Goal: Task Accomplishment & Management: Complete application form

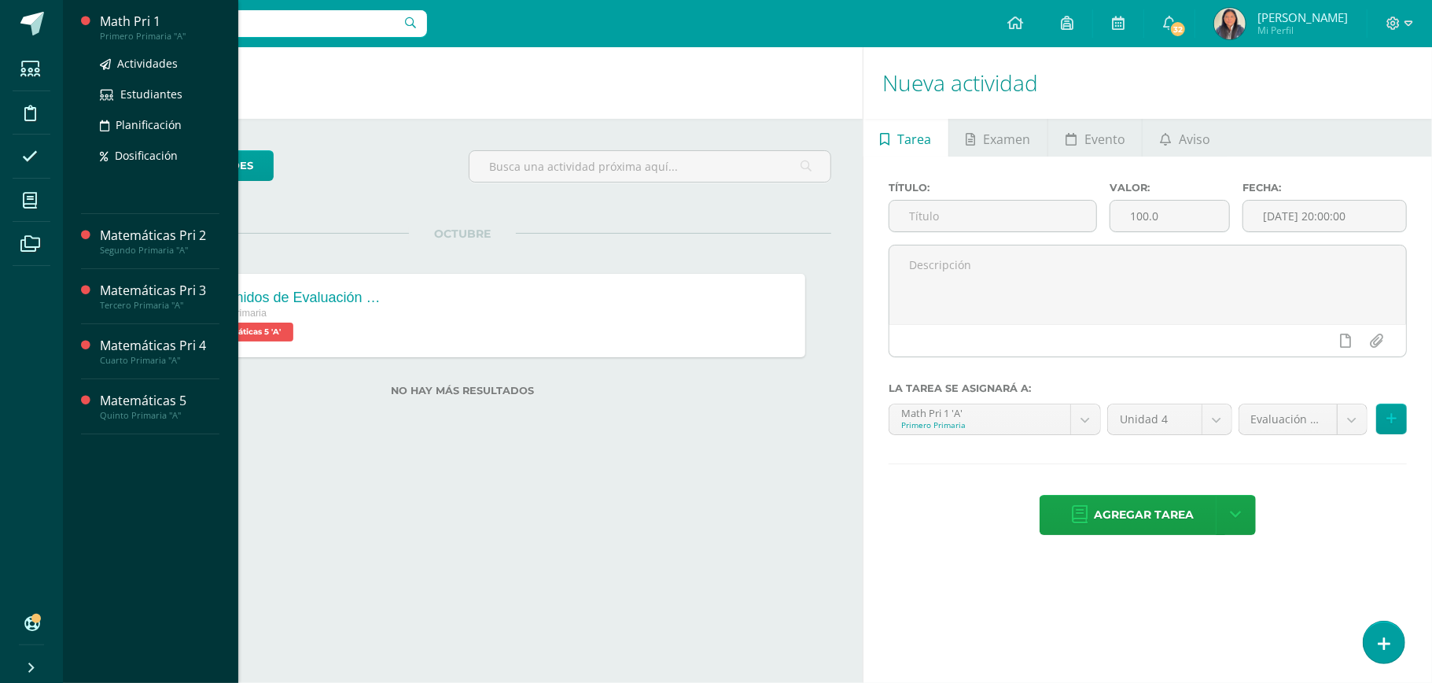
click at [133, 28] on div "Math Pri 1" at bounding box center [160, 22] width 120 height 18
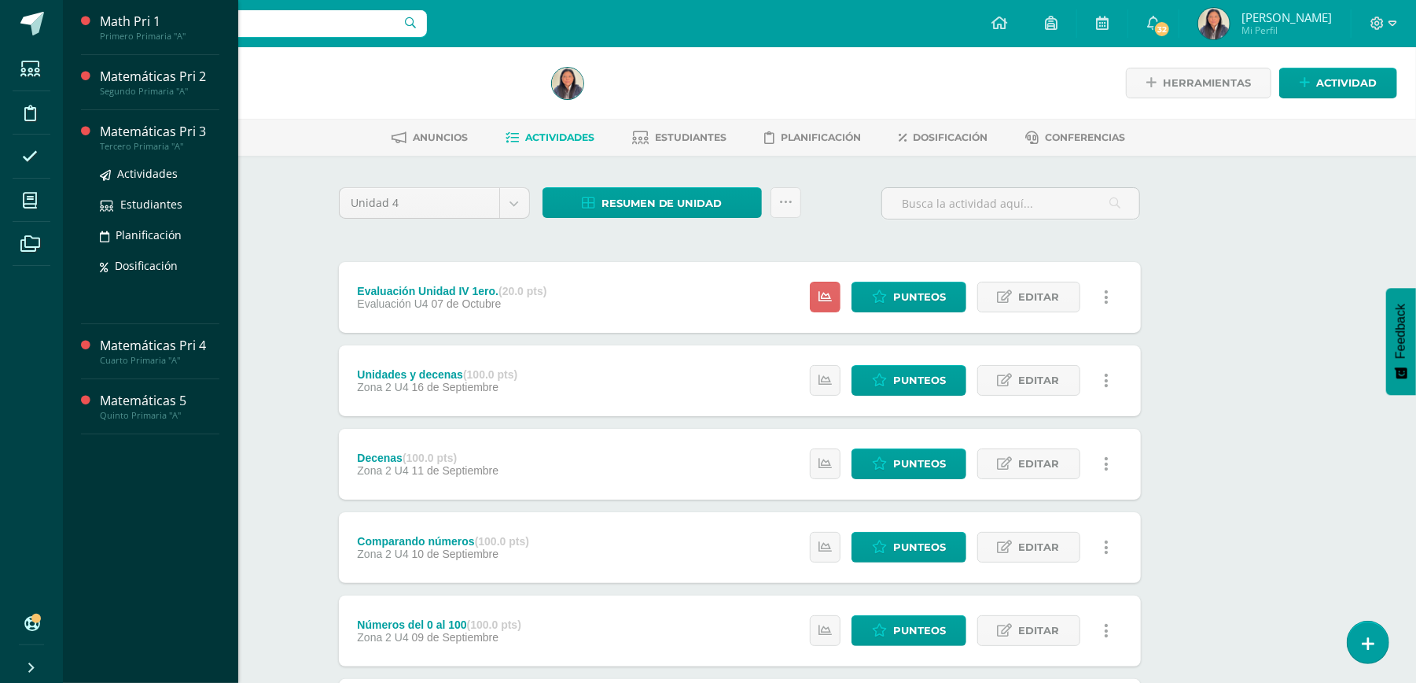
click at [132, 131] on div "Matemáticas Pri 3" at bounding box center [160, 132] width 120 height 18
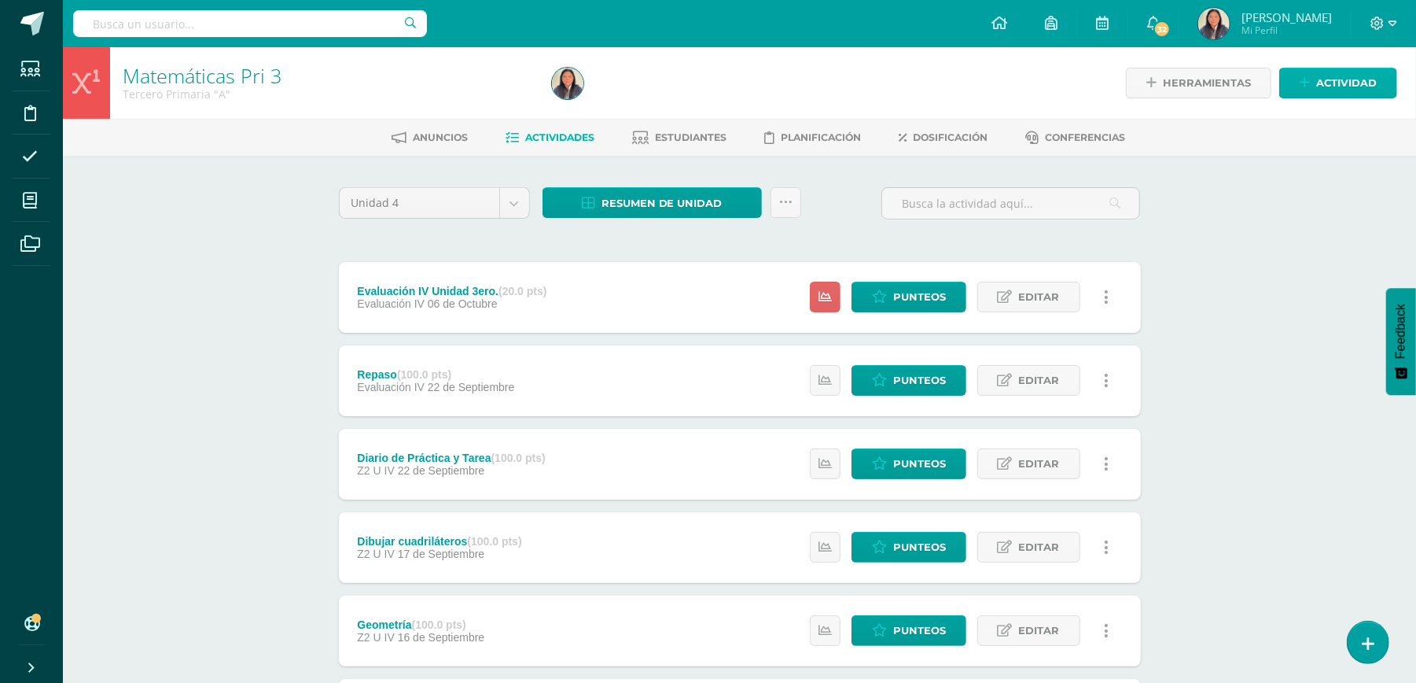
click at [1357, 104] on div "Herramientas Detalle de asistencias Actividad" at bounding box center [1189, 83] width 417 height 72
click at [1365, 83] on span "Actividad" at bounding box center [1346, 82] width 61 height 29
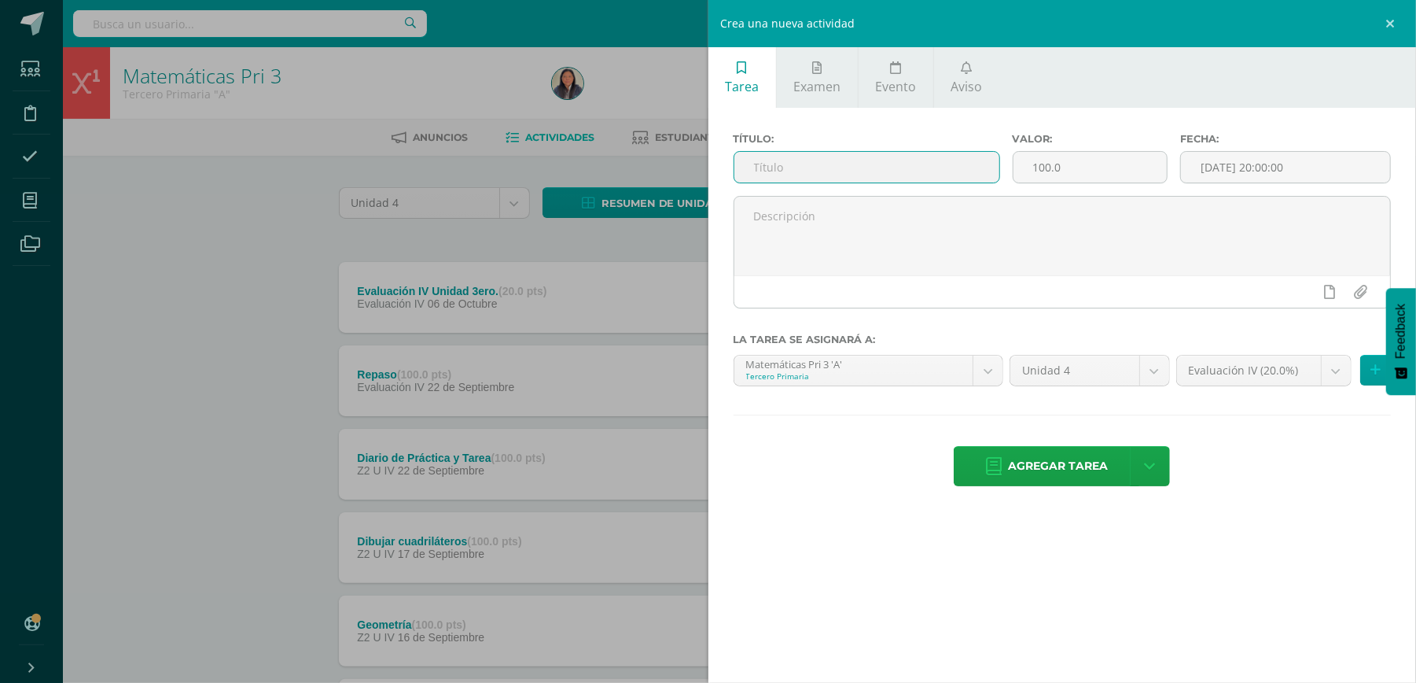
click at [916, 158] on input "text" at bounding box center [866, 167] width 265 height 31
type input "Diario de Práctica y Tarea"
click at [1290, 171] on input "[DATE] 20:00:00" at bounding box center [1285, 167] width 209 height 31
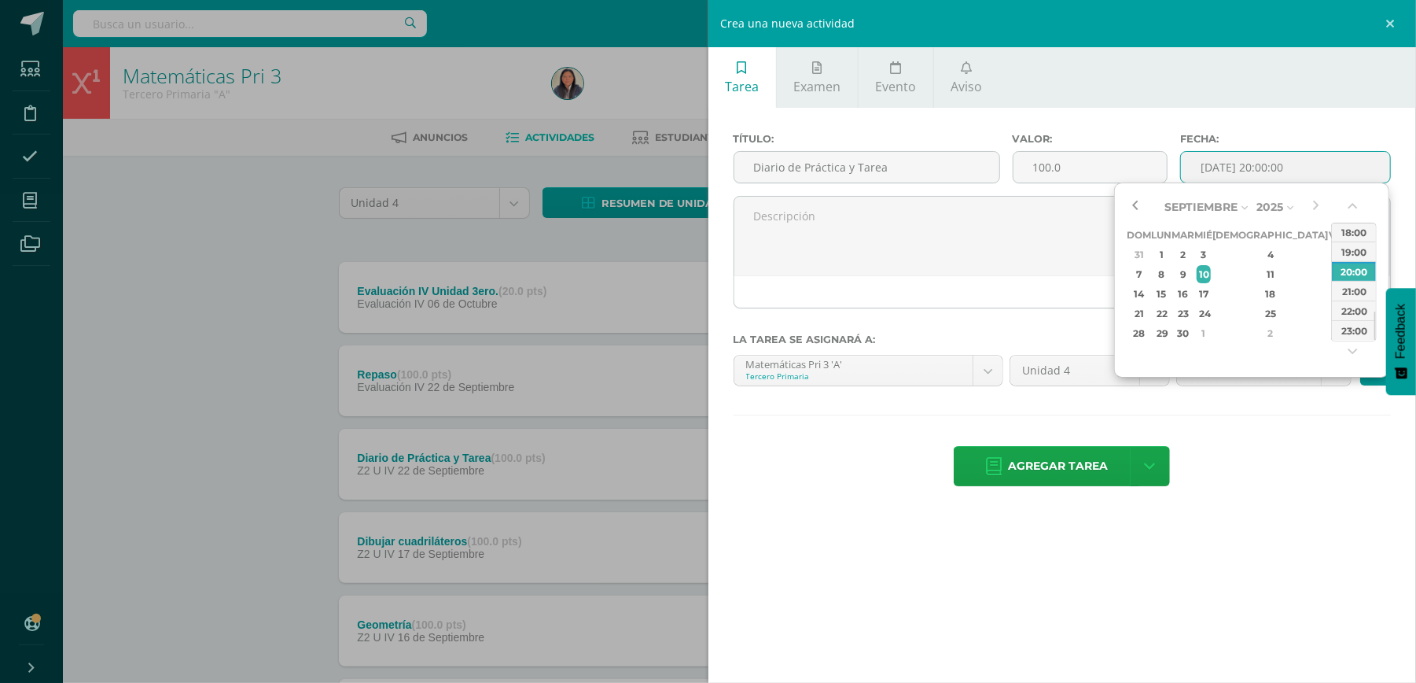
click at [1139, 214] on button "button" at bounding box center [1135, 207] width 16 height 24
click at [1192, 335] on div "30" at bounding box center [1183, 333] width 18 height 18
type input "2025-09-30 20:00"
click at [1227, 443] on div "Título: Diario de Práctica y Tarea Valor: 100.0 Fecha: 2025-09-30 20:00 La tare…" at bounding box center [1062, 311] width 708 height 407
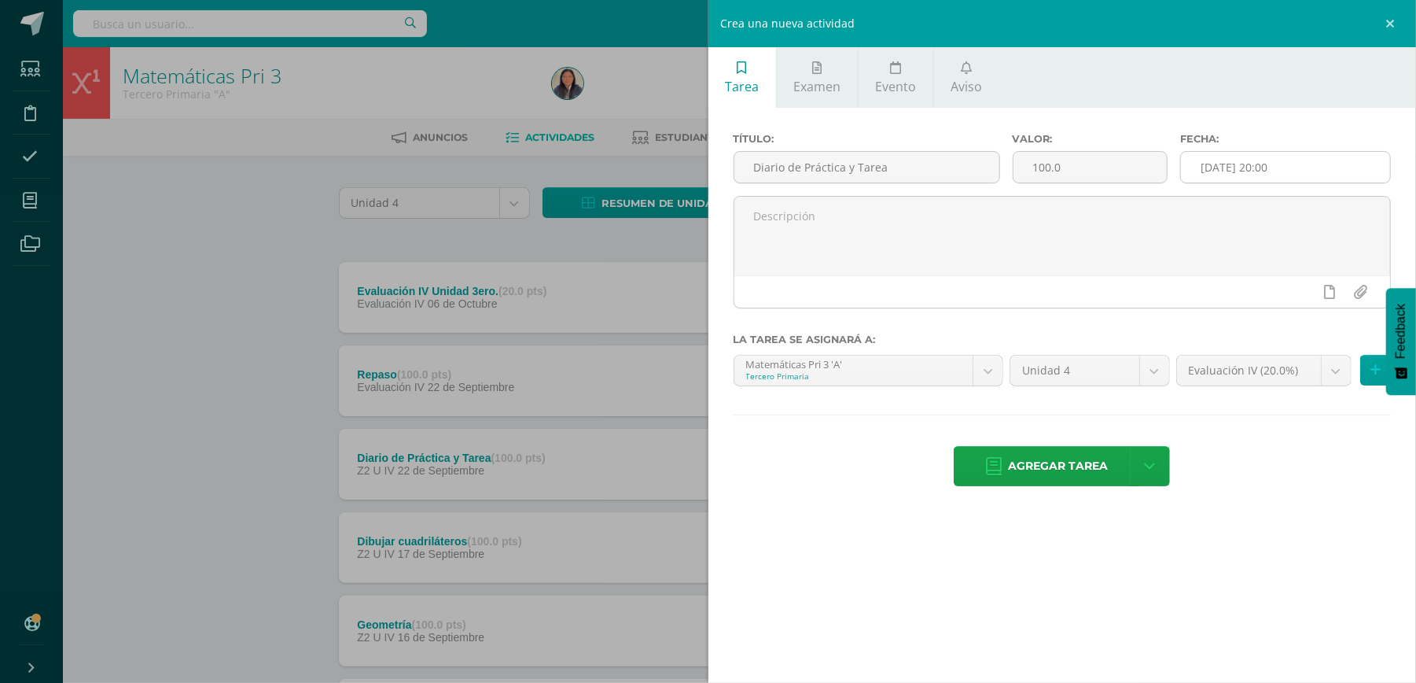
click at [1238, 181] on input "2025-09-30 20:00" at bounding box center [1285, 167] width 209 height 31
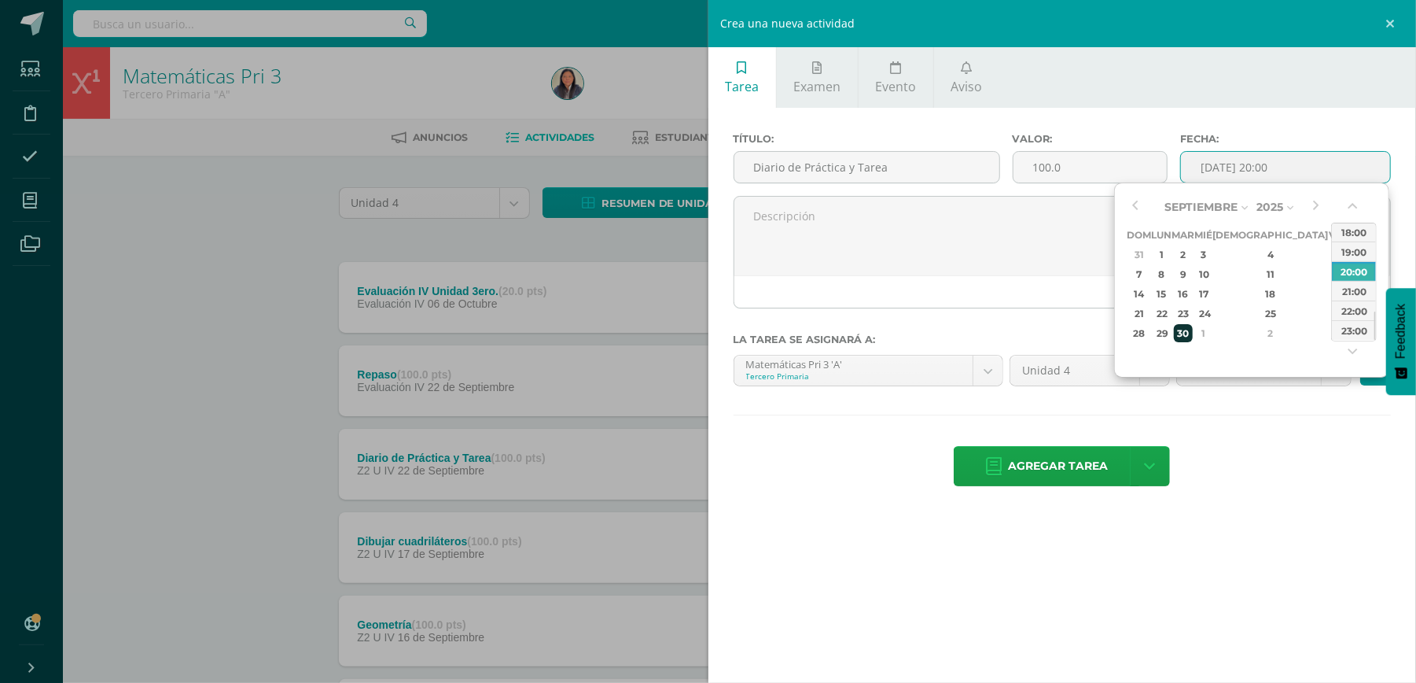
click at [1192, 338] on div "30" at bounding box center [1183, 333] width 18 height 18
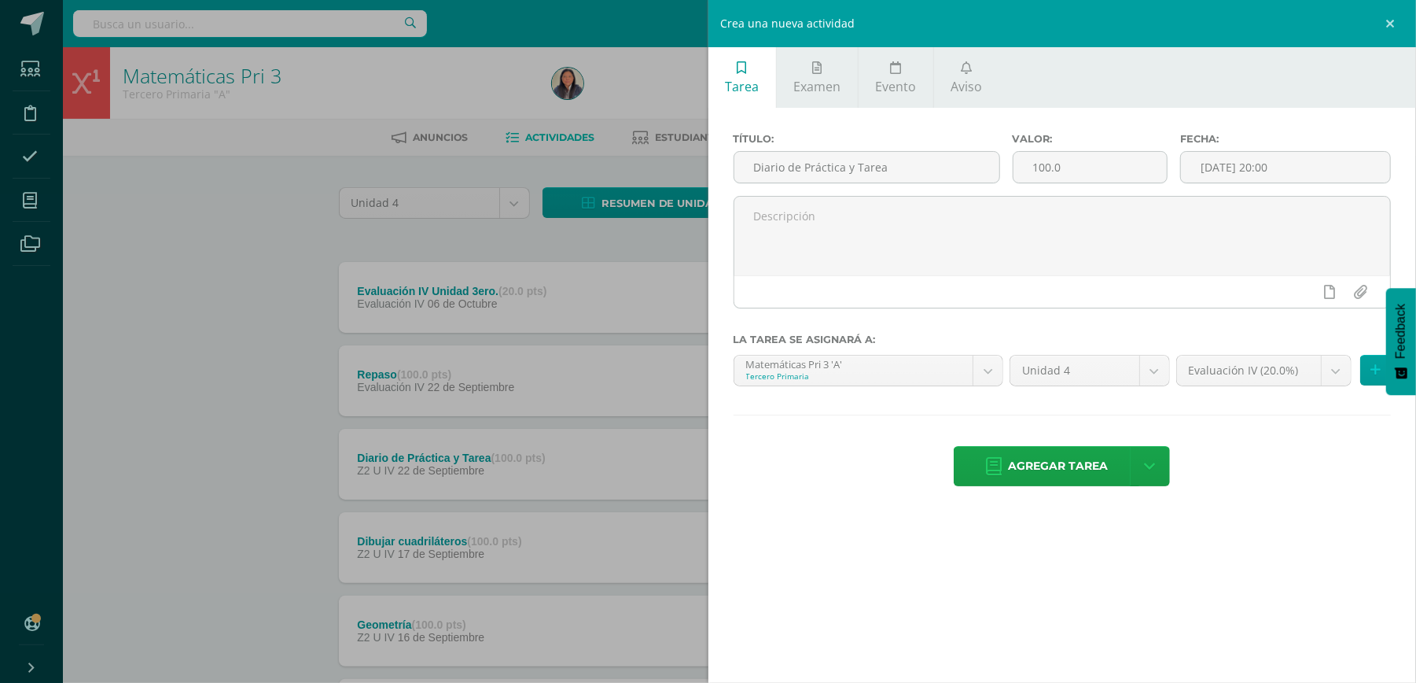
click at [1197, 546] on div "Tarea Examen Evento Aviso Título: Diario de Práctica y Tarea Valor: 100.0 Fecha…" at bounding box center [1062, 341] width 708 height 683
click at [1343, 382] on body "Estudiantes Disciplina Asistencia Mis cursos Archivos Soporte Ayuda Reportar un…" at bounding box center [708, 591] width 1416 height 1182
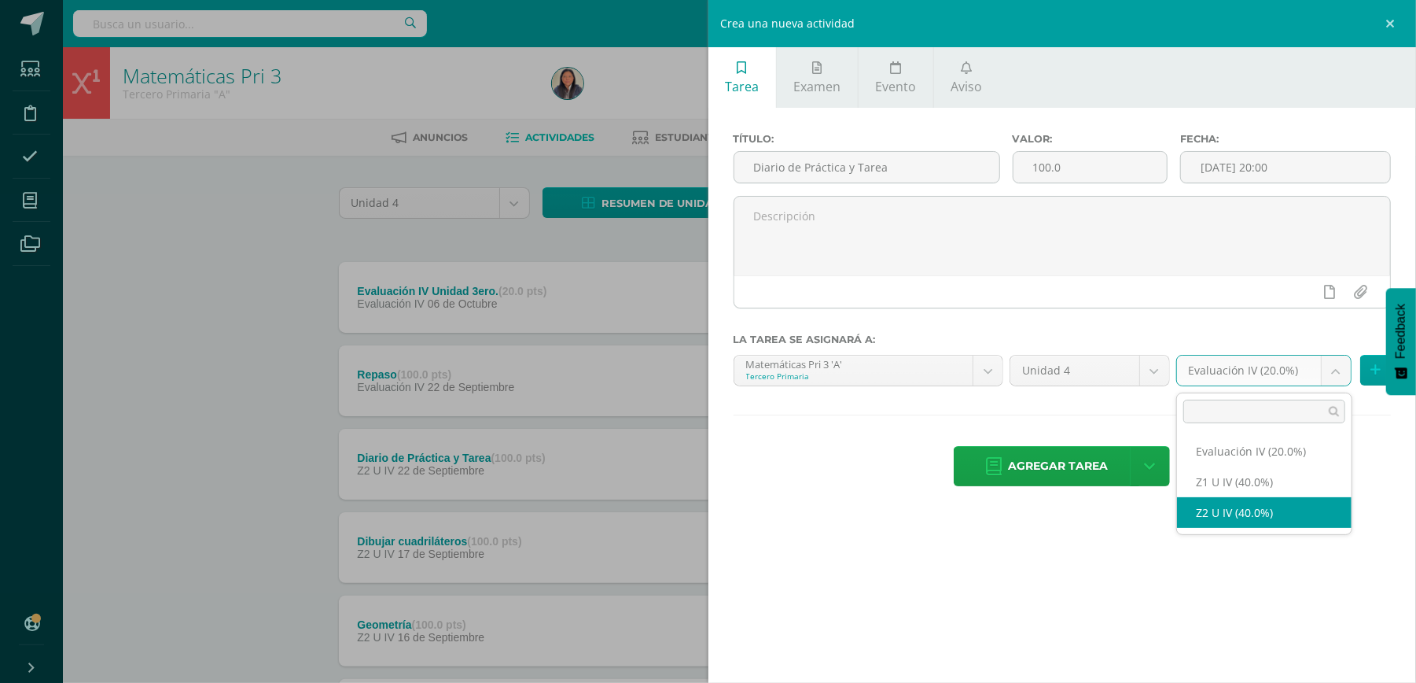
select select "29745"
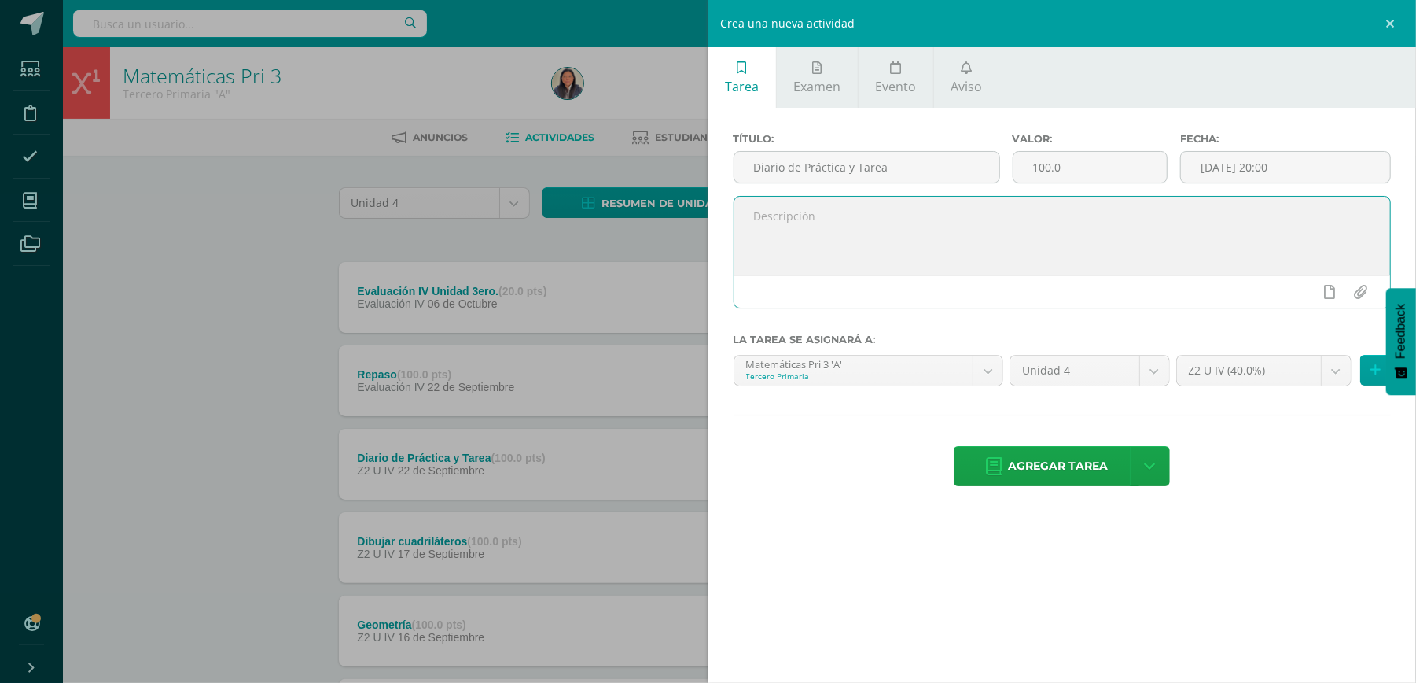
click at [920, 237] on textarea at bounding box center [1062, 236] width 657 height 79
type textarea "B"
type textarea "¿"
type textarea "¡Buenos días! Trabajar páginas P 197 y P 198."
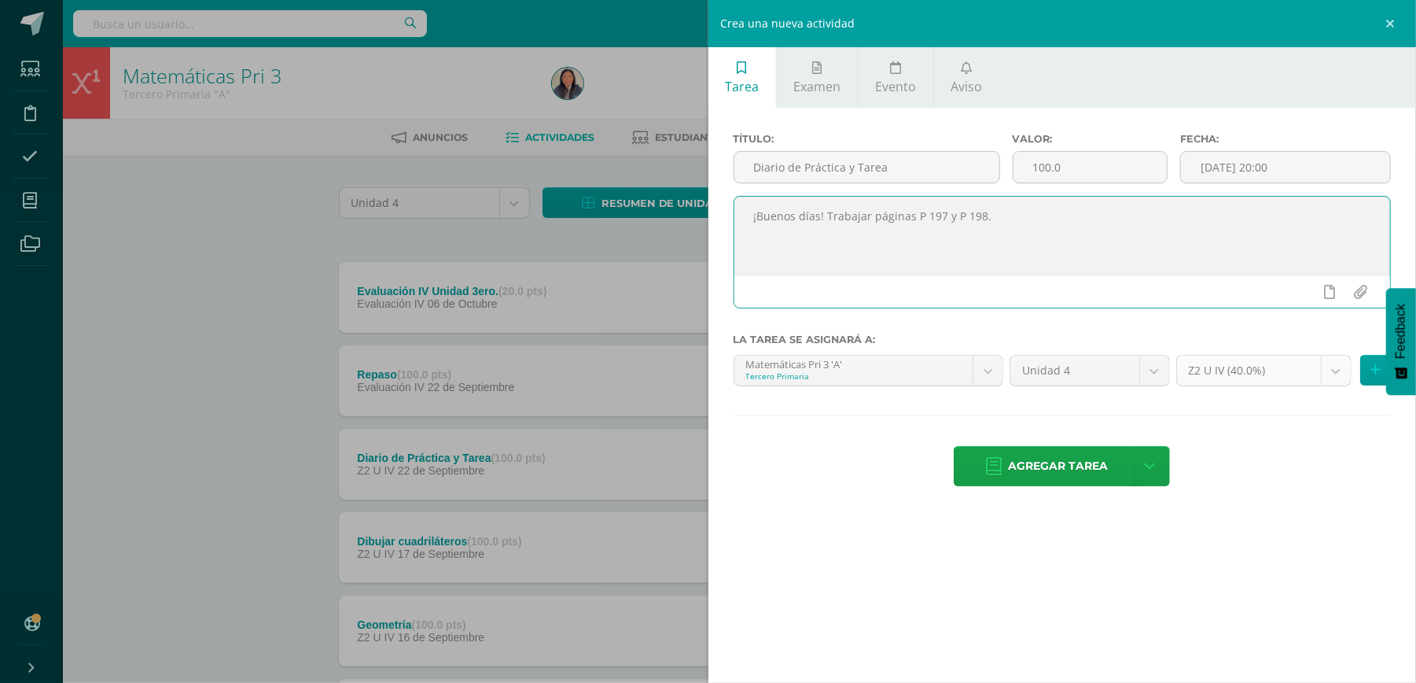
click at [1332, 377] on body "Estudiantes Disciplina Asistencia Mis cursos Archivos Soporte Ayuda Reportar un…" at bounding box center [708, 591] width 1416 height 1182
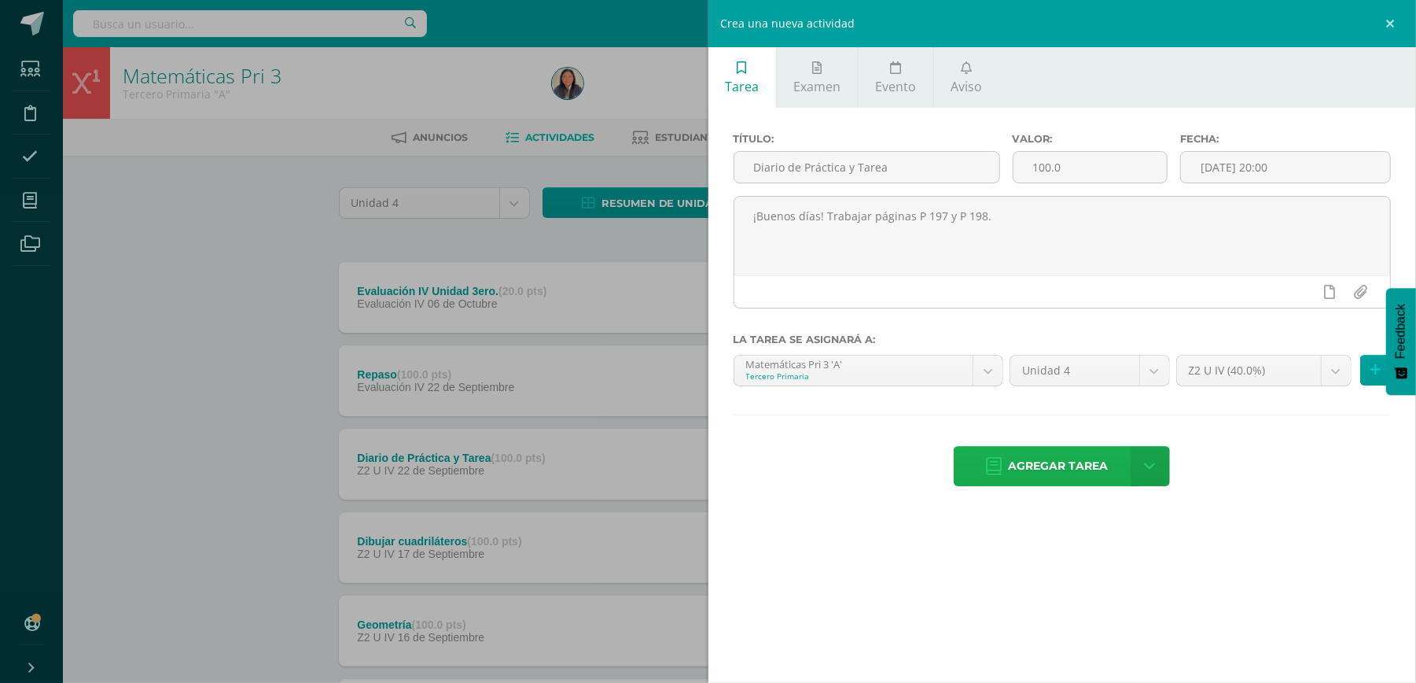
drag, startPoint x: 1073, startPoint y: 466, endPoint x: 1082, endPoint y: 472, distance: 10.9
click at [1082, 472] on span "Agregar tarea" at bounding box center [1058, 466] width 100 height 39
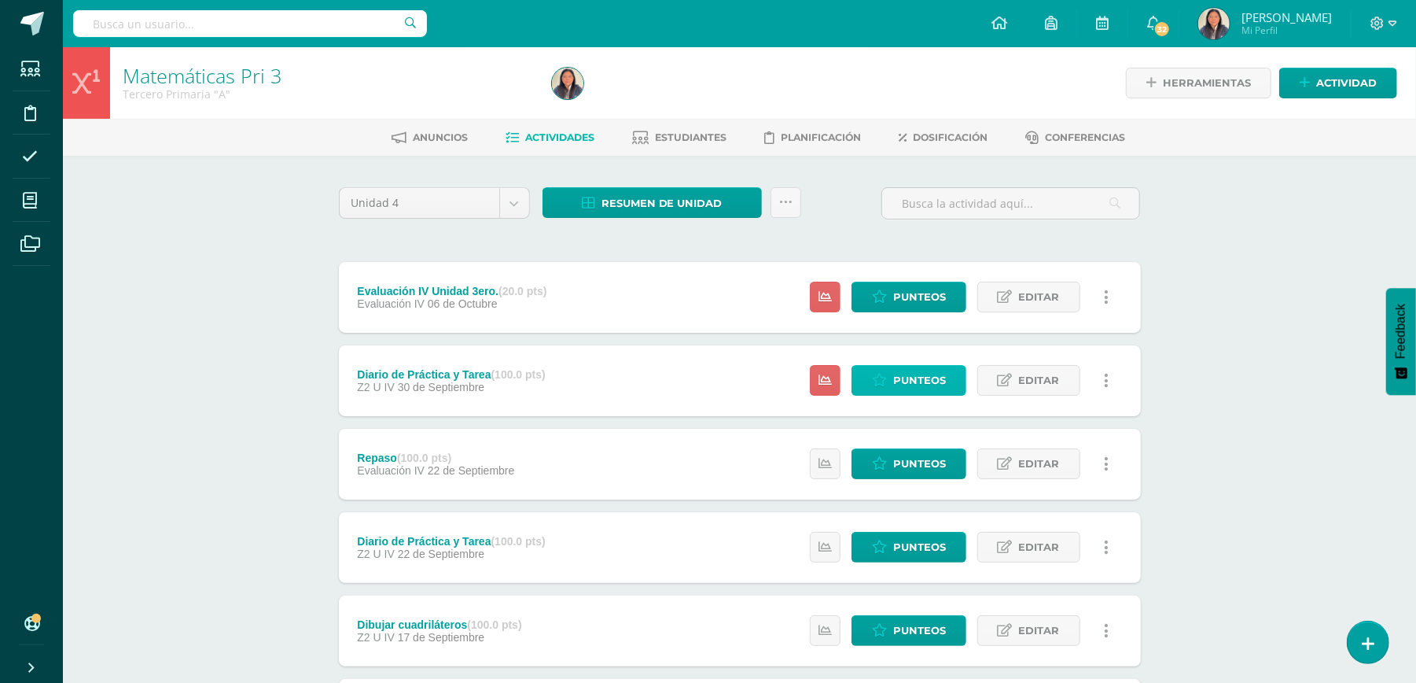
click at [898, 390] on span "Punteos" at bounding box center [919, 380] width 53 height 29
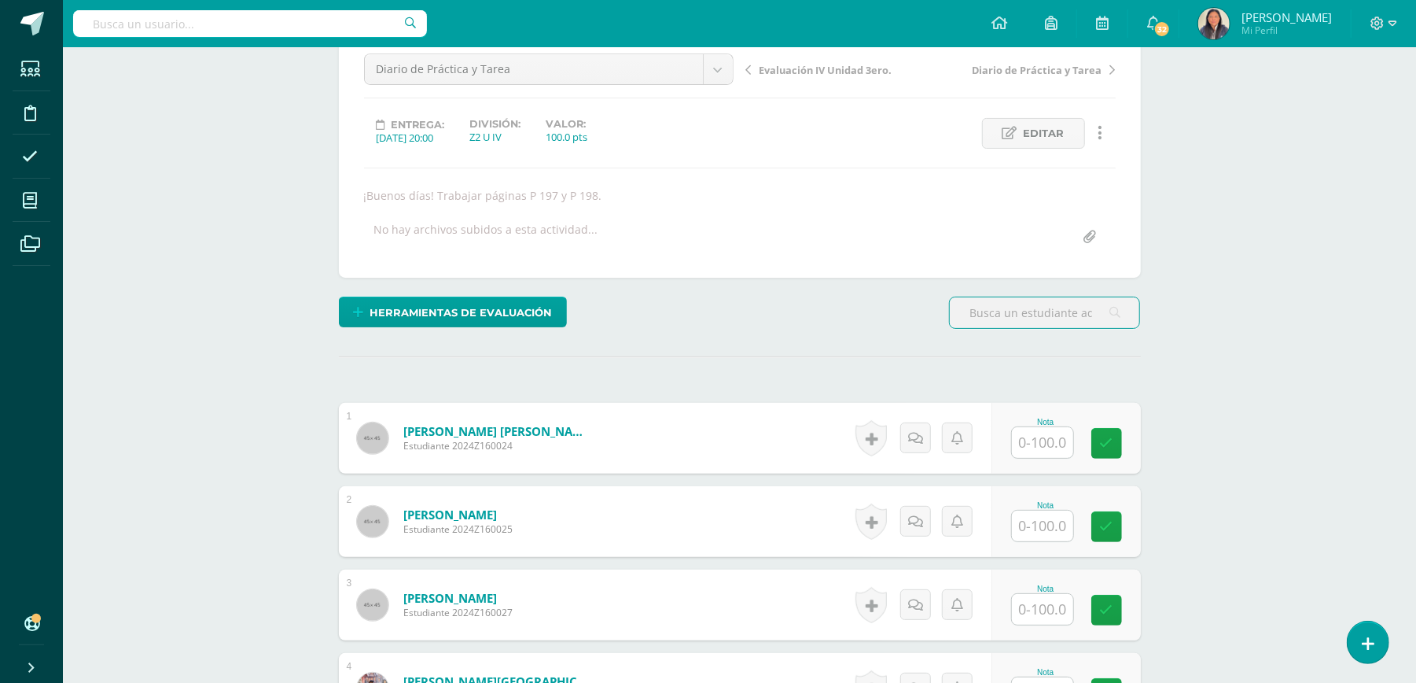
scroll to position [420, 0]
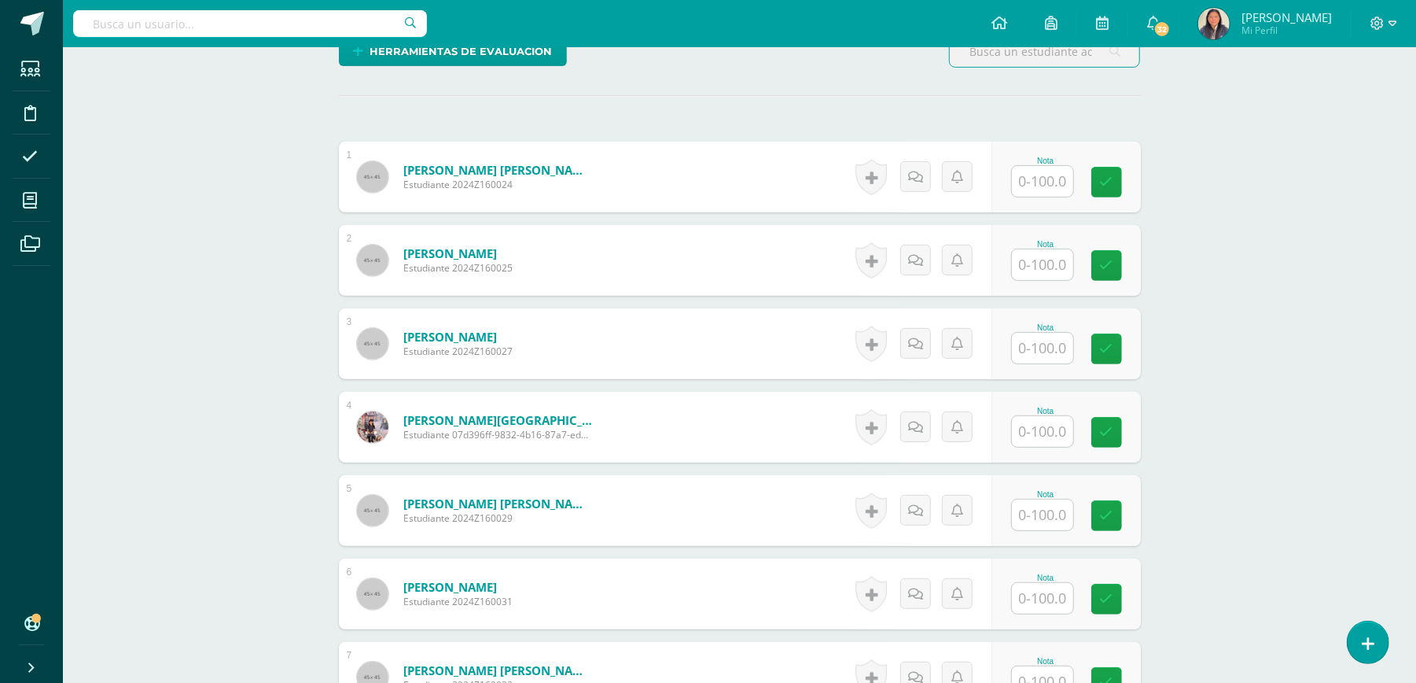
drag, startPoint x: 1040, startPoint y: 157, endPoint x: 1039, endPoint y: 183, distance: 26.0
click at [1040, 159] on div "Nota" at bounding box center [1045, 160] width 69 height 9
click at [1041, 183] on input "text" at bounding box center [1051, 181] width 63 height 31
type input "100"
click at [1048, 258] on input "text" at bounding box center [1042, 264] width 61 height 31
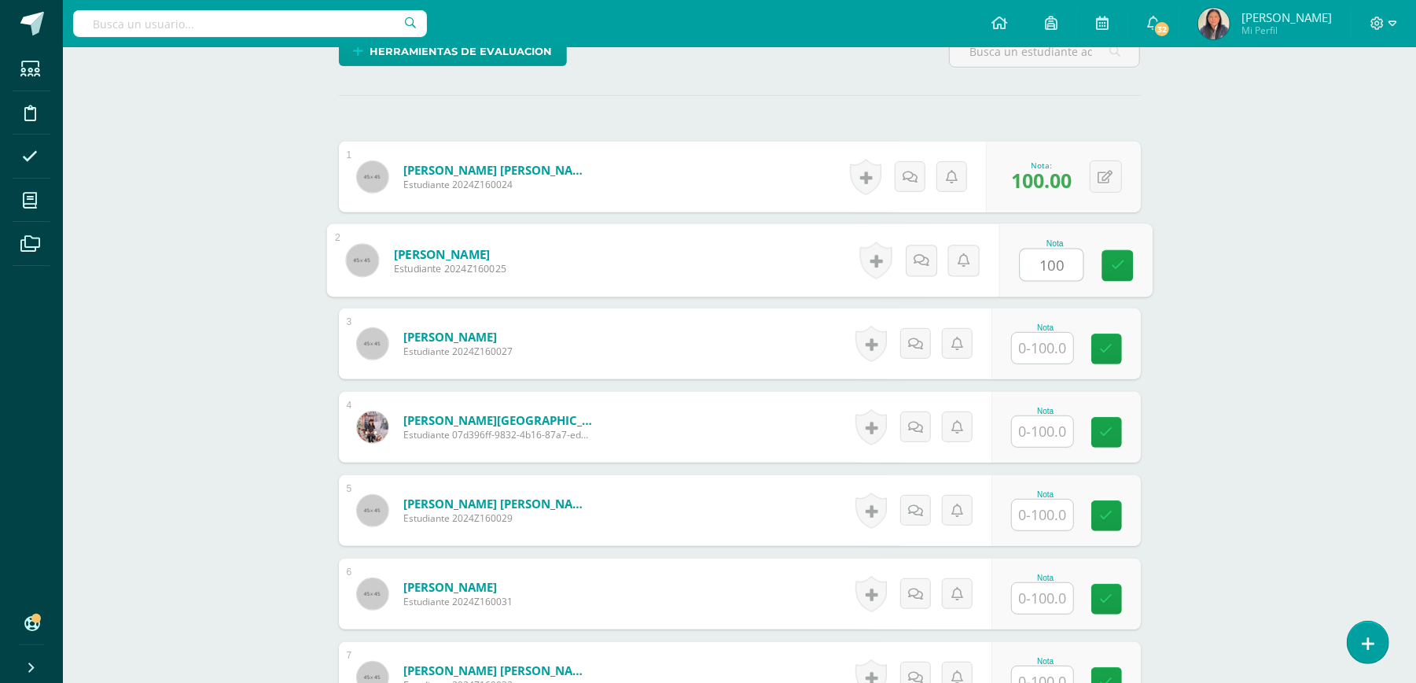
type input "100"
click at [1051, 337] on input "text" at bounding box center [1042, 348] width 61 height 31
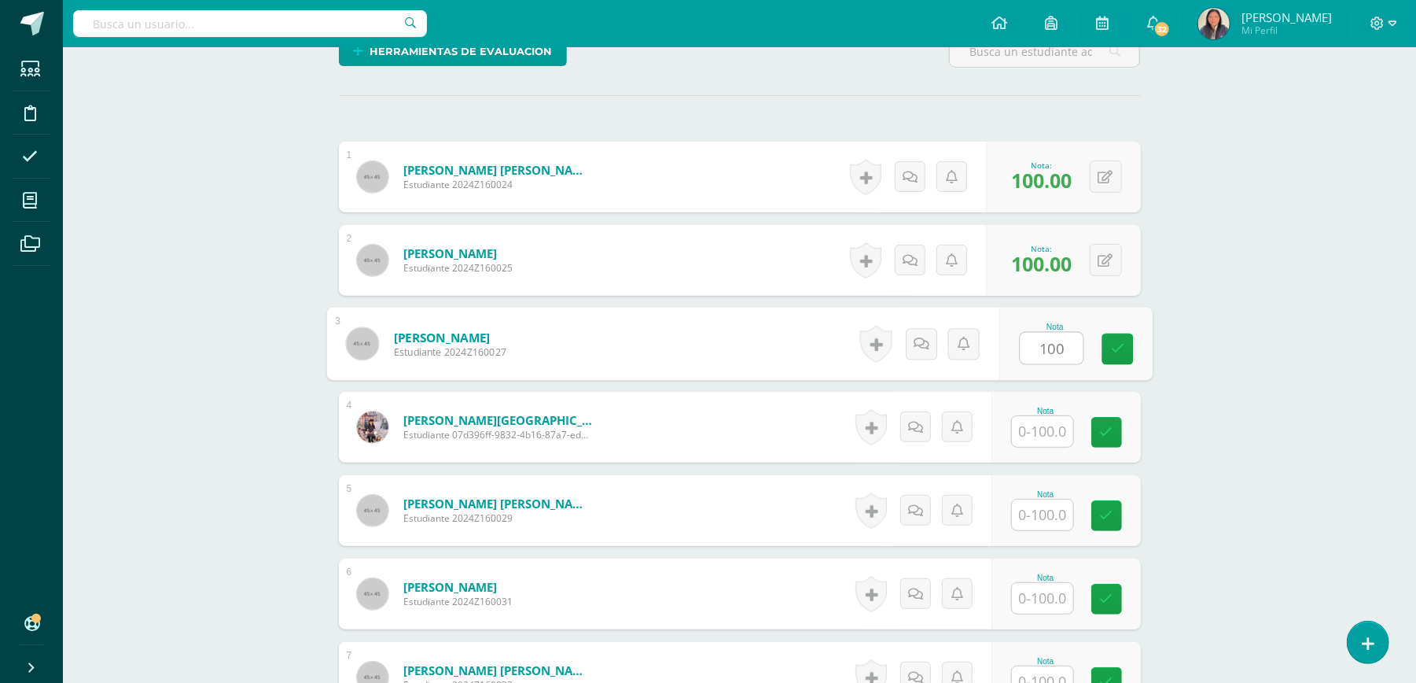
type input "100"
click at [1057, 429] on input "text" at bounding box center [1042, 431] width 61 height 31
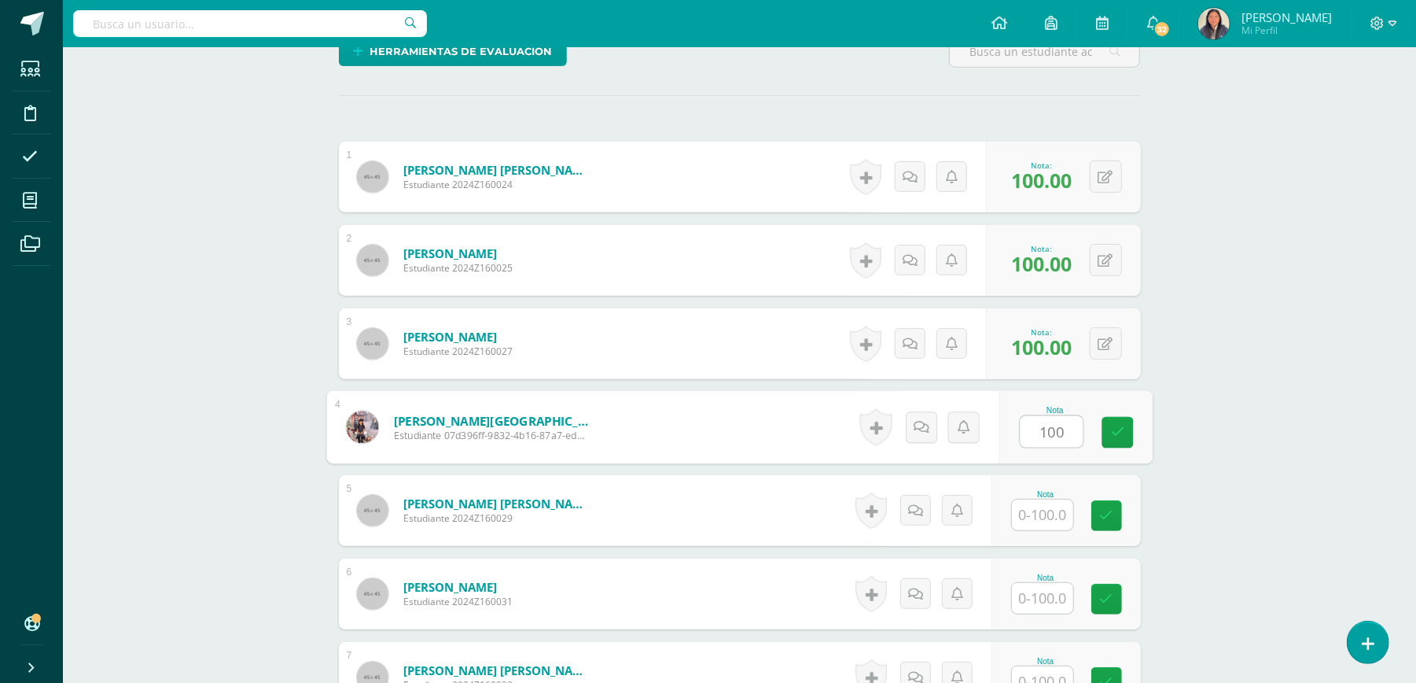
type input "100"
click at [1065, 523] on input "text" at bounding box center [1042, 514] width 61 height 31
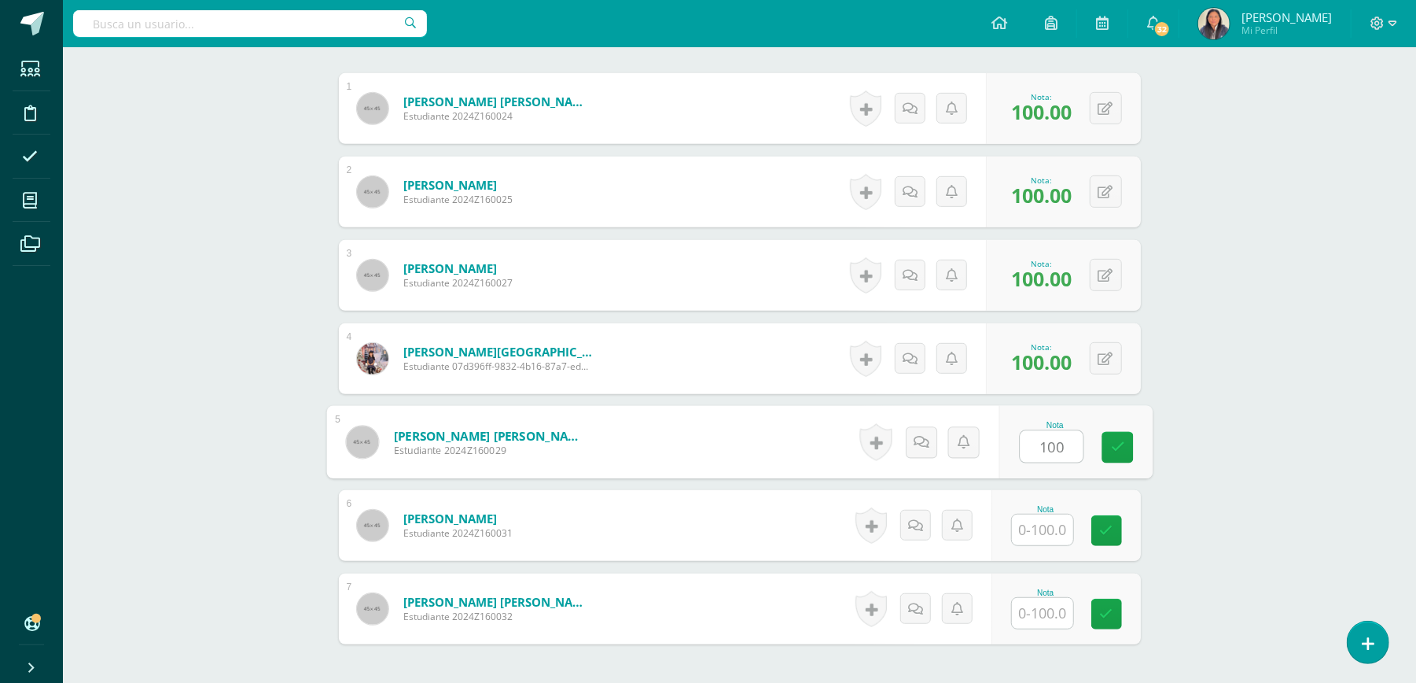
scroll to position [525, 0]
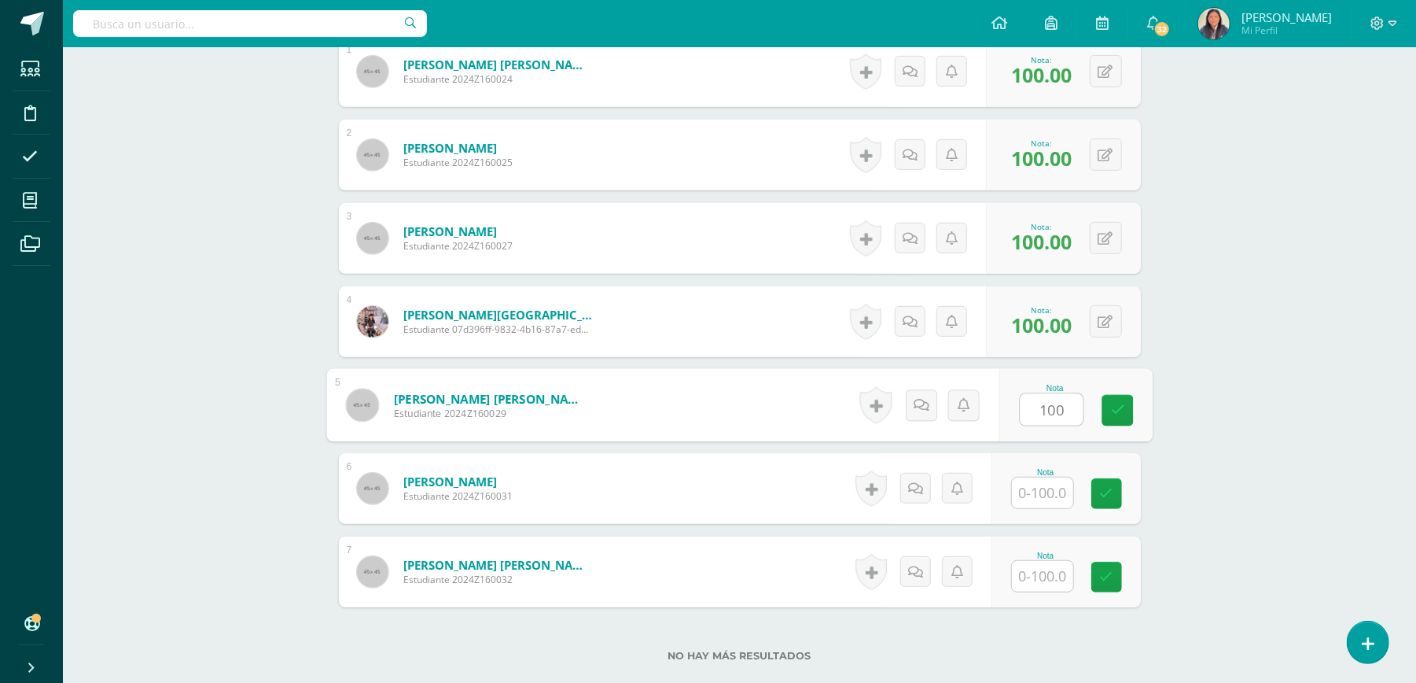
type input "100"
click at [1047, 498] on input "text" at bounding box center [1042, 492] width 61 height 31
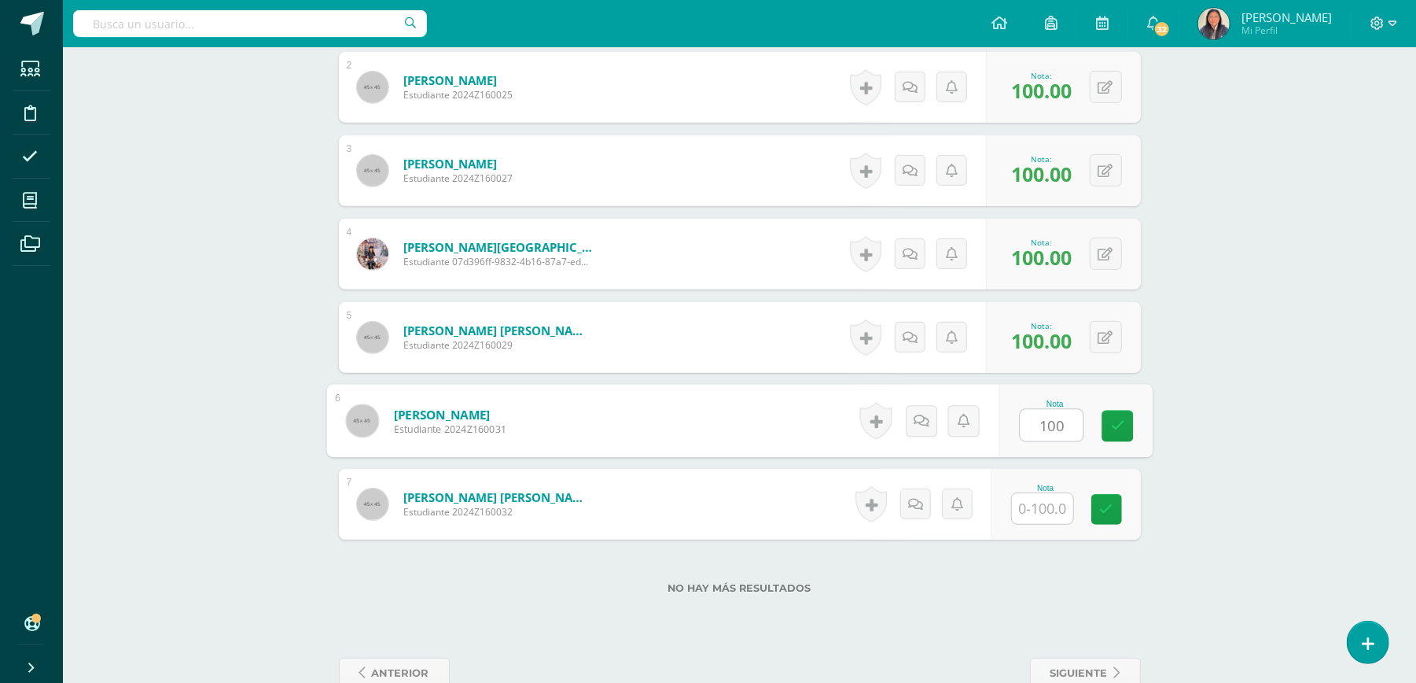
scroll to position [629, 0]
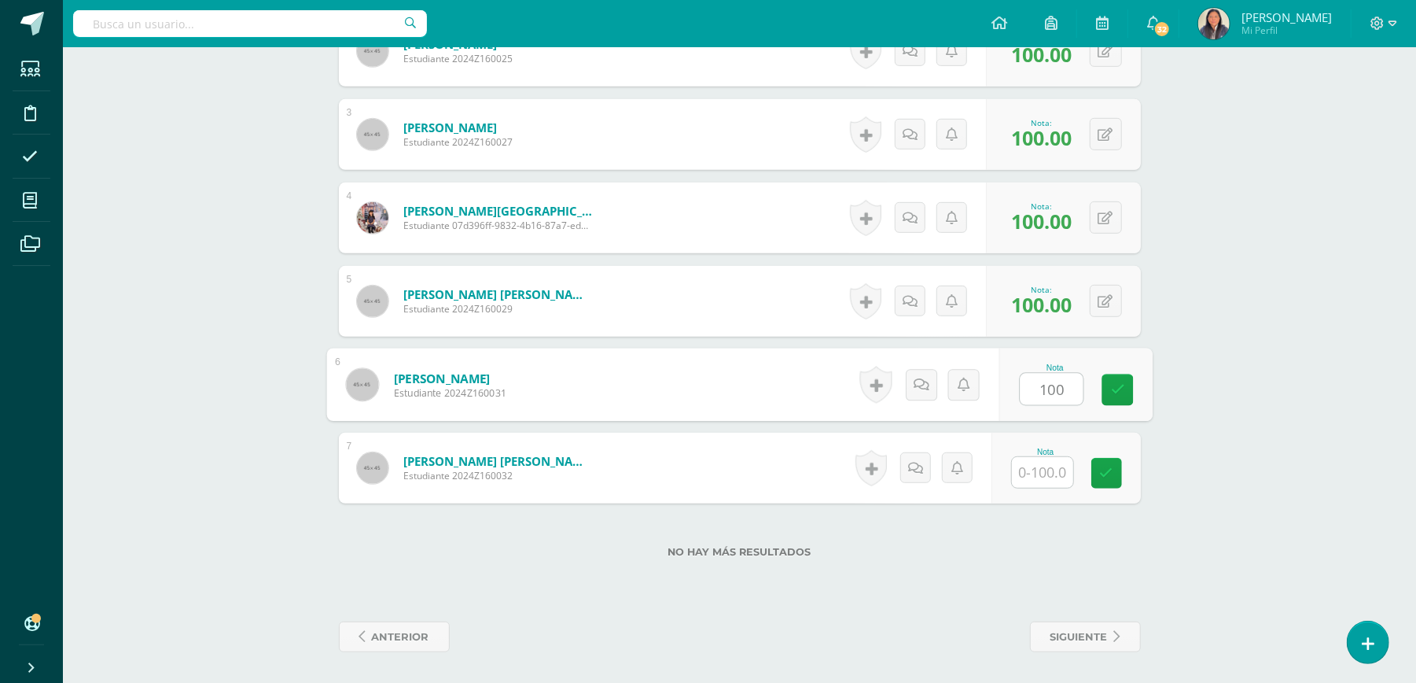
type input "100"
click at [1046, 475] on input "text" at bounding box center [1042, 472] width 61 height 31
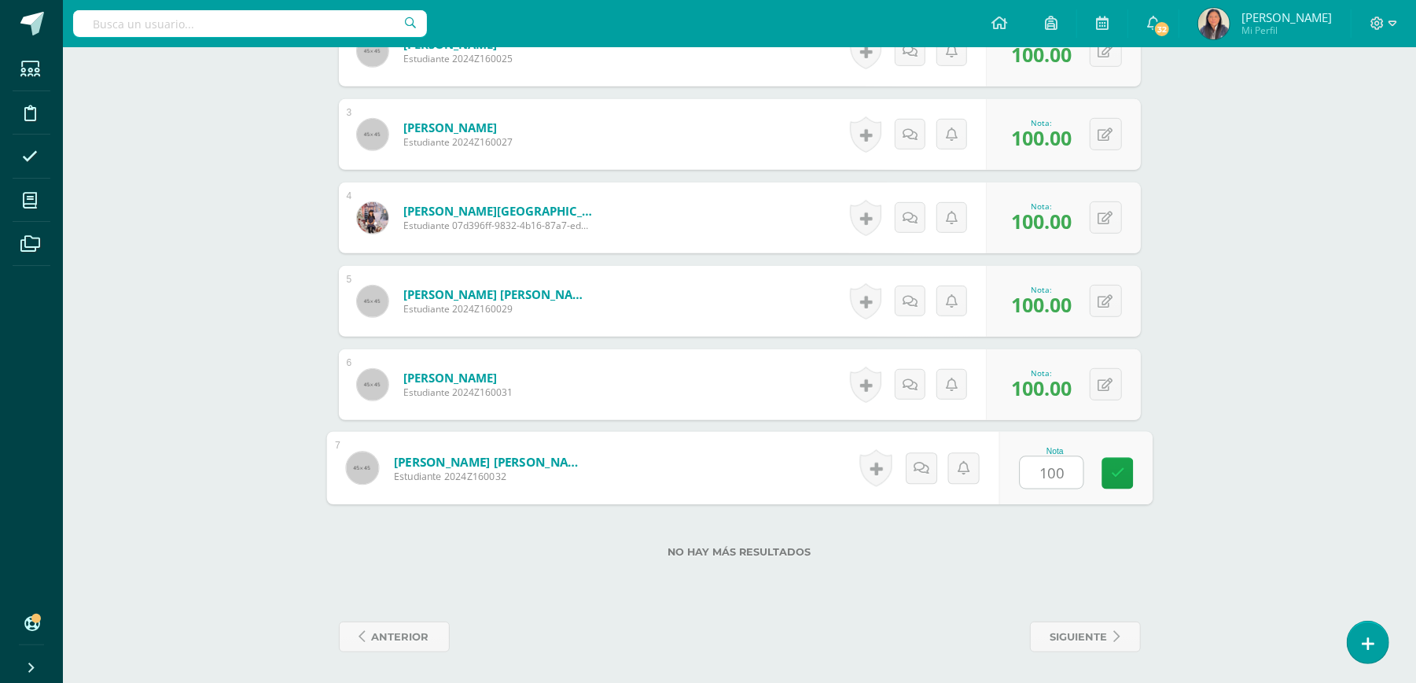
type input "100"
click at [1202, 372] on div "Matemáticas Pri 3 Tercero Primaria "A" Herramientas Detalle de asistencias Acti…" at bounding box center [739, 50] width 1353 height 1265
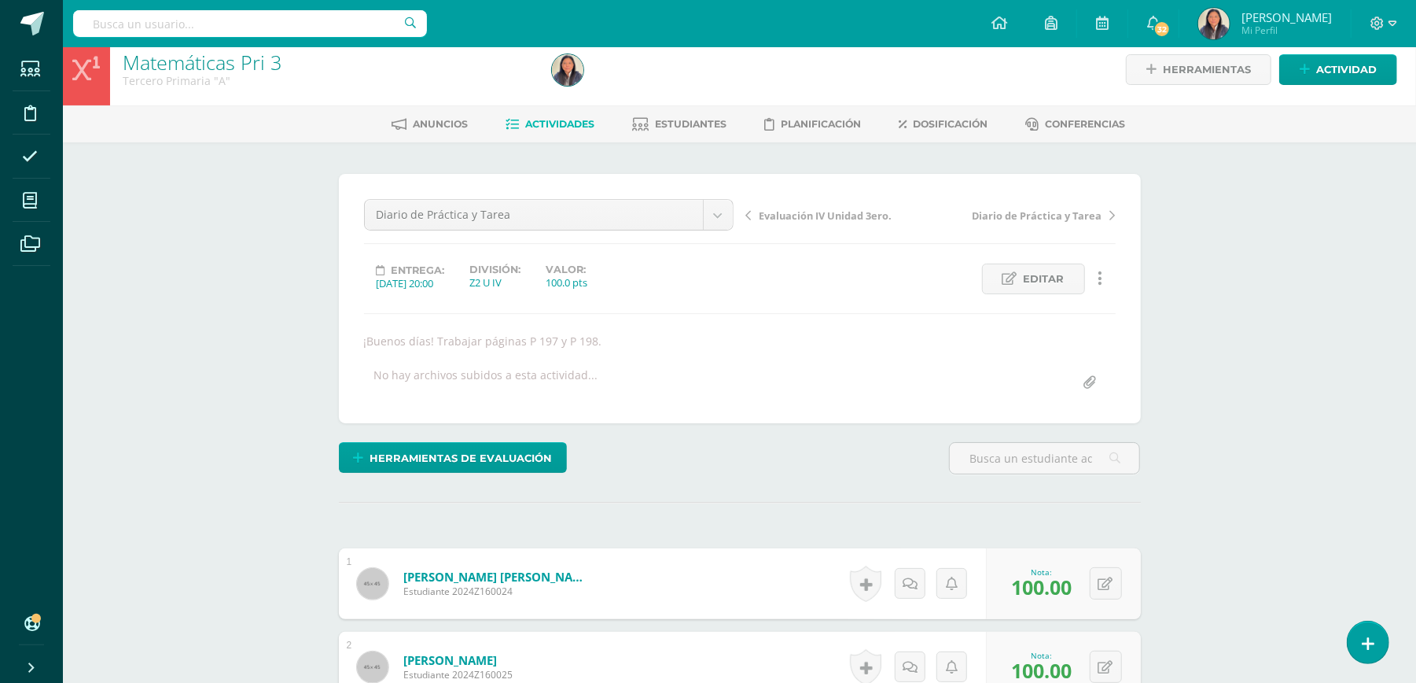
scroll to position [0, 0]
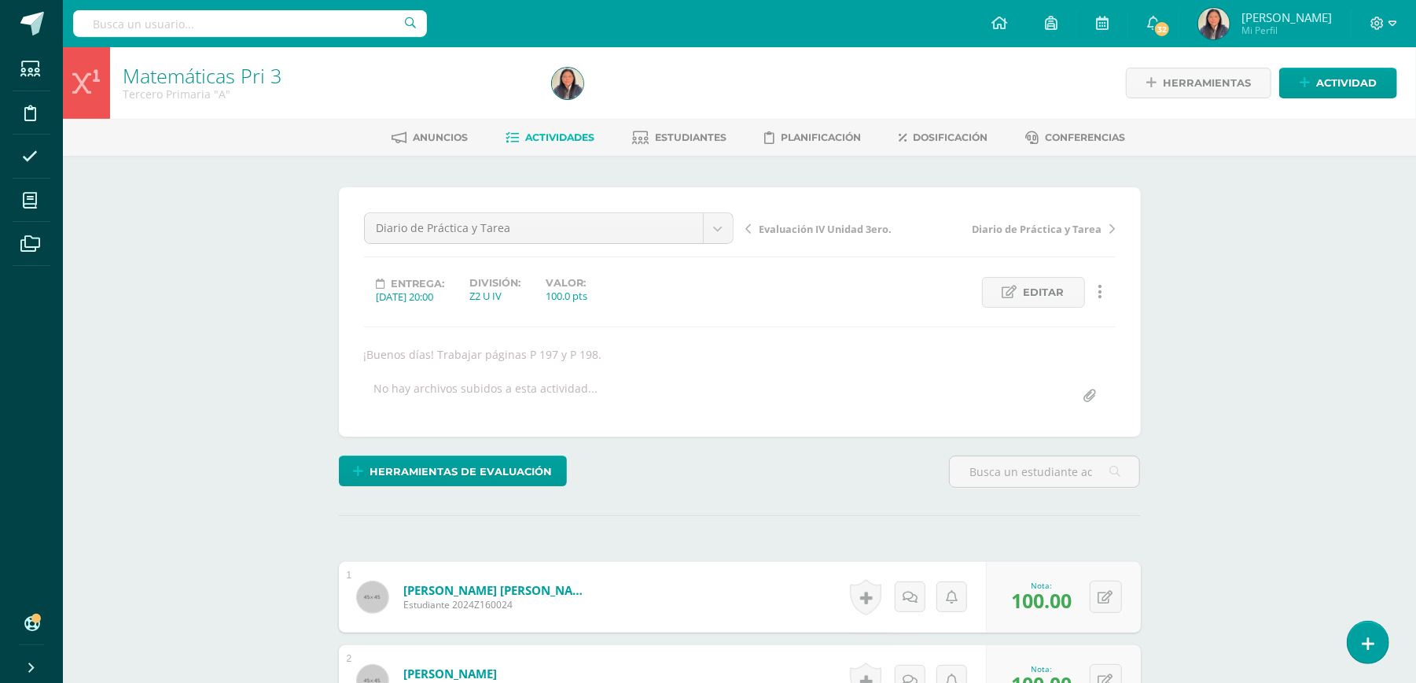
click at [580, 140] on span "Actividades" at bounding box center [559, 137] width 69 height 12
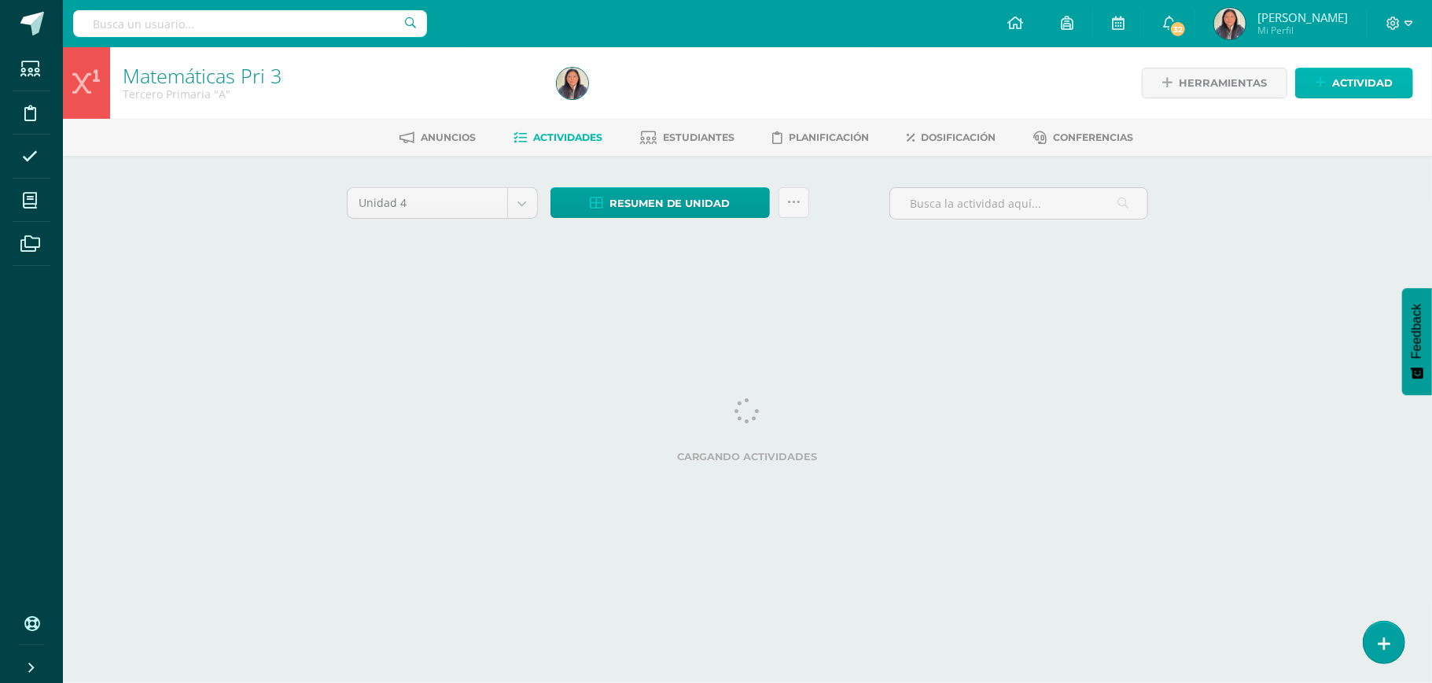
click at [1354, 75] on span "Actividad" at bounding box center [1362, 82] width 61 height 29
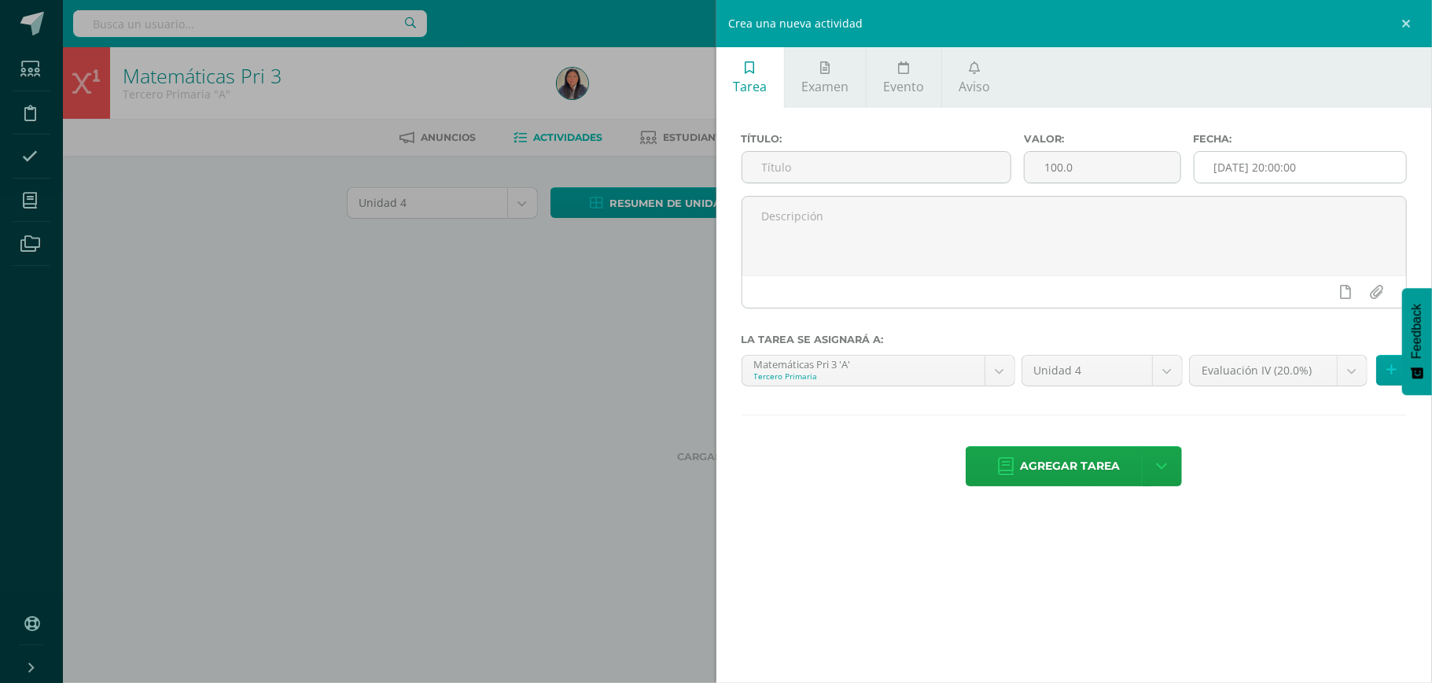
click at [1266, 171] on input "[DATE] 20:00:00" at bounding box center [1300, 167] width 212 height 31
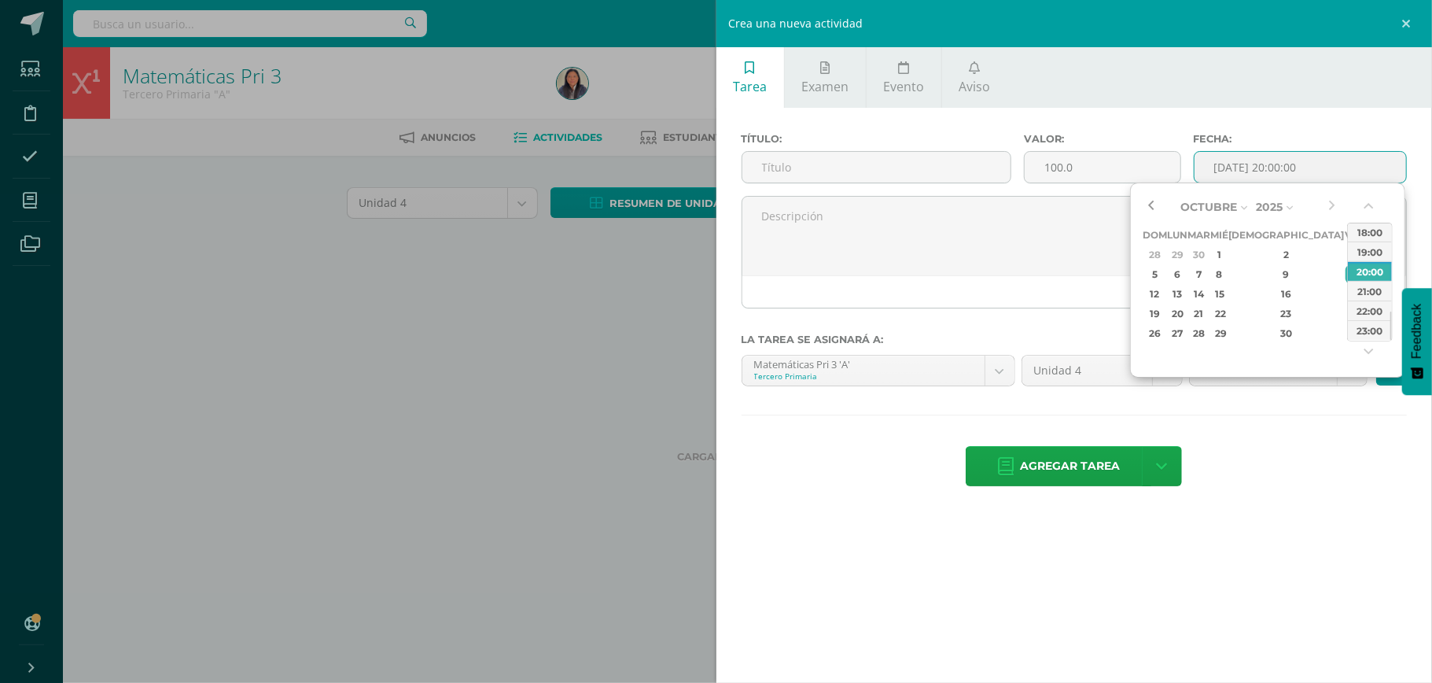
click at [1157, 206] on button "button" at bounding box center [1151, 207] width 16 height 24
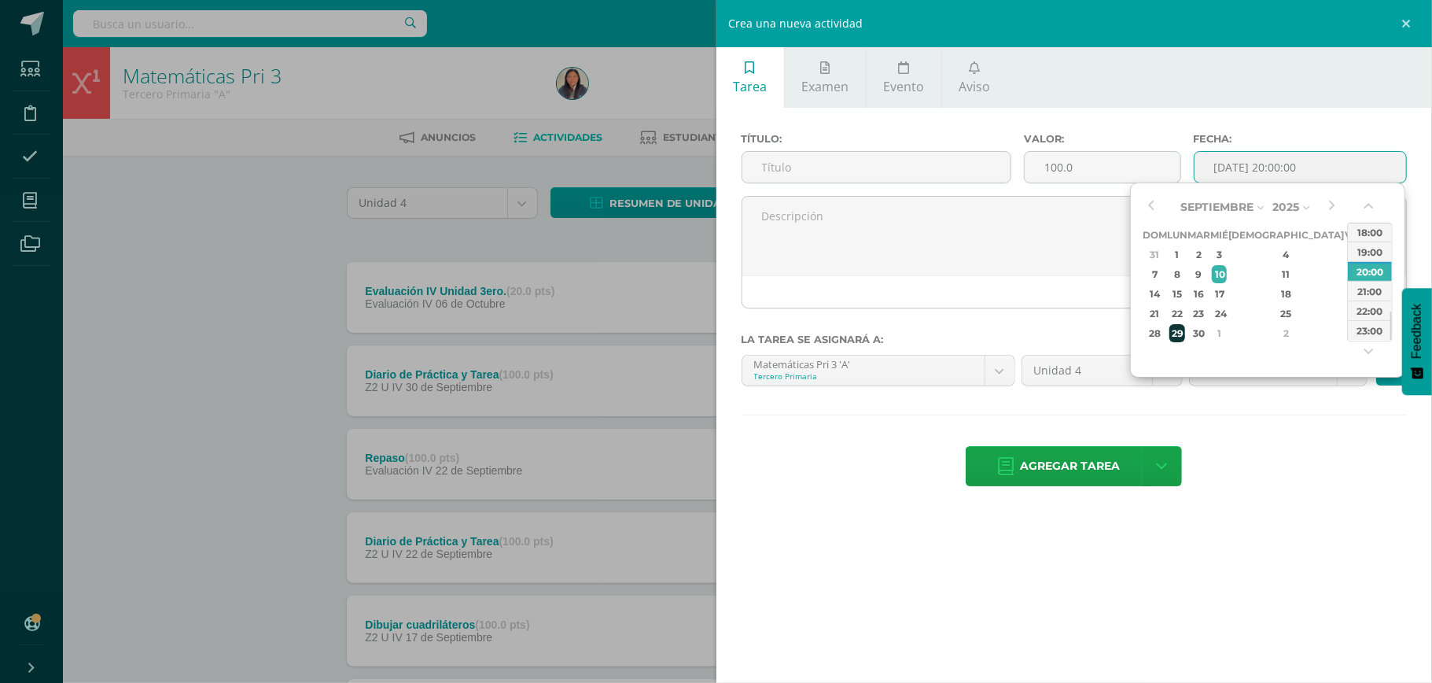
click at [1184, 337] on div "29" at bounding box center [1177, 333] width 17 height 18
type input "2025-09-29 20:00"
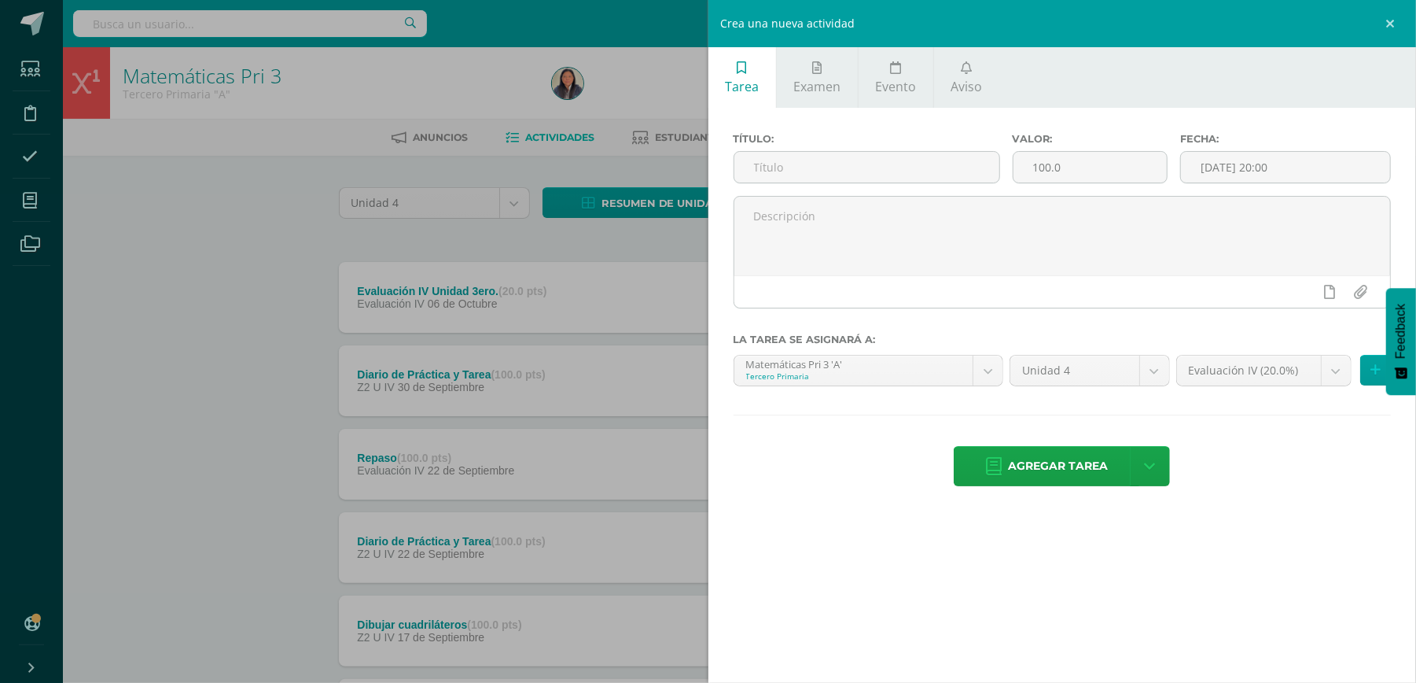
click at [1305, 507] on div "Título: Valor: 100.0 Fecha: 2025-09-29 20:00 La tarea se asignará a: Matemática…" at bounding box center [1062, 311] width 708 height 407
click at [911, 178] on input "text" at bounding box center [866, 167] width 265 height 31
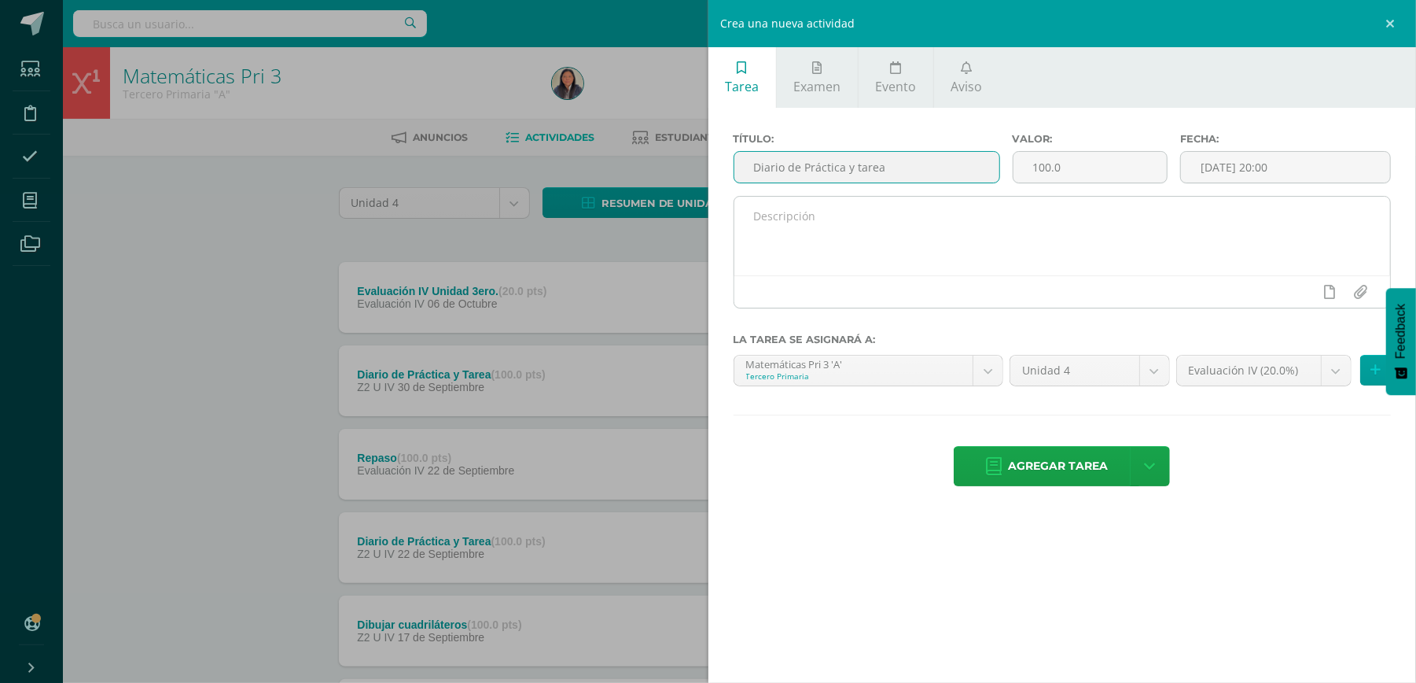
type input "Diario de Práctica y tarea"
click at [1126, 256] on textarea at bounding box center [1062, 236] width 657 height 79
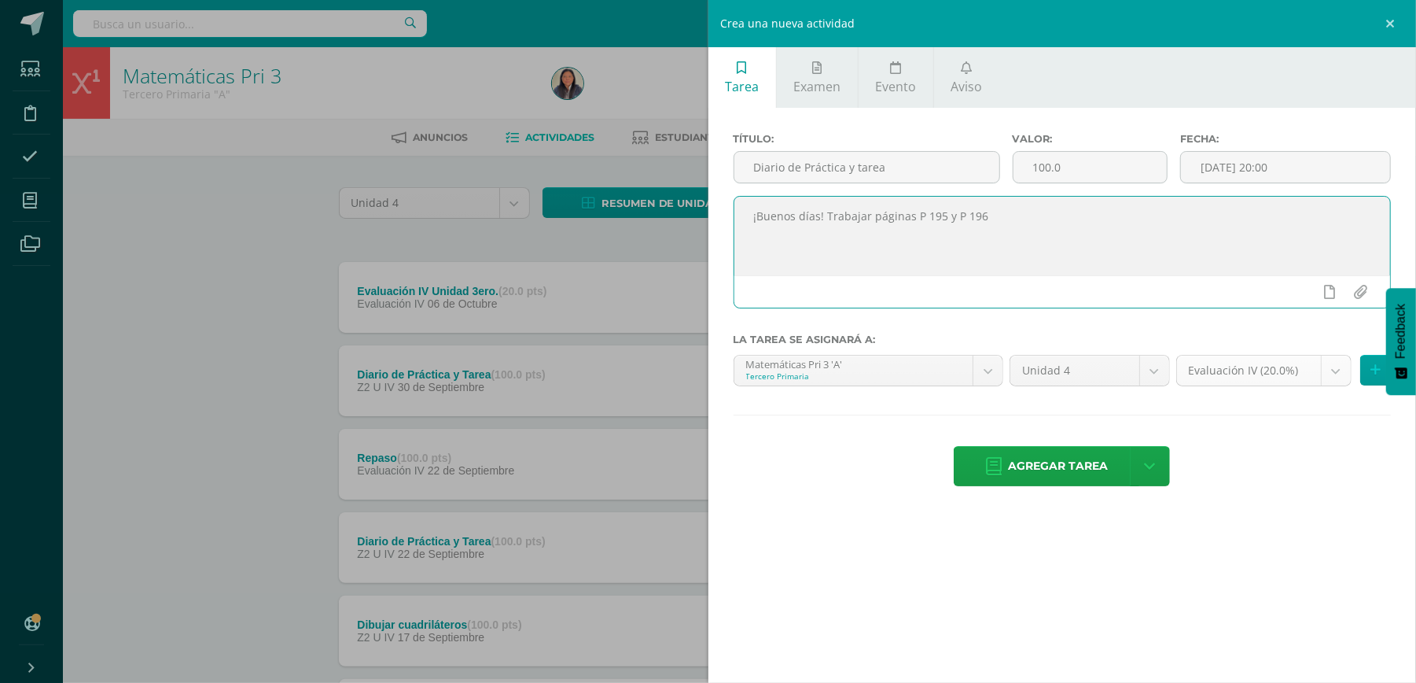
type textarea "¡Buenos días! Trabajar páginas P 195 y P 196"
click at [1334, 379] on body "Estudiantes Disciplina Asistencia Mis cursos Archivos Soporte Ayuda Reportar un…" at bounding box center [708, 591] width 1416 height 1182
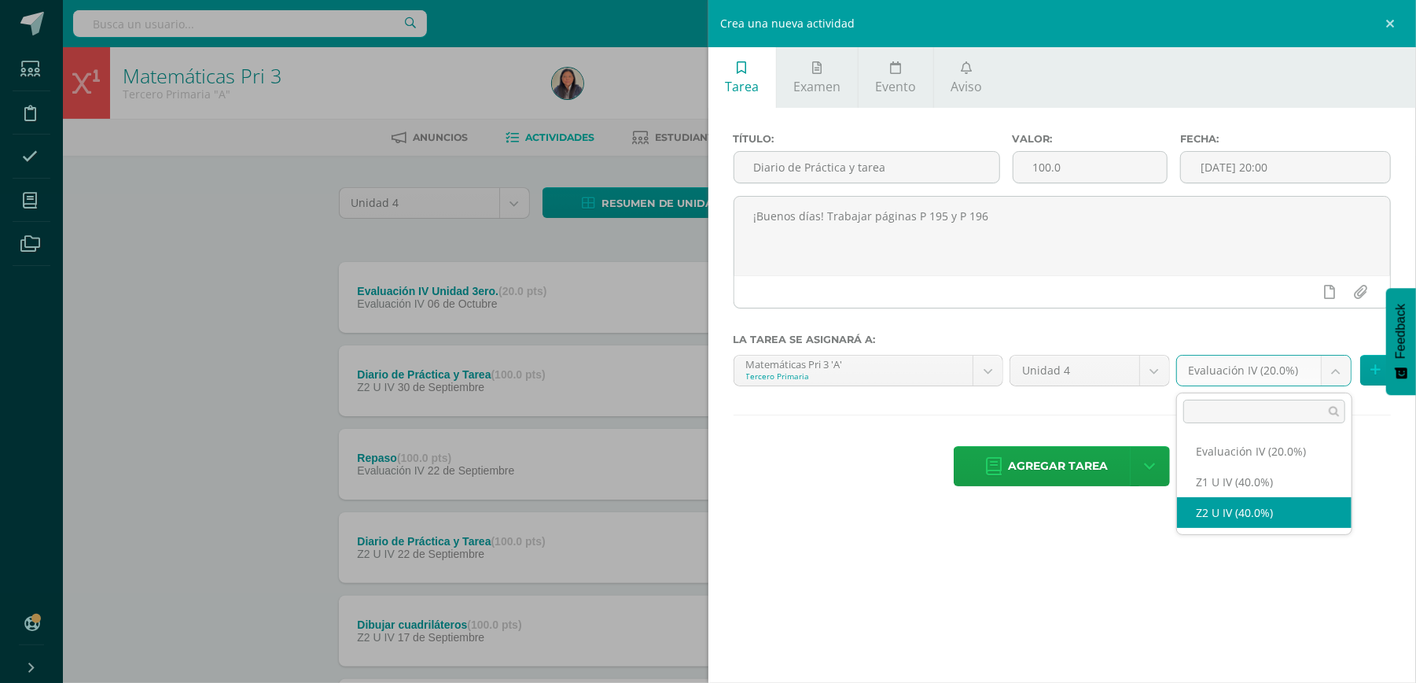
select select "29745"
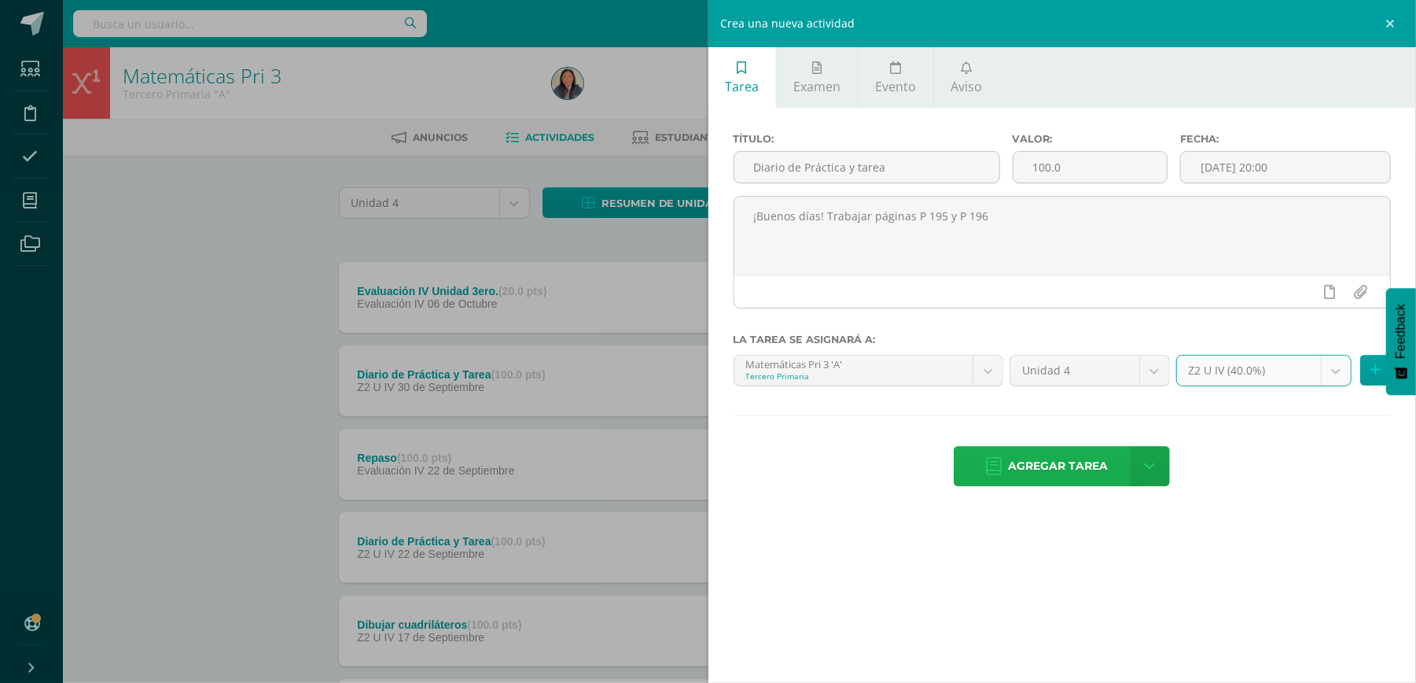
click at [1070, 467] on span "Agregar tarea" at bounding box center [1058, 466] width 100 height 39
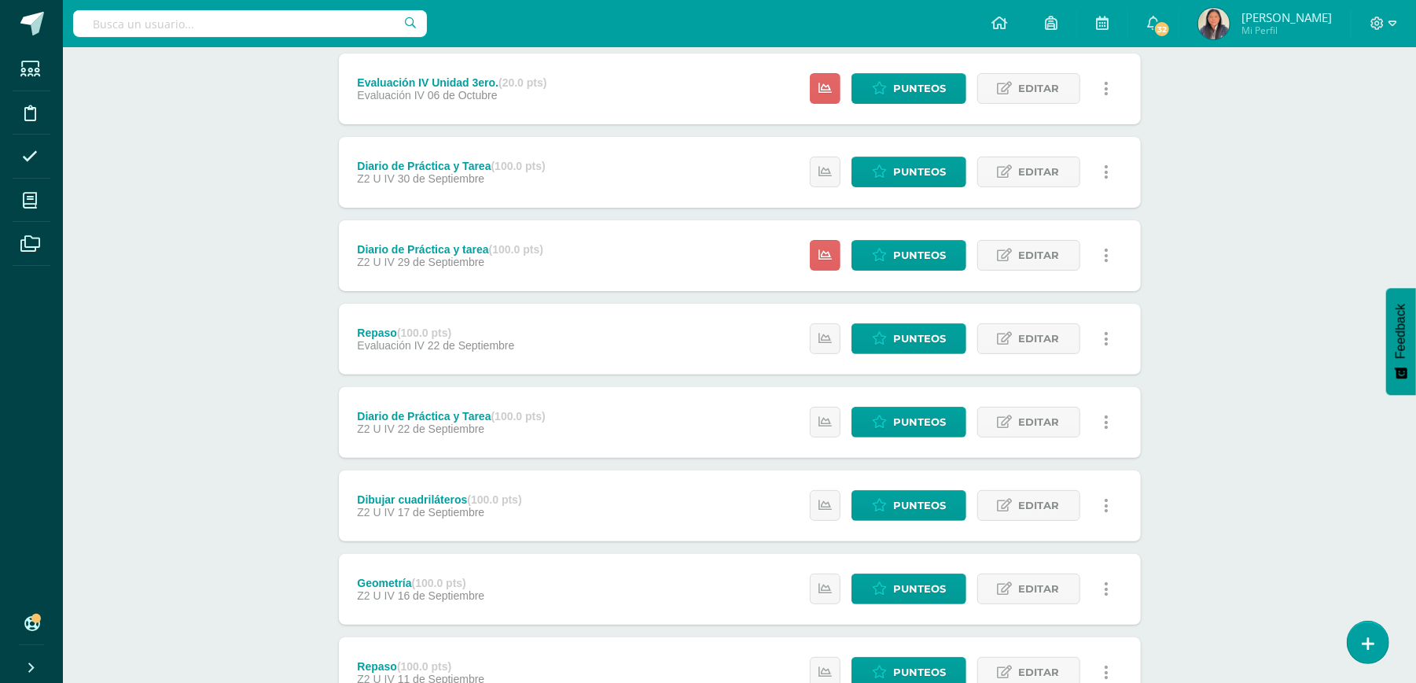
scroll to position [209, 0]
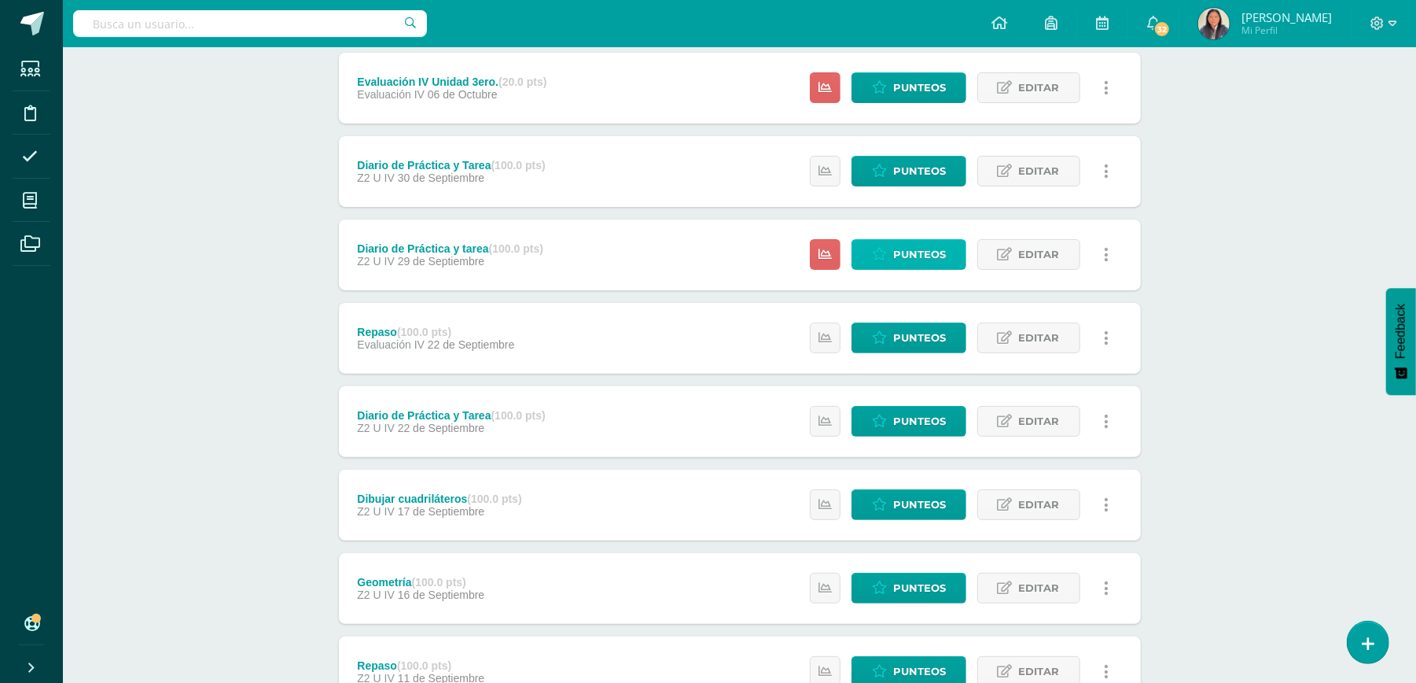
click at [931, 255] on span "Punteos" at bounding box center [919, 254] width 53 height 29
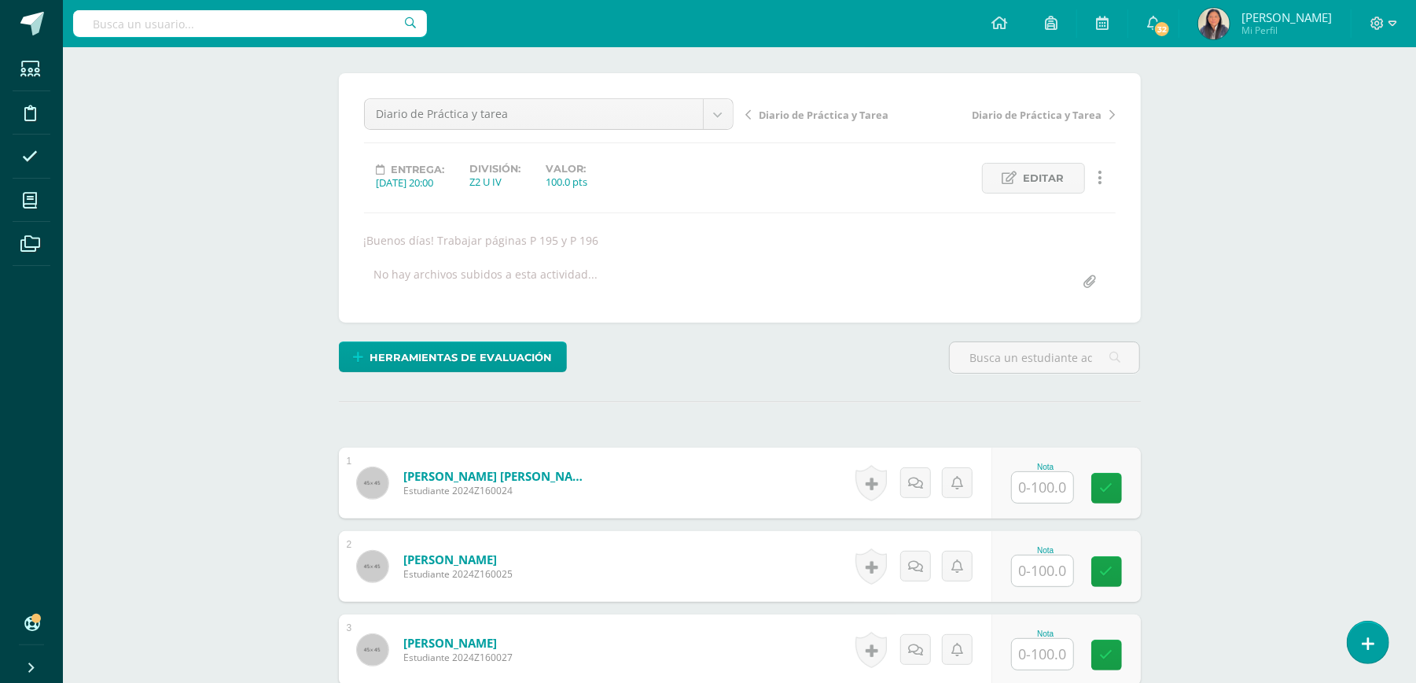
scroll to position [296, 0]
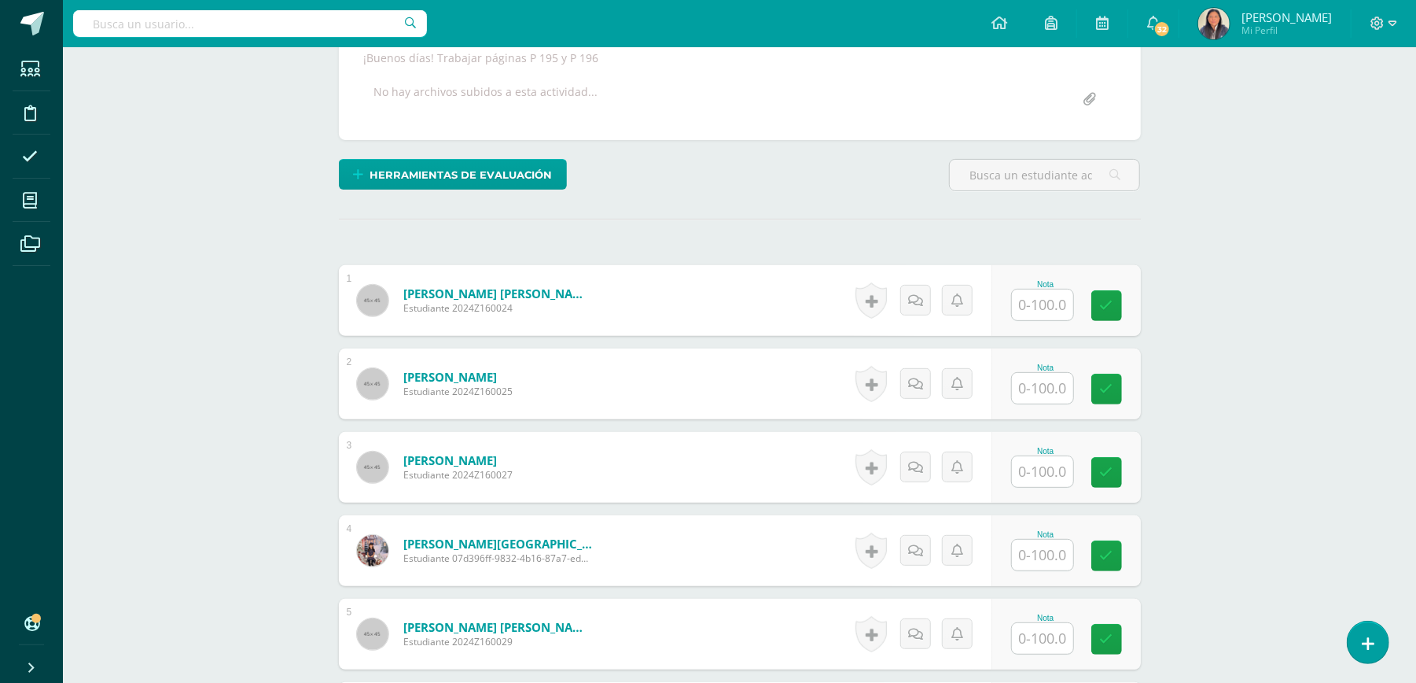
click at [1063, 315] on input "text" at bounding box center [1042, 304] width 61 height 31
type input "100"
click at [1058, 387] on input "text" at bounding box center [1042, 388] width 61 height 31
type input "100"
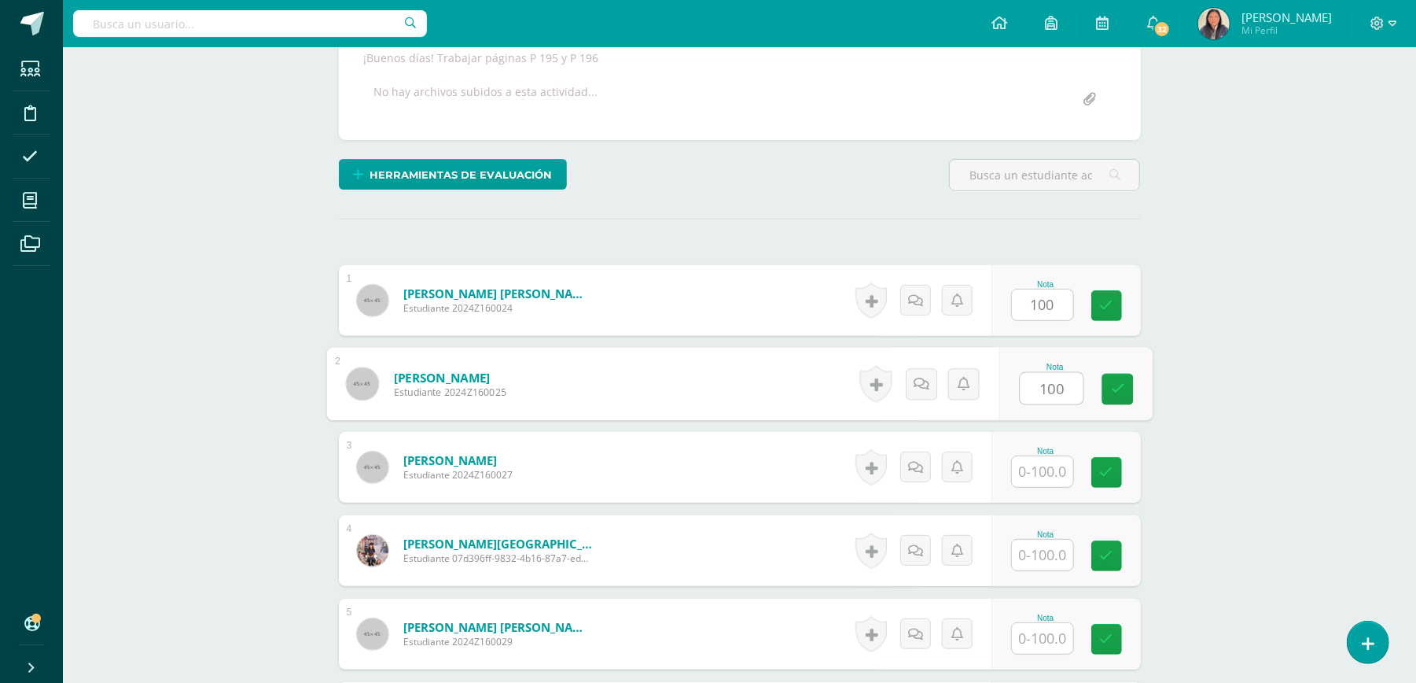
click at [1061, 476] on input "text" at bounding box center [1042, 471] width 61 height 31
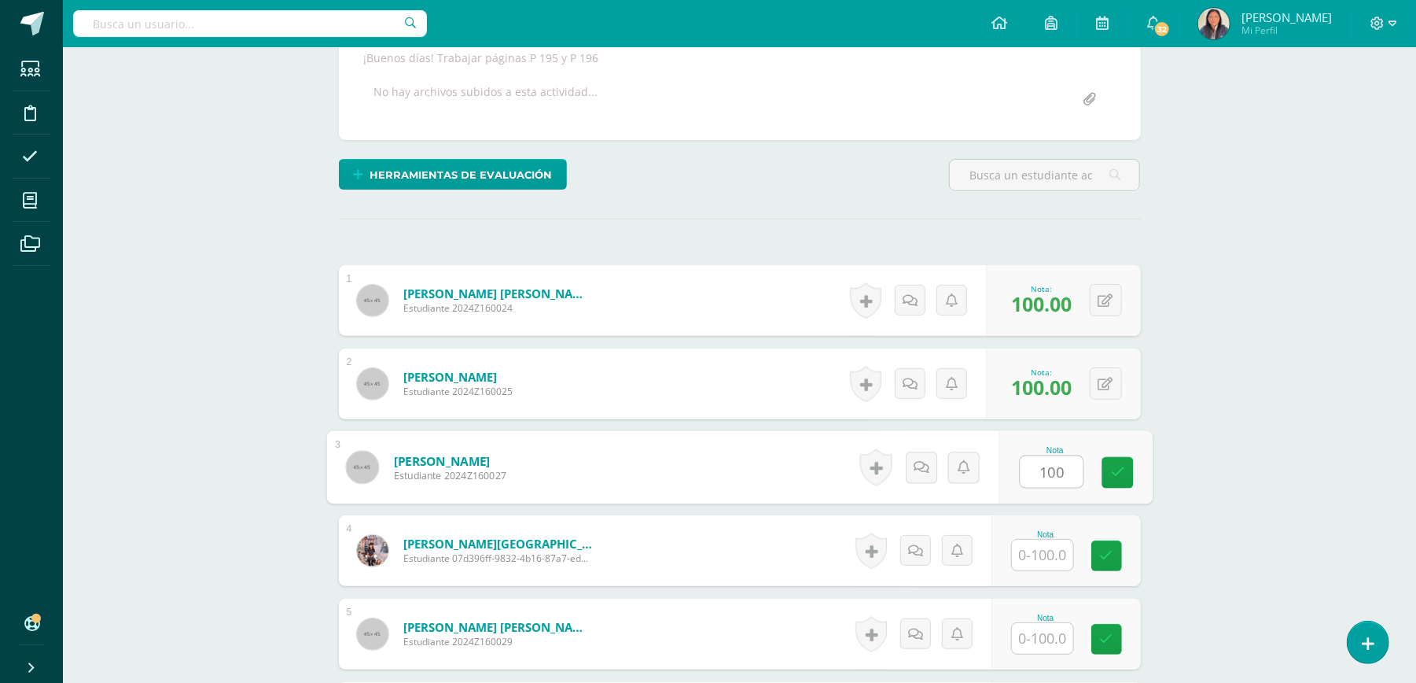
type input "100"
click at [1054, 554] on input "text" at bounding box center [1042, 554] width 61 height 31
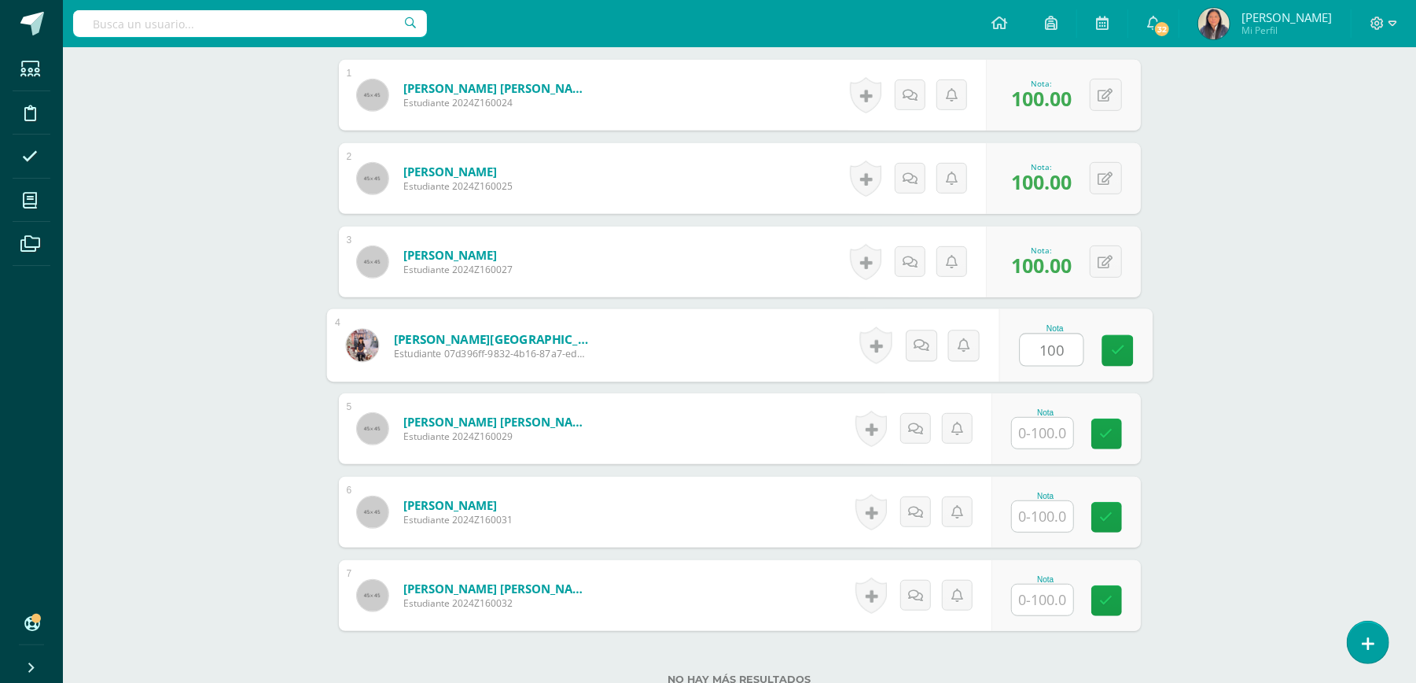
scroll to position [506, 0]
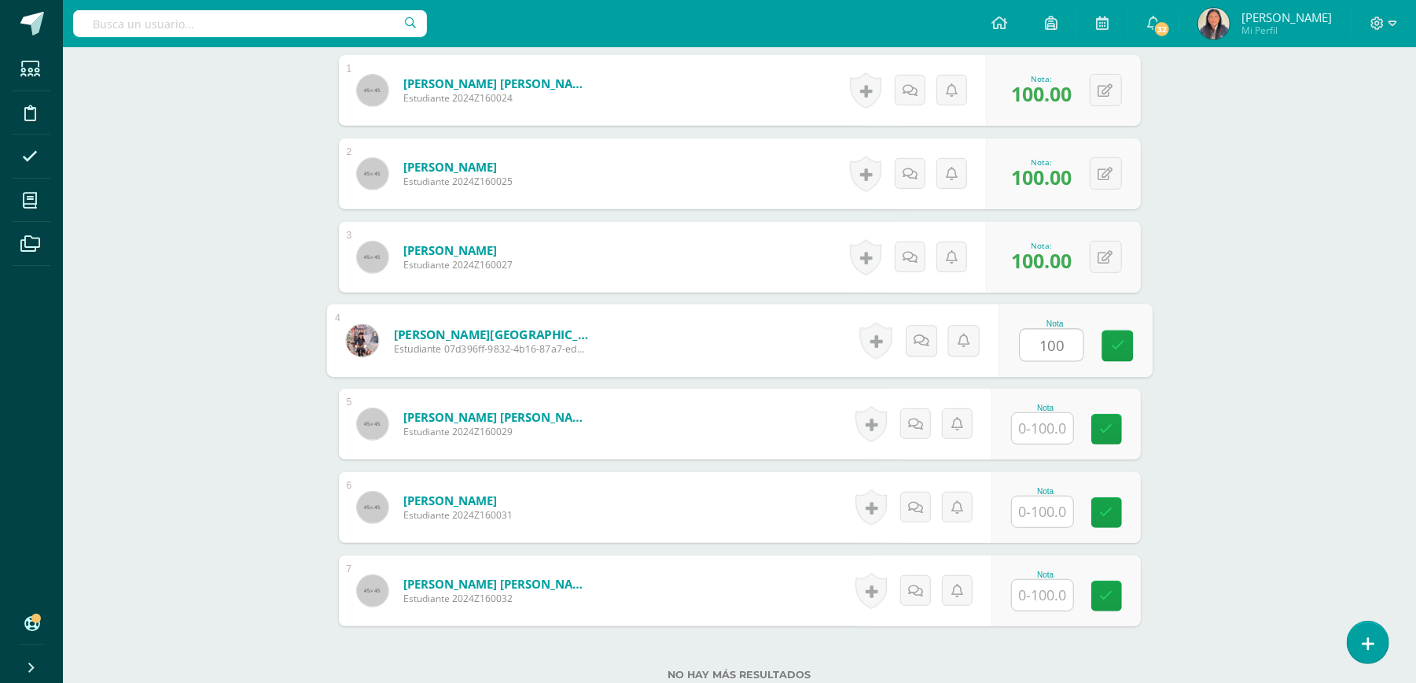
type input "100"
click at [1044, 434] on input "text" at bounding box center [1042, 428] width 61 height 31
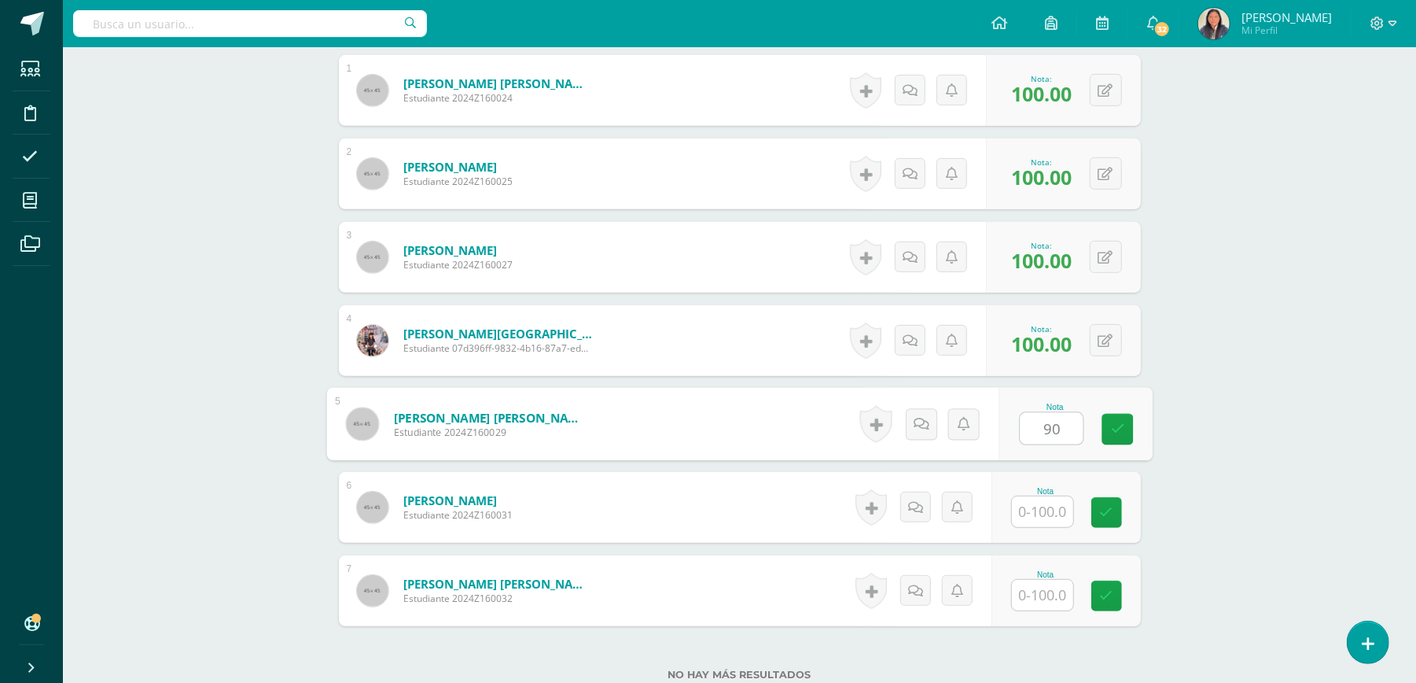
type input "90"
click at [1051, 503] on input "text" at bounding box center [1042, 511] width 61 height 31
type input "100"
click at [1057, 604] on input "text" at bounding box center [1042, 595] width 61 height 31
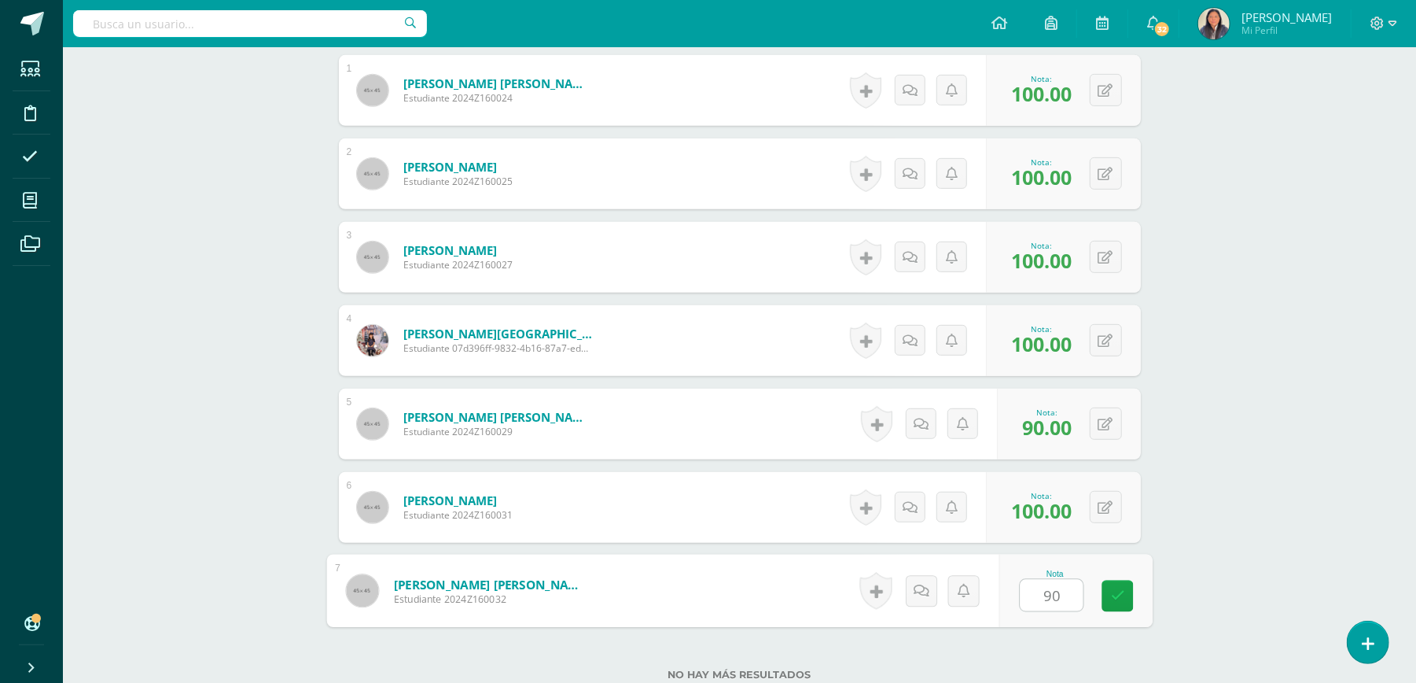
type input "90"
drag, startPoint x: 1275, startPoint y: 477, endPoint x: 1216, endPoint y: 525, distance: 76.5
click at [1275, 479] on div "Matemáticas Pri 3 Tercero Primaria "A" Herramientas Detalle de asistencias Acti…" at bounding box center [739, 173] width 1353 height 1265
click at [1275, 483] on div "Matemáticas Pri 3 Tercero Primaria "A" Herramientas Detalle de asistencias Acti…" at bounding box center [739, 173] width 1353 height 1265
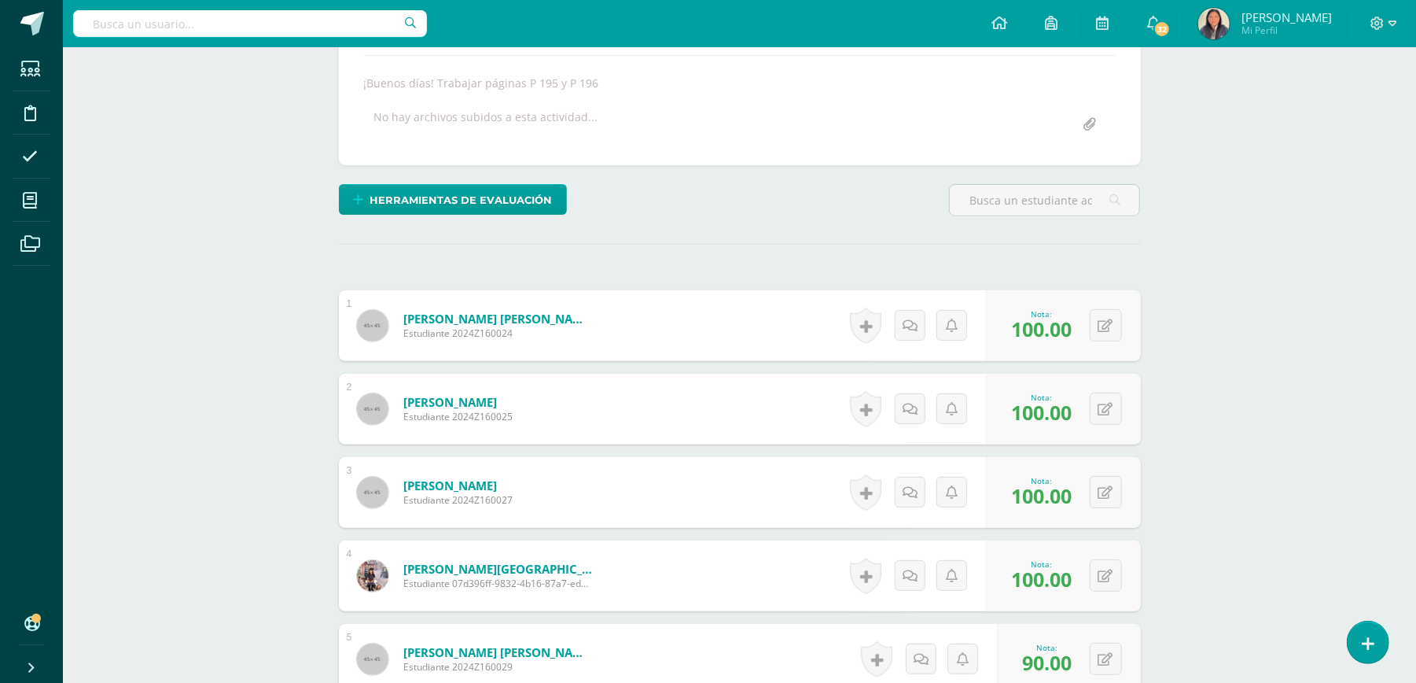
scroll to position [0, 0]
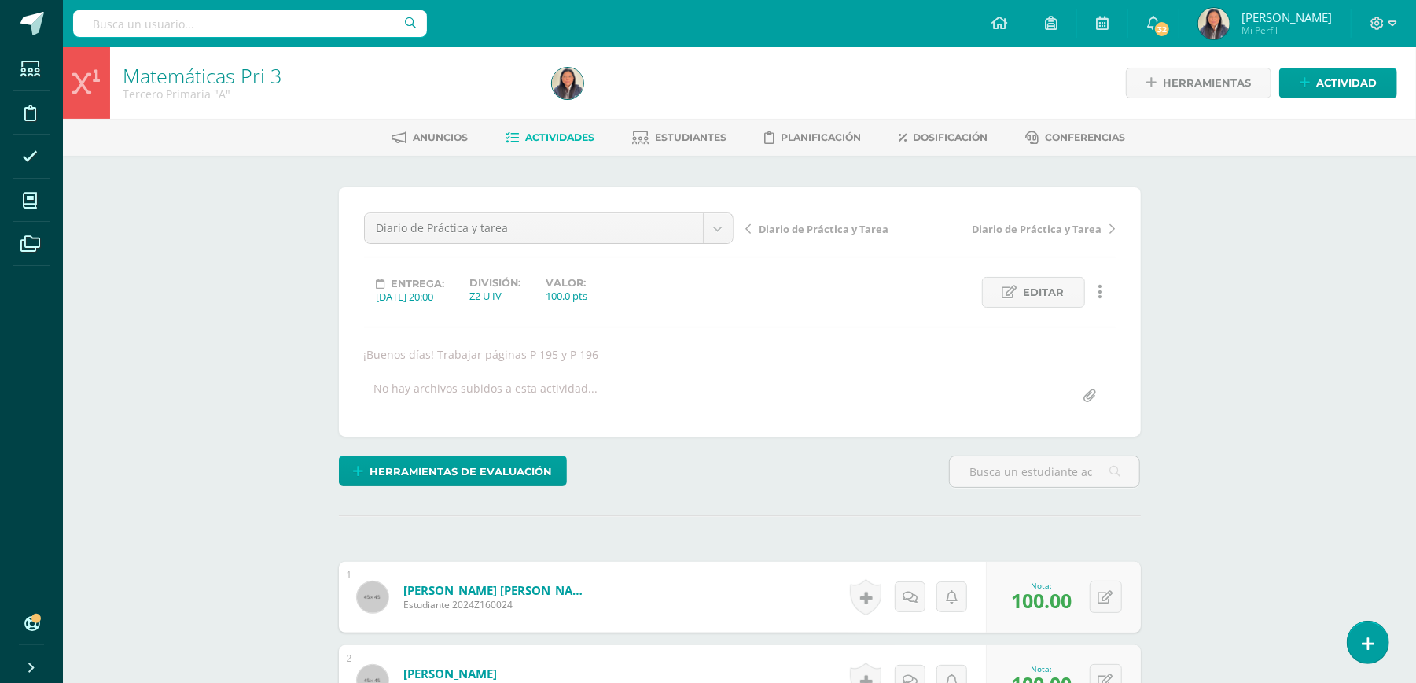
click at [583, 145] on link "Actividades" at bounding box center [550, 137] width 89 height 25
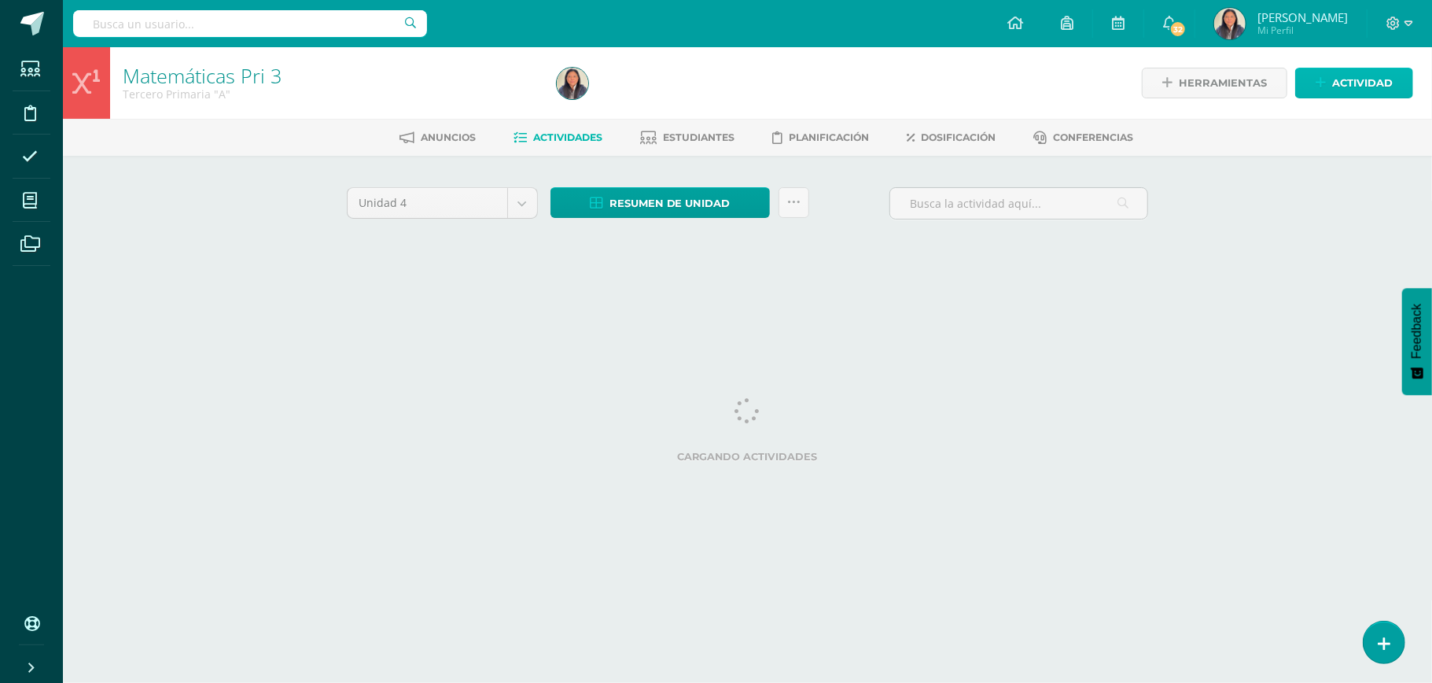
click at [1354, 88] on span "Actividad" at bounding box center [1362, 82] width 61 height 29
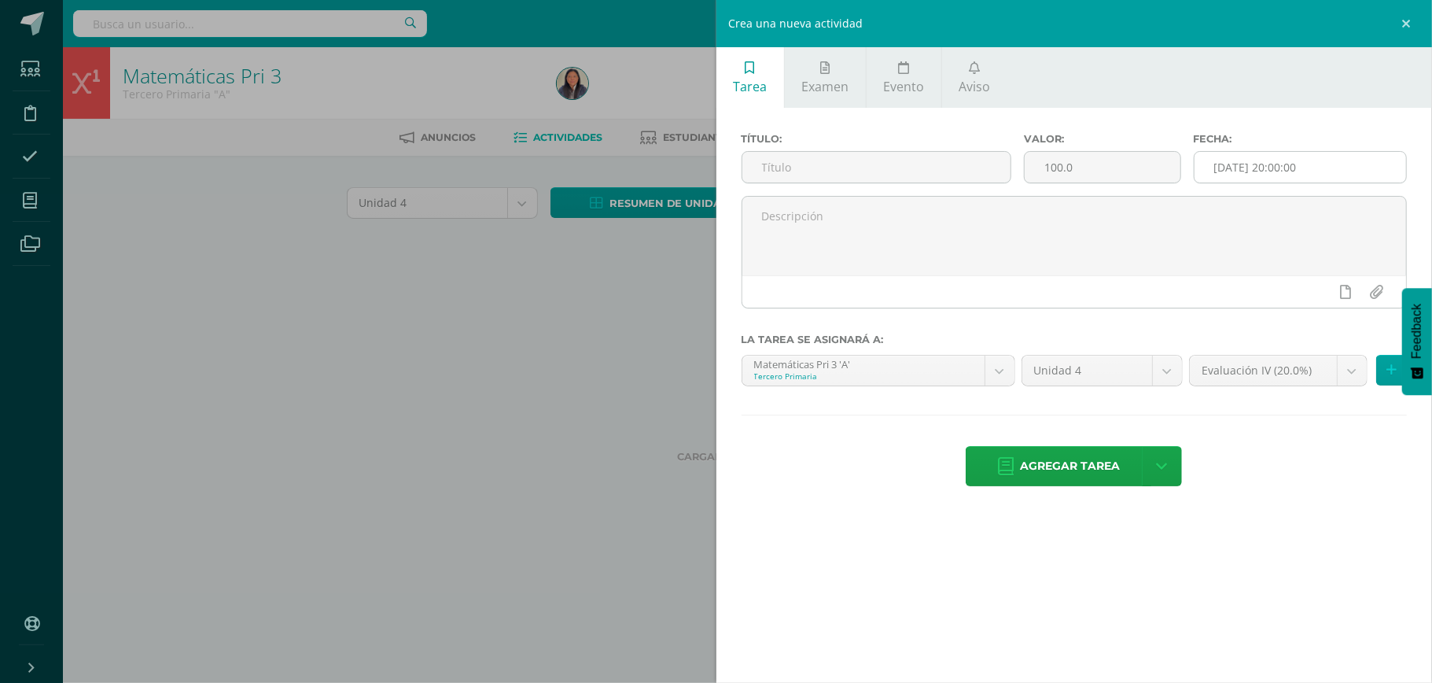
click at [1293, 167] on input "[DATE] 20:00:00" at bounding box center [1300, 167] width 212 height 31
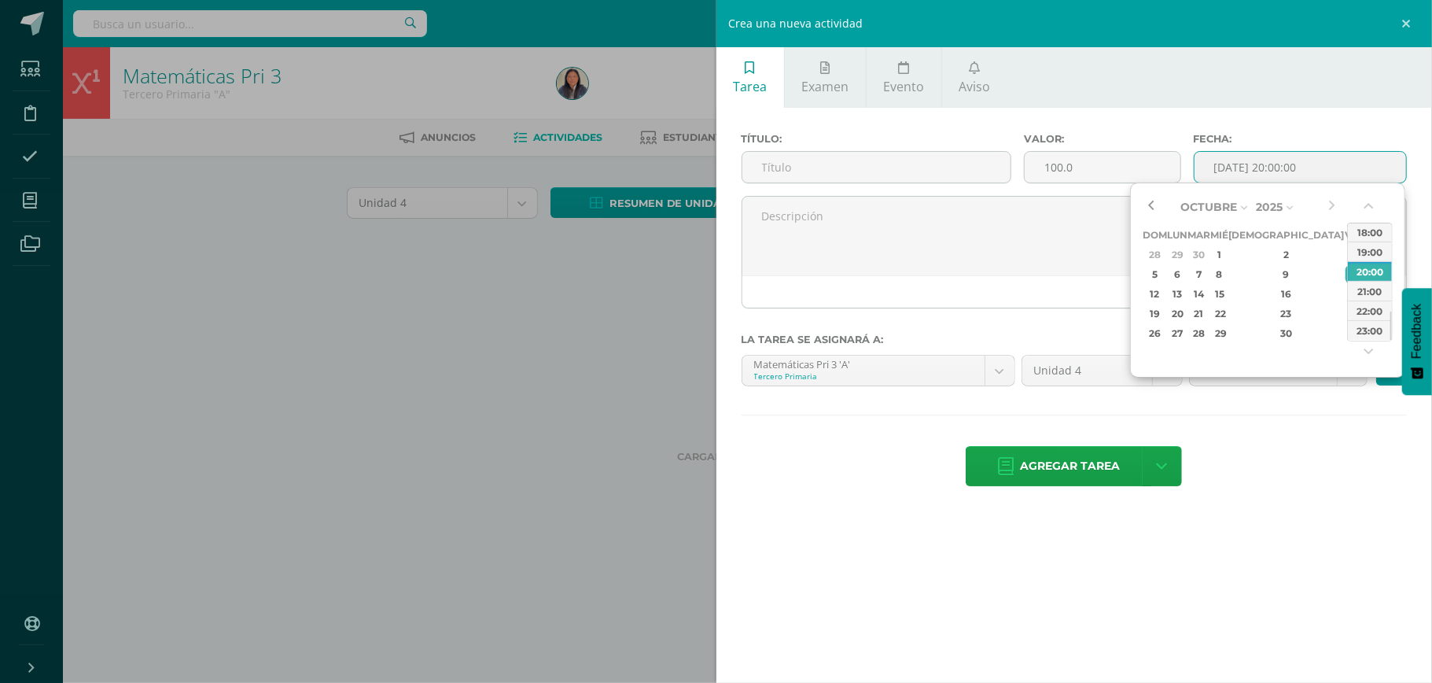
click at [1155, 209] on button "button" at bounding box center [1151, 207] width 16 height 24
click at [1268, 312] on div "25" at bounding box center [1286, 313] width 93 height 18
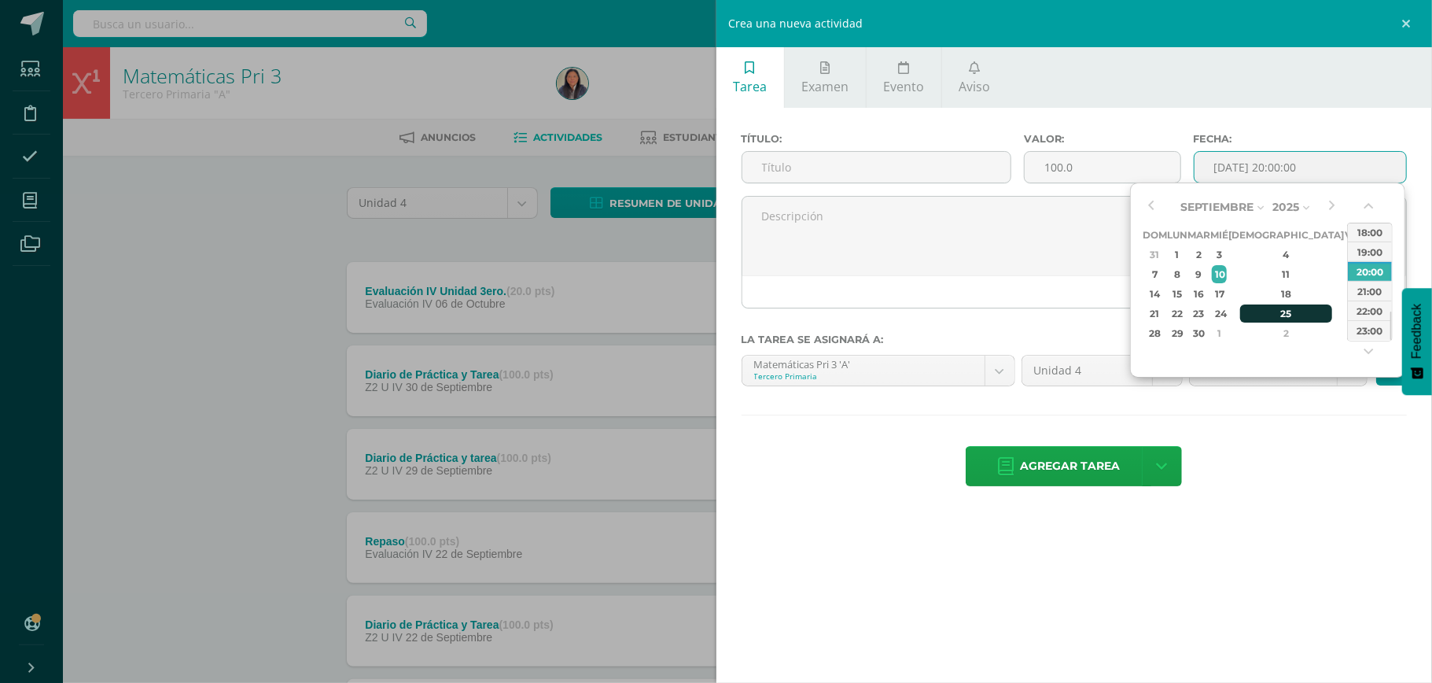
type input "[DATE] 20:00"
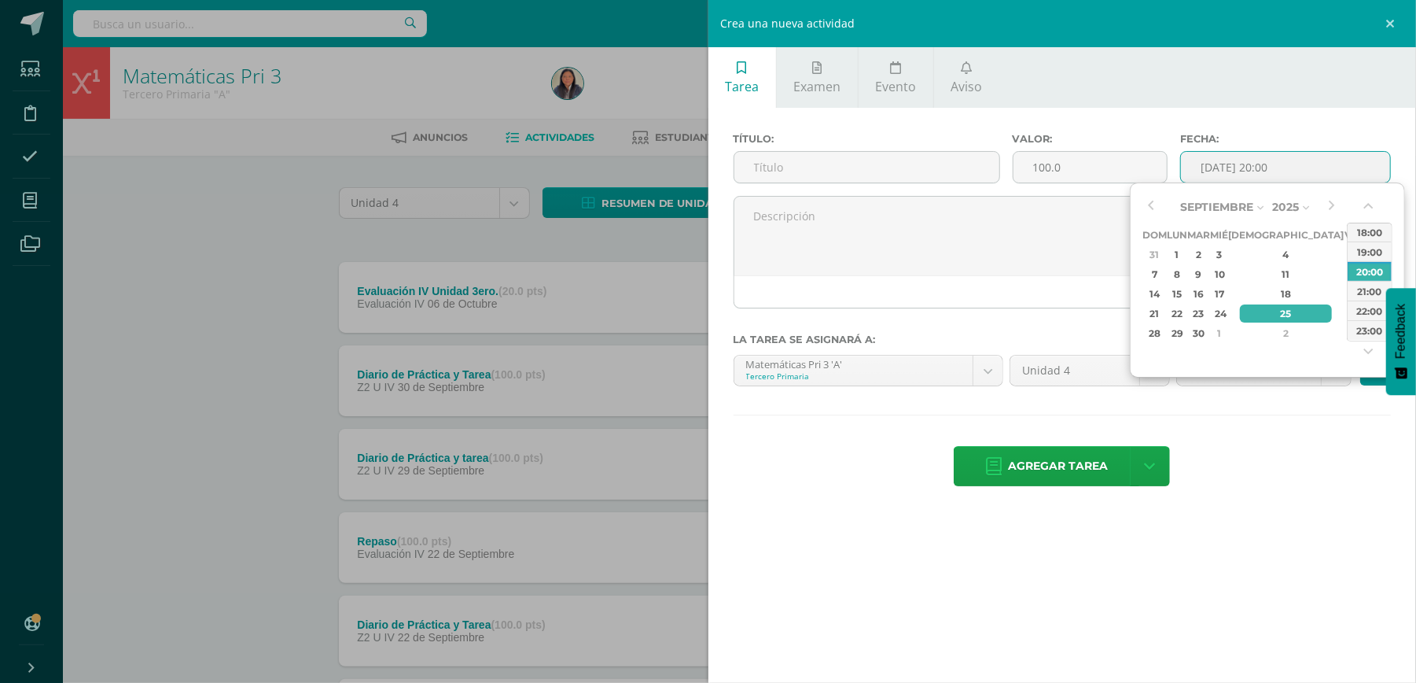
click at [1301, 494] on div "Título: Valor: 100.0 Fecha: [DATE] 20:00 La tarea se asignará a: Matemáticas Pr…" at bounding box center [1062, 311] width 708 height 407
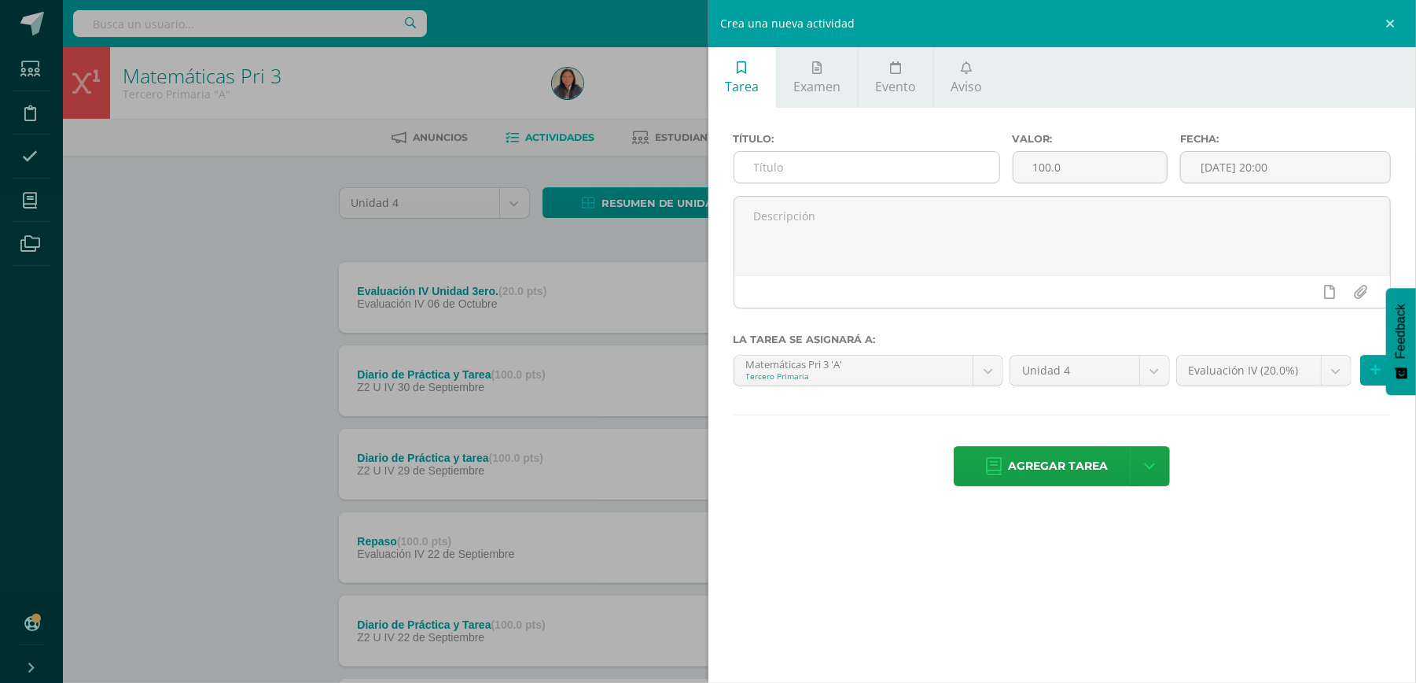
click at [847, 164] on input "text" at bounding box center [866, 167] width 265 height 31
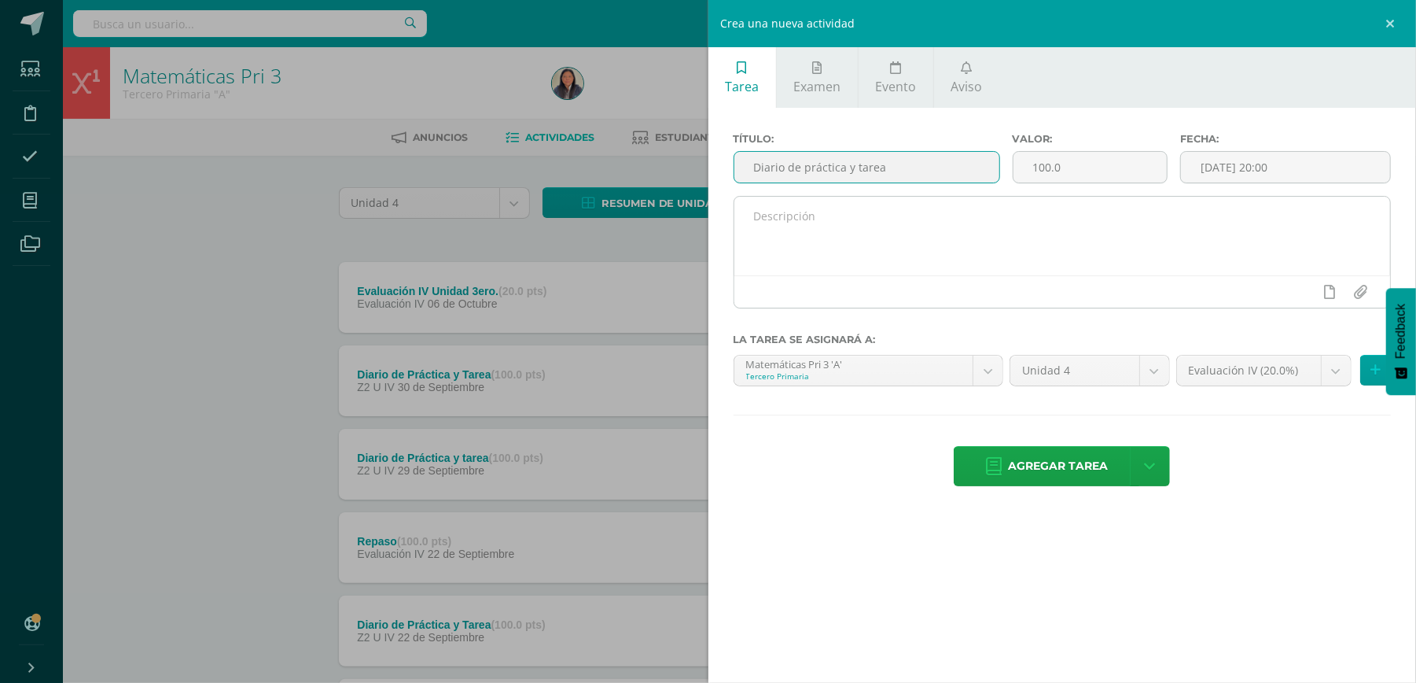
type input "Diario de práctica y tarea"
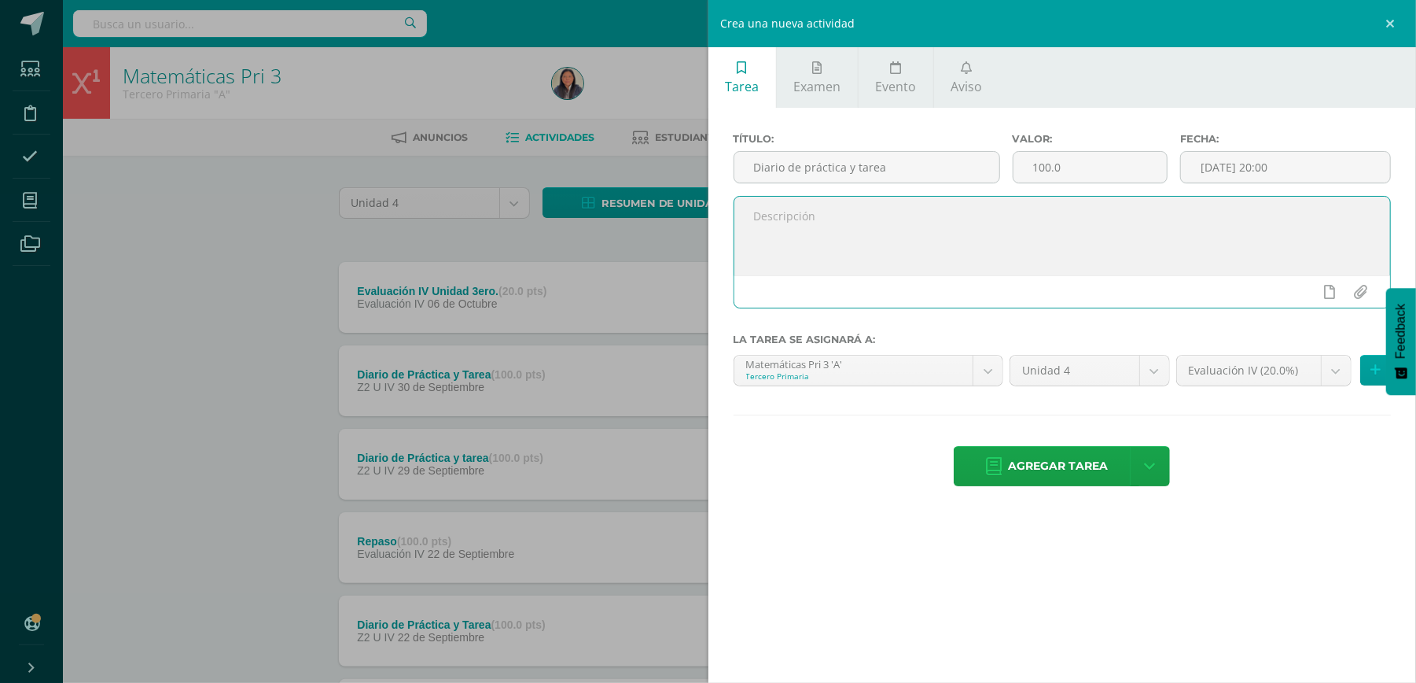
click at [934, 202] on textarea at bounding box center [1062, 236] width 657 height 79
type textarea "+"
type textarea "¿"
type textarea "¡Buenos días! Trabajar páginas P193 y P 194."
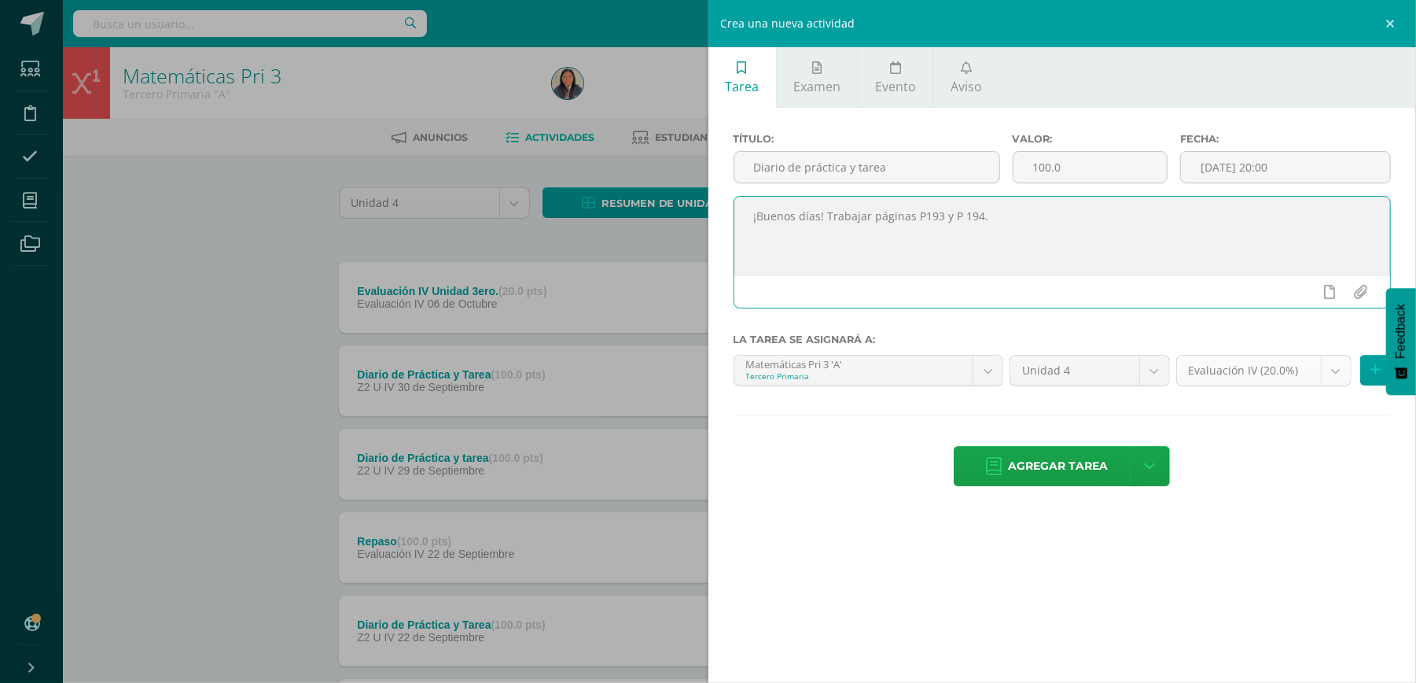
click at [1340, 372] on body "Estudiantes Disciplina Asistencia Mis cursos Archivos Soporte Ayuda Reportar un…" at bounding box center [708, 591] width 1416 height 1182
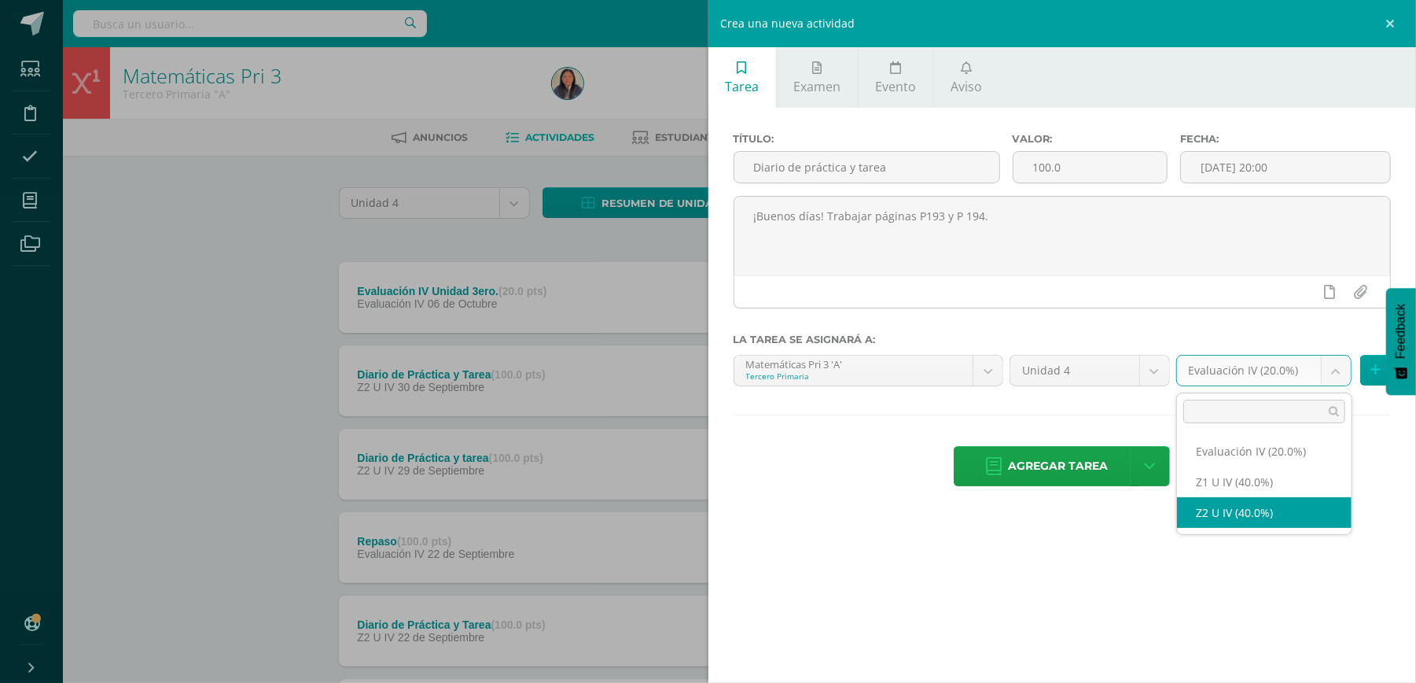
select select "29745"
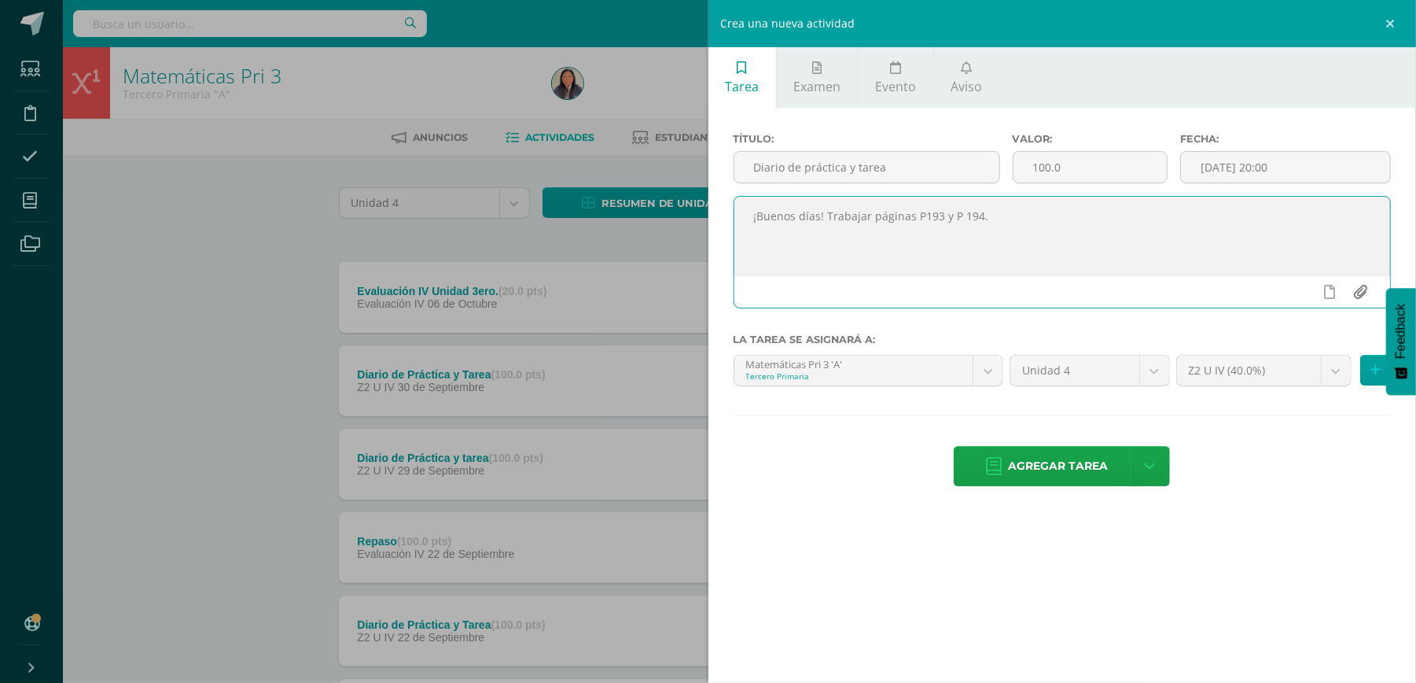
click at [1363, 303] on input "file" at bounding box center [1360, 292] width 31 height 30
type input "C:\fakepath\L 19.4. ejemplos 3ero..pdf"
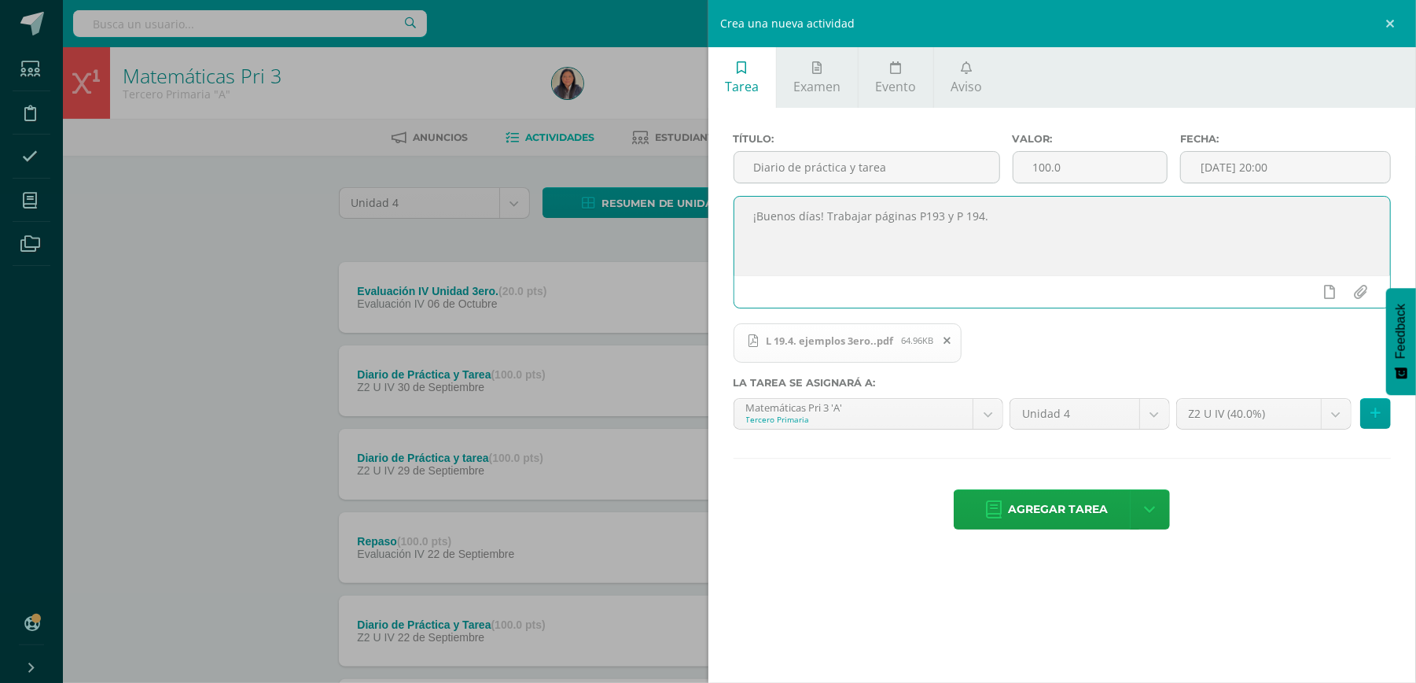
click at [1020, 220] on textarea "¡Buenos días! Trabajar páginas P193 y P 194." at bounding box center [1062, 236] width 657 height 79
type textarea "¡Buenos días! Trabajar páginas P193 y P [DOMAIN_NAME] adjuntan ejemplos."
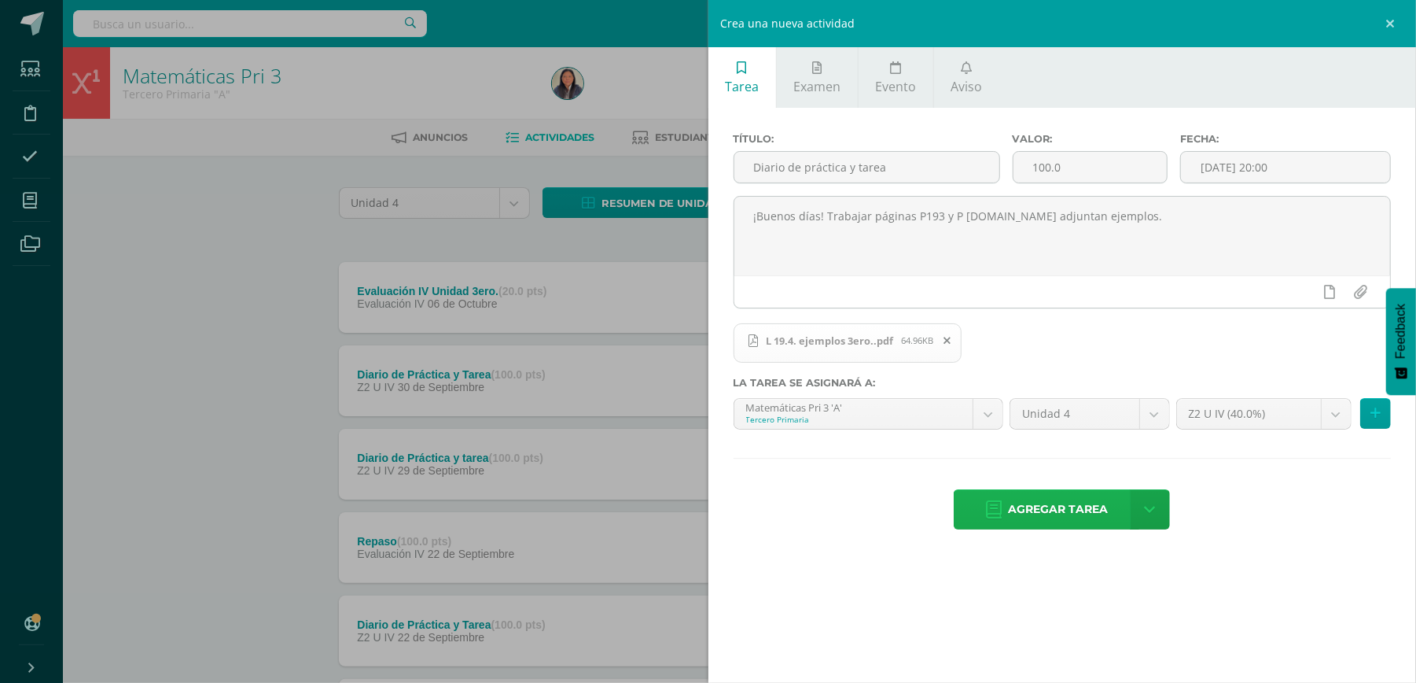
click at [1046, 519] on span "Agregar tarea" at bounding box center [1058, 509] width 100 height 39
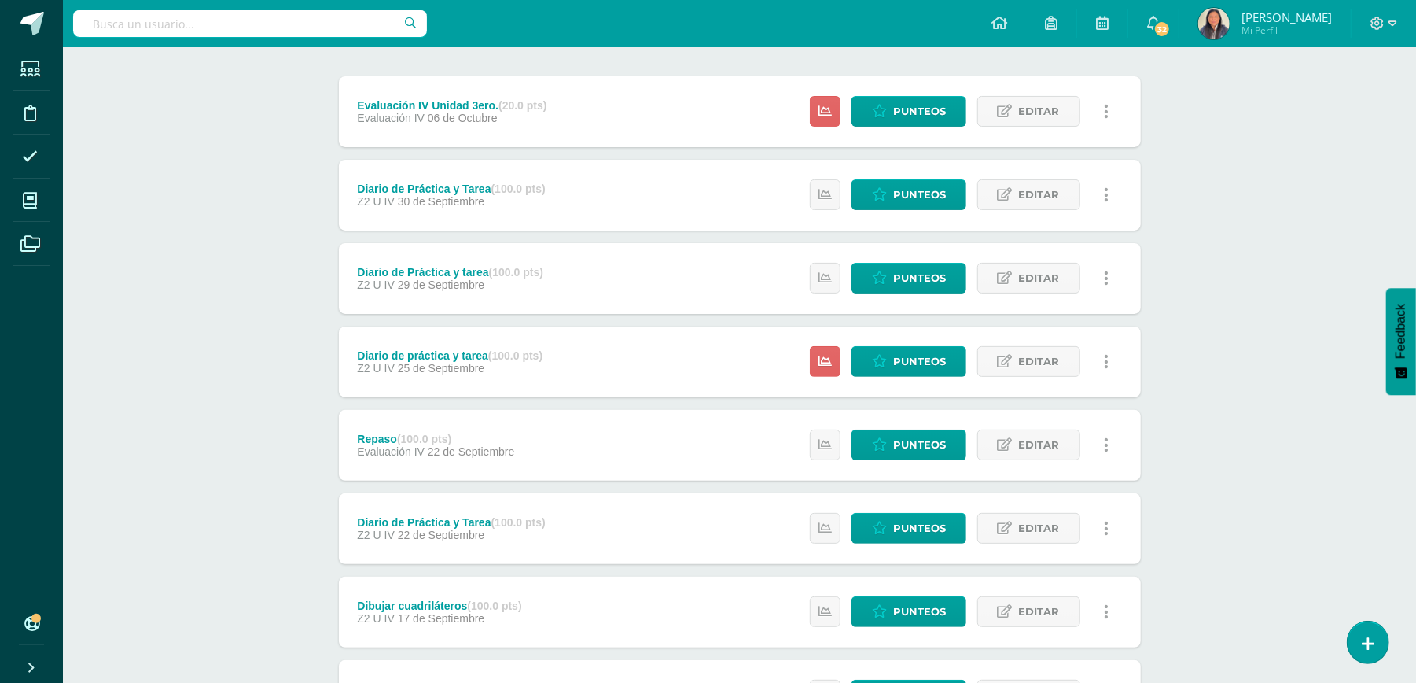
scroll to position [209, 0]
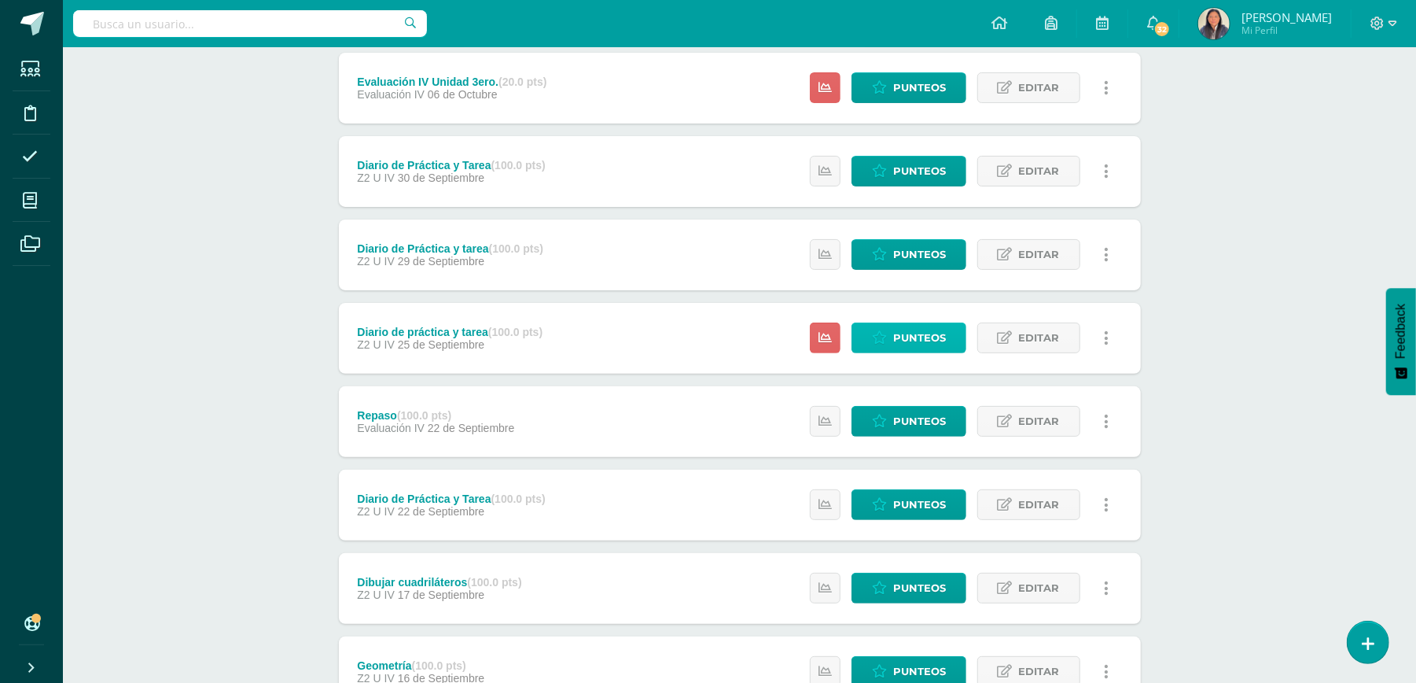
click at [923, 346] on span "Punteos" at bounding box center [919, 337] width 53 height 29
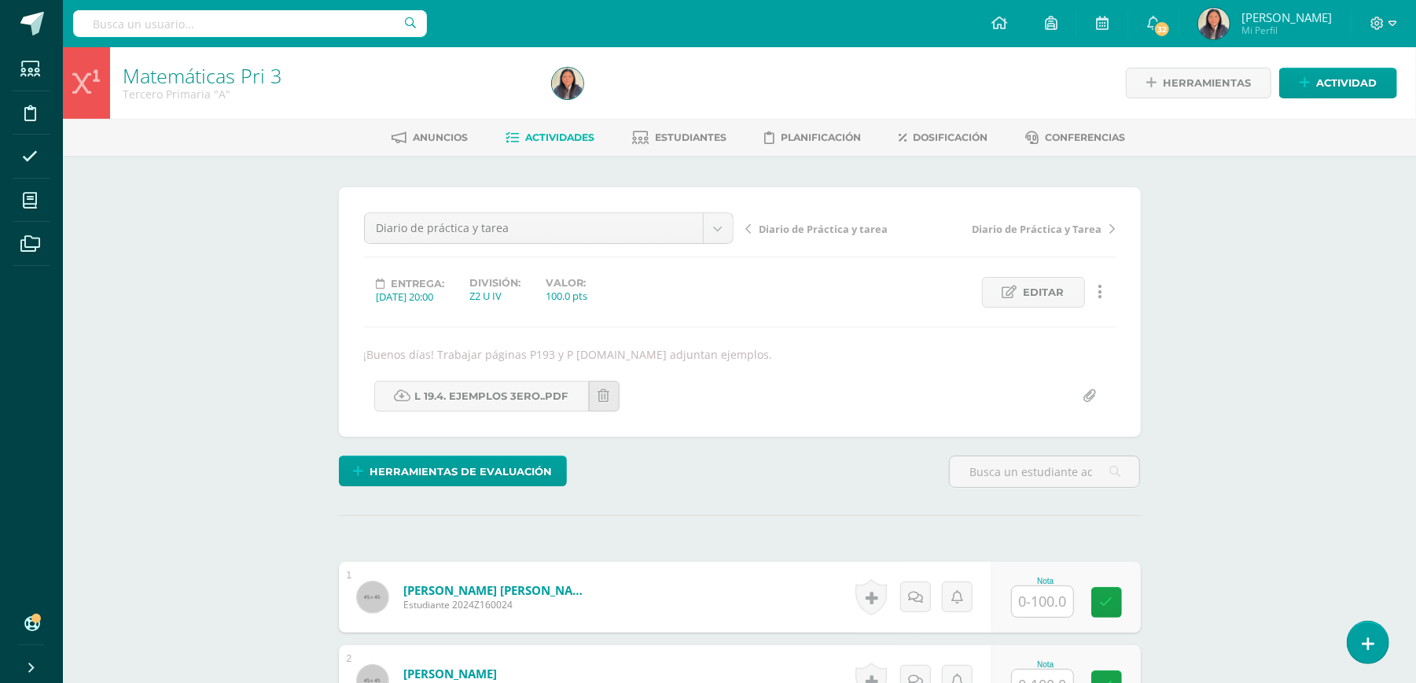
click at [536, 129] on link "Actividades" at bounding box center [550, 137] width 89 height 25
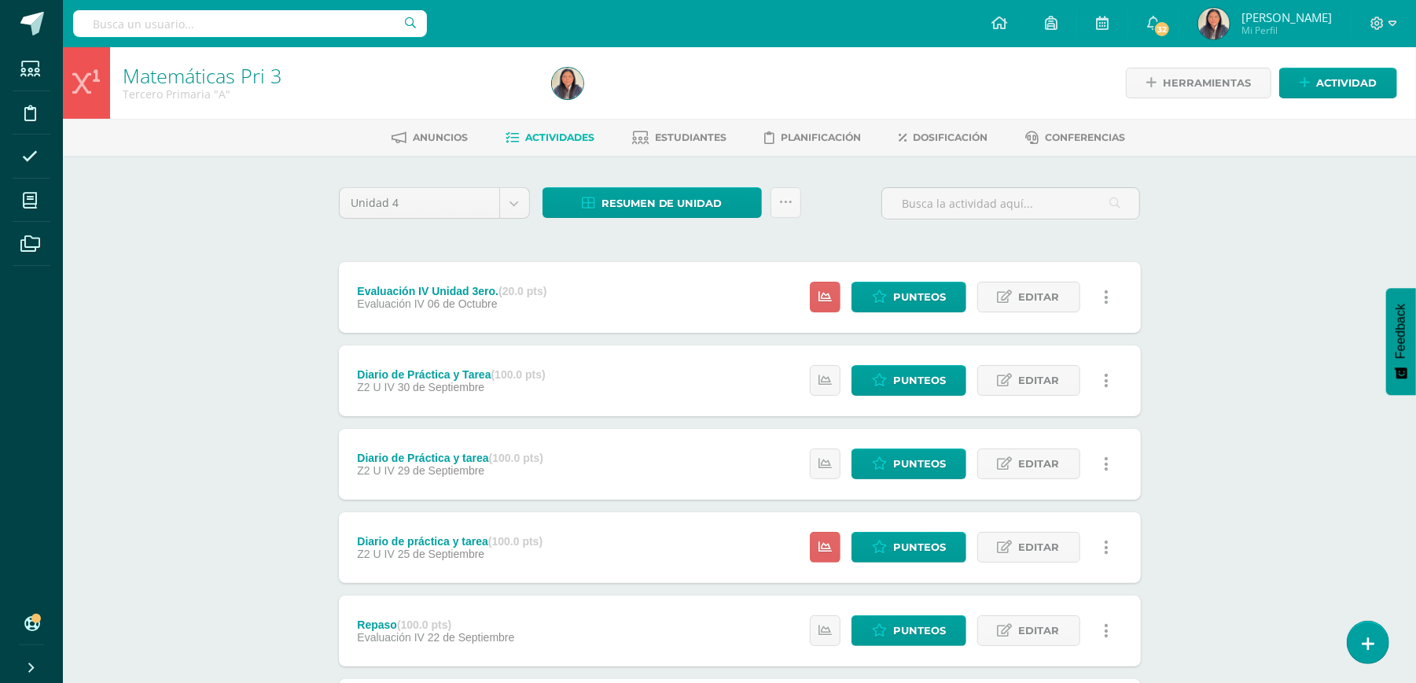
click at [184, 344] on div "Matemáticas Pri 3 Tercero Primaria "A" Herramientas Detalle de asistencias Acti…" at bounding box center [739, 614] width 1353 height 1135
click at [630, 517] on div "Diario de práctica y tarea (100.0 pts) Z2 U IV 25 de Septiembre Estatus de Acti…" at bounding box center [740, 547] width 802 height 71
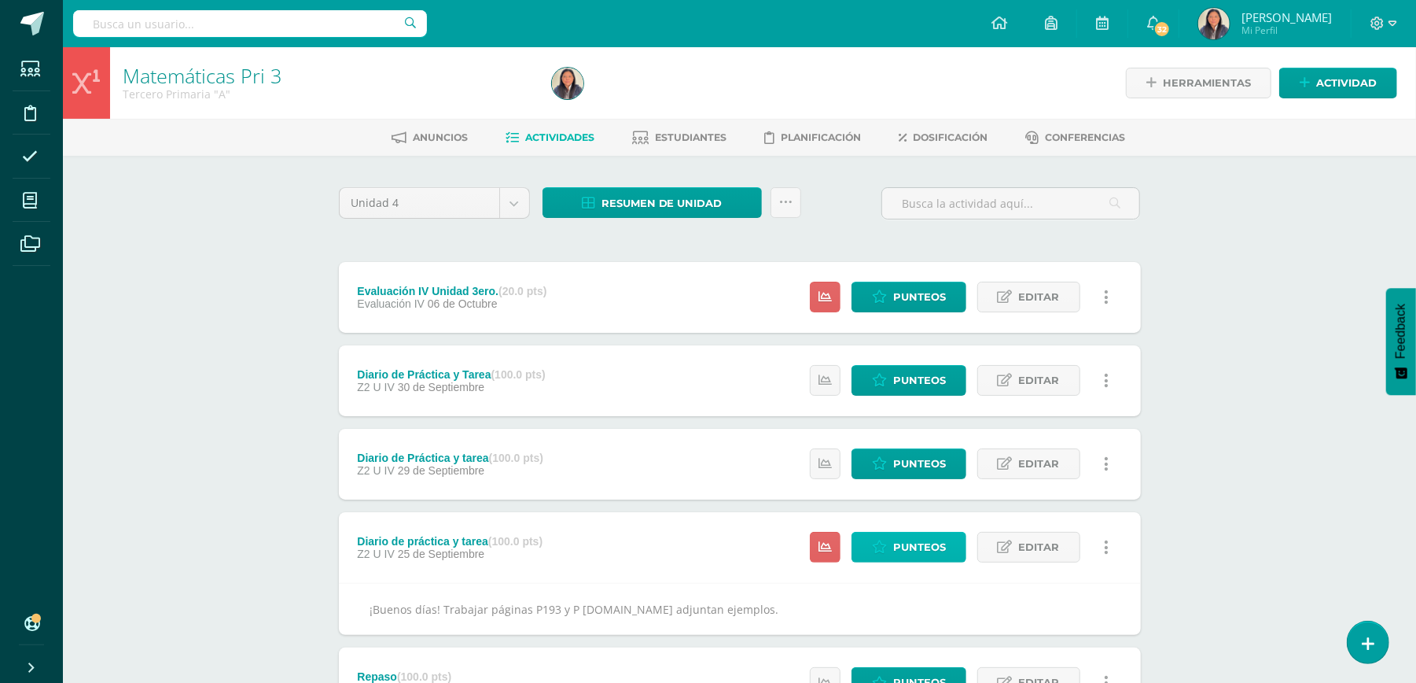
click at [914, 546] on span "Punteos" at bounding box center [919, 546] width 53 height 29
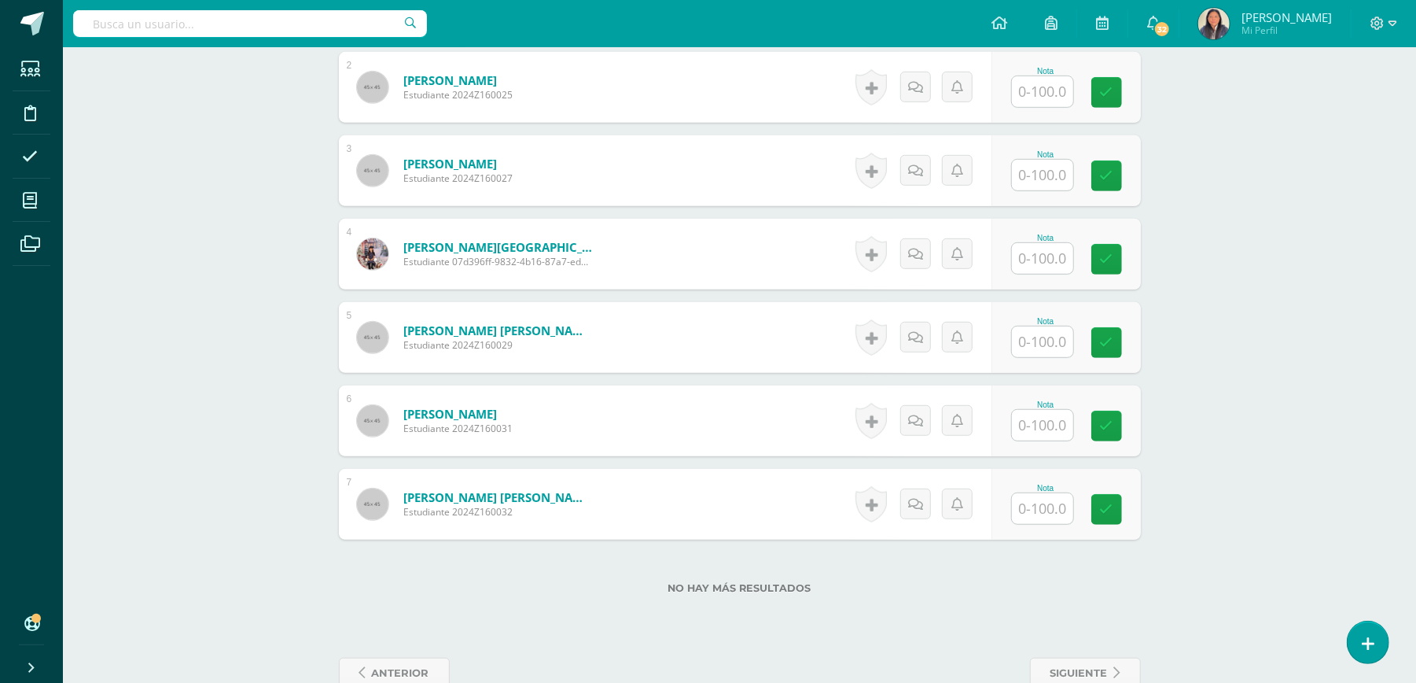
scroll to position [612, 0]
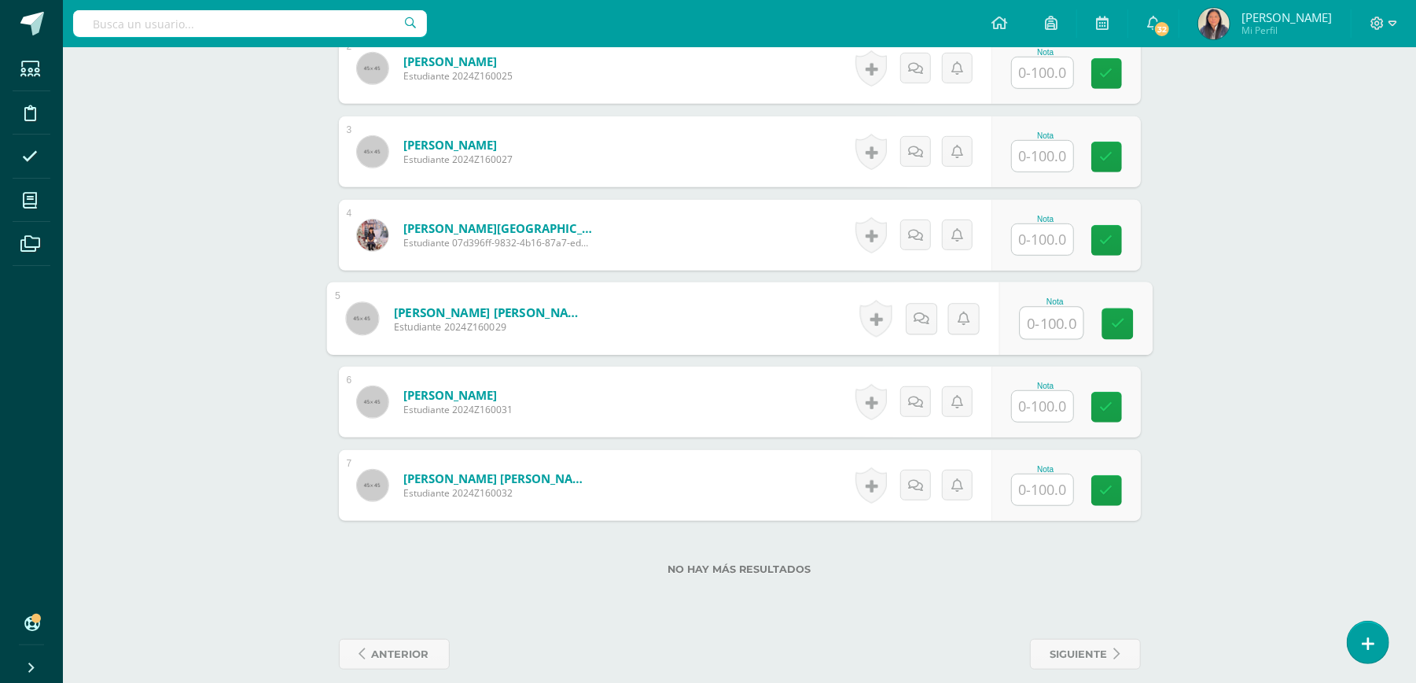
click at [1038, 333] on input "text" at bounding box center [1051, 322] width 63 height 31
type input "100"
click at [1351, 308] on div "Matemáticas Pri 3 Tercero Primaria "A" Herramientas Detalle de asistencias Acti…" at bounding box center [739, 67] width 1353 height 1265
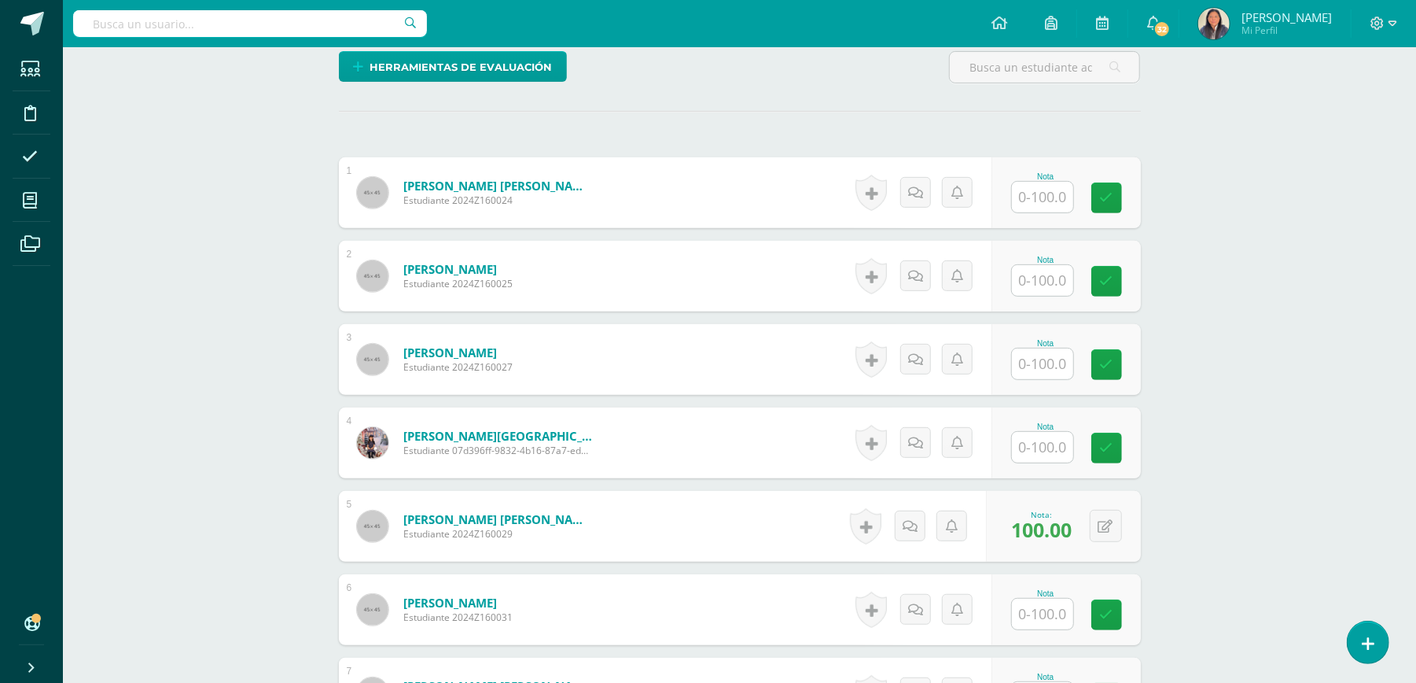
scroll to position [403, 0]
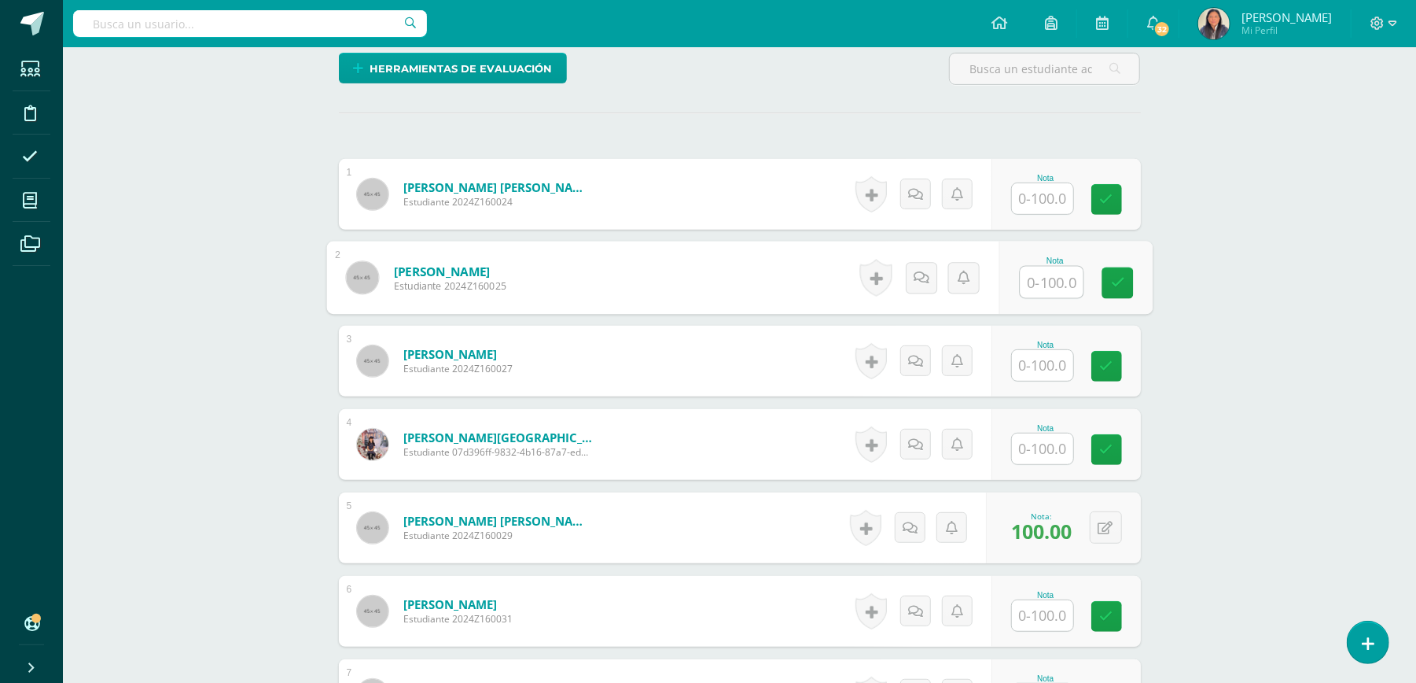
click at [1035, 283] on input "text" at bounding box center [1051, 282] width 63 height 31
type input "100"
click at [1058, 459] on input "text" at bounding box center [1051, 448] width 63 height 31
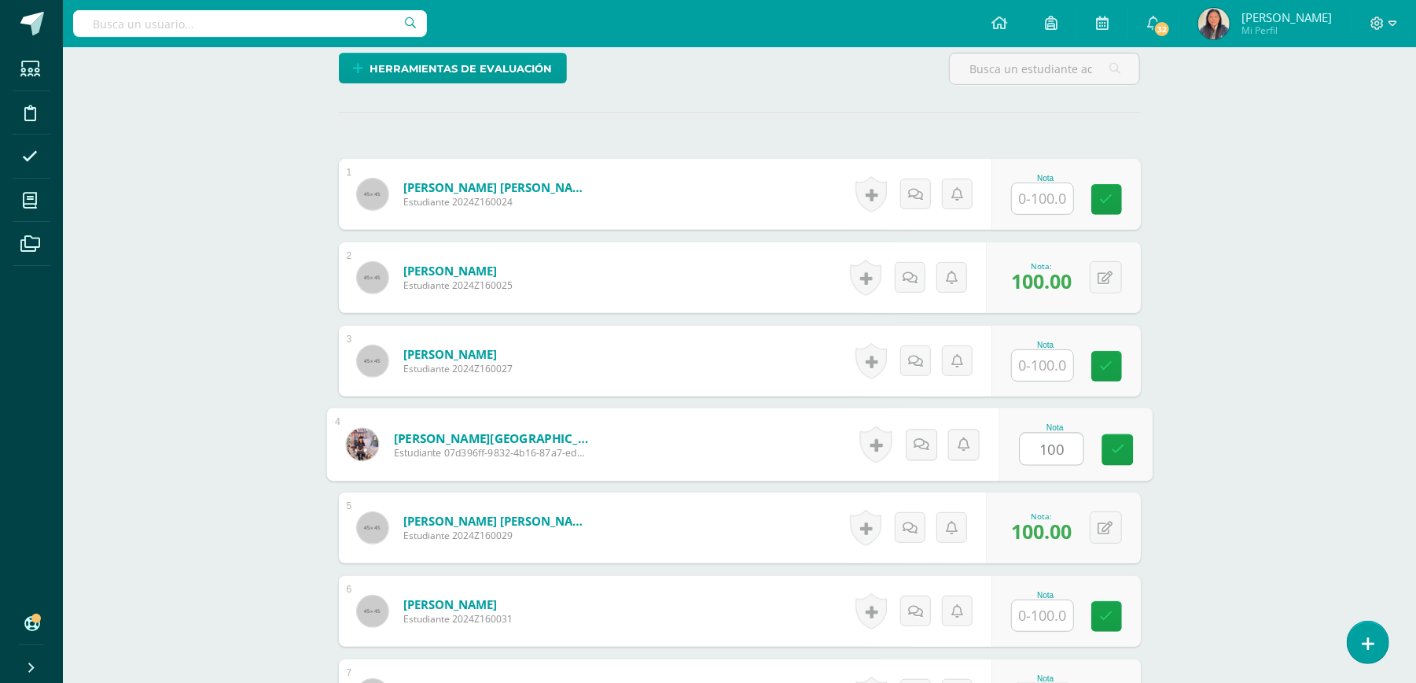
type input "100"
click at [1023, 374] on input "text" at bounding box center [1042, 365] width 61 height 31
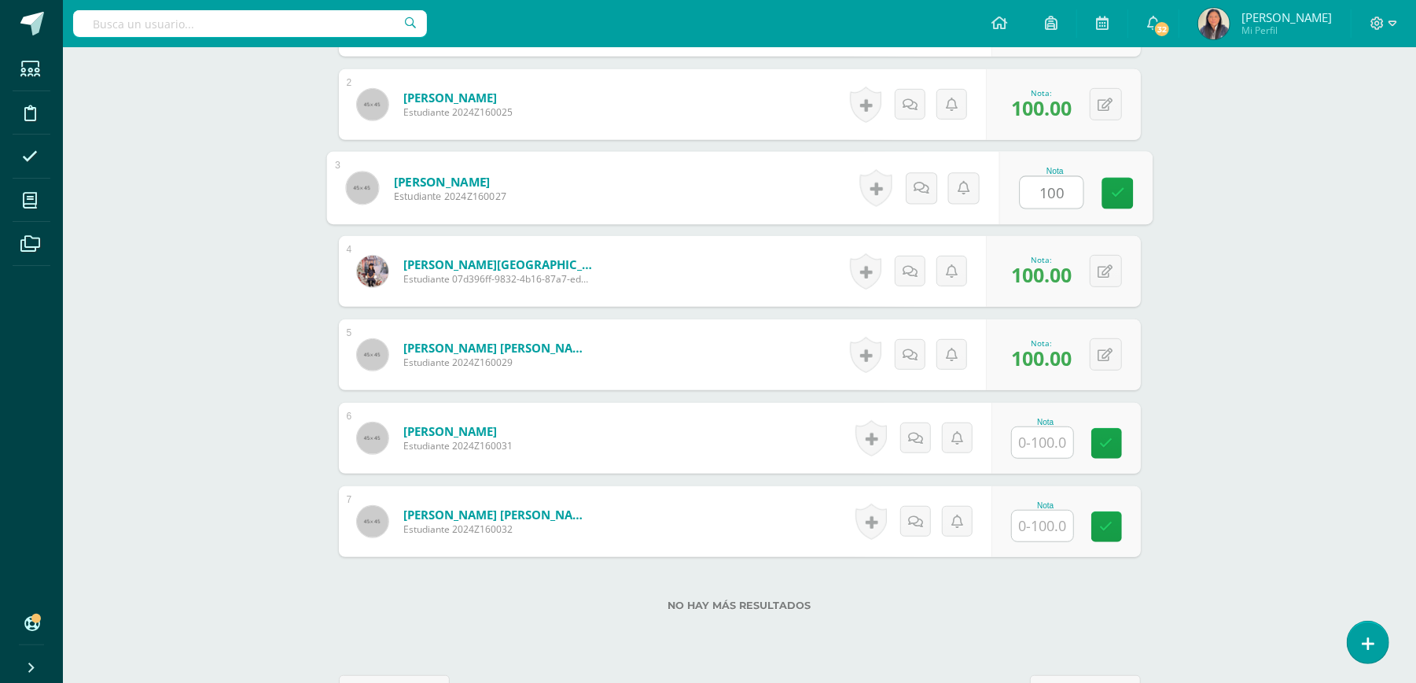
scroll to position [612, 0]
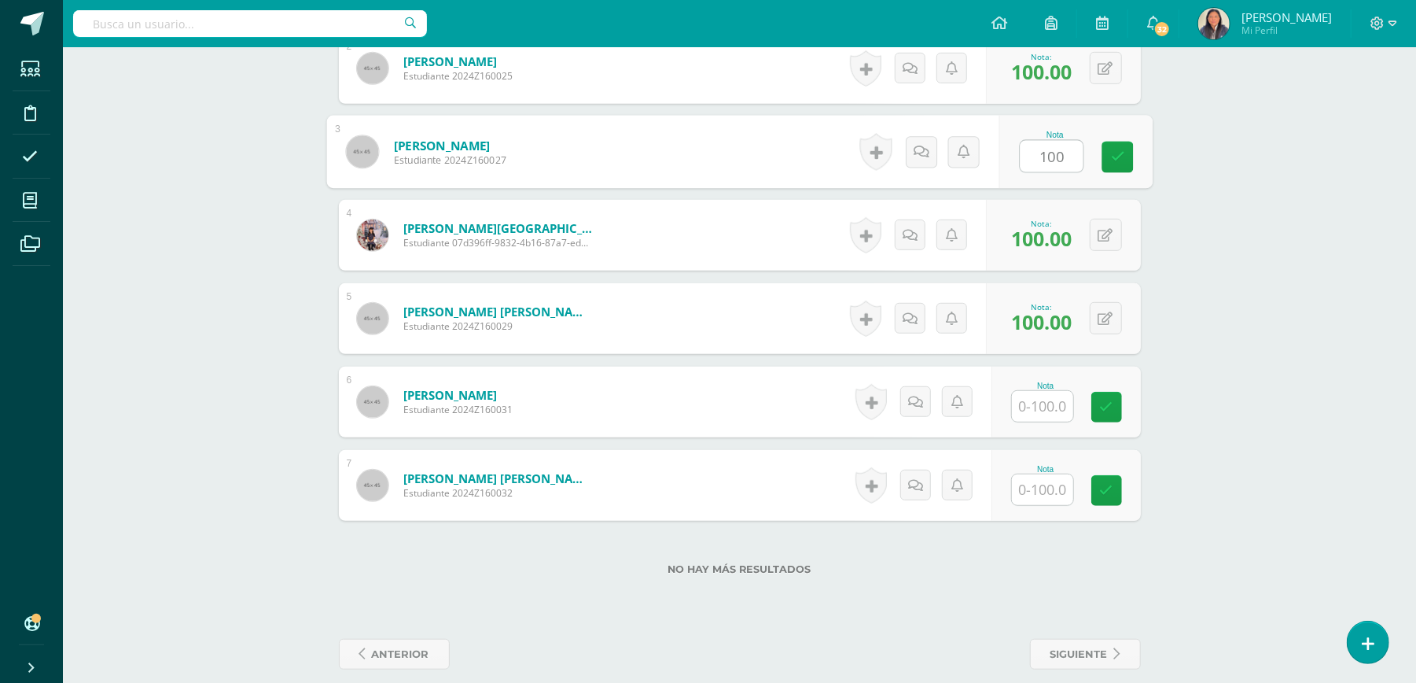
type input "100"
drag, startPoint x: 1048, startPoint y: 500, endPoint x: 1057, endPoint y: 500, distance: 8.6
click at [1047, 502] on input "text" at bounding box center [1042, 489] width 61 height 31
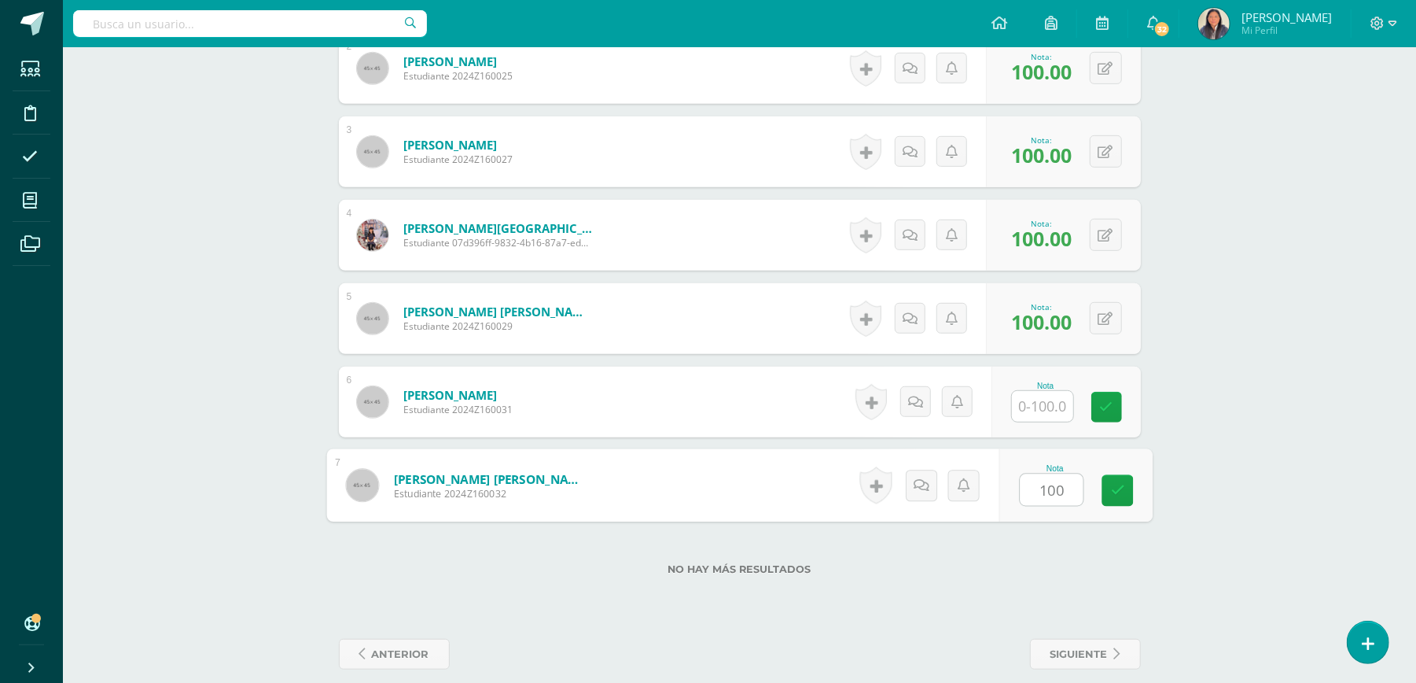
type input "100"
click at [1348, 338] on div "Matemáticas Pri 3 Tercero Primaria "A" Herramientas Detalle de asistencias Acti…" at bounding box center [739, 67] width 1353 height 1265
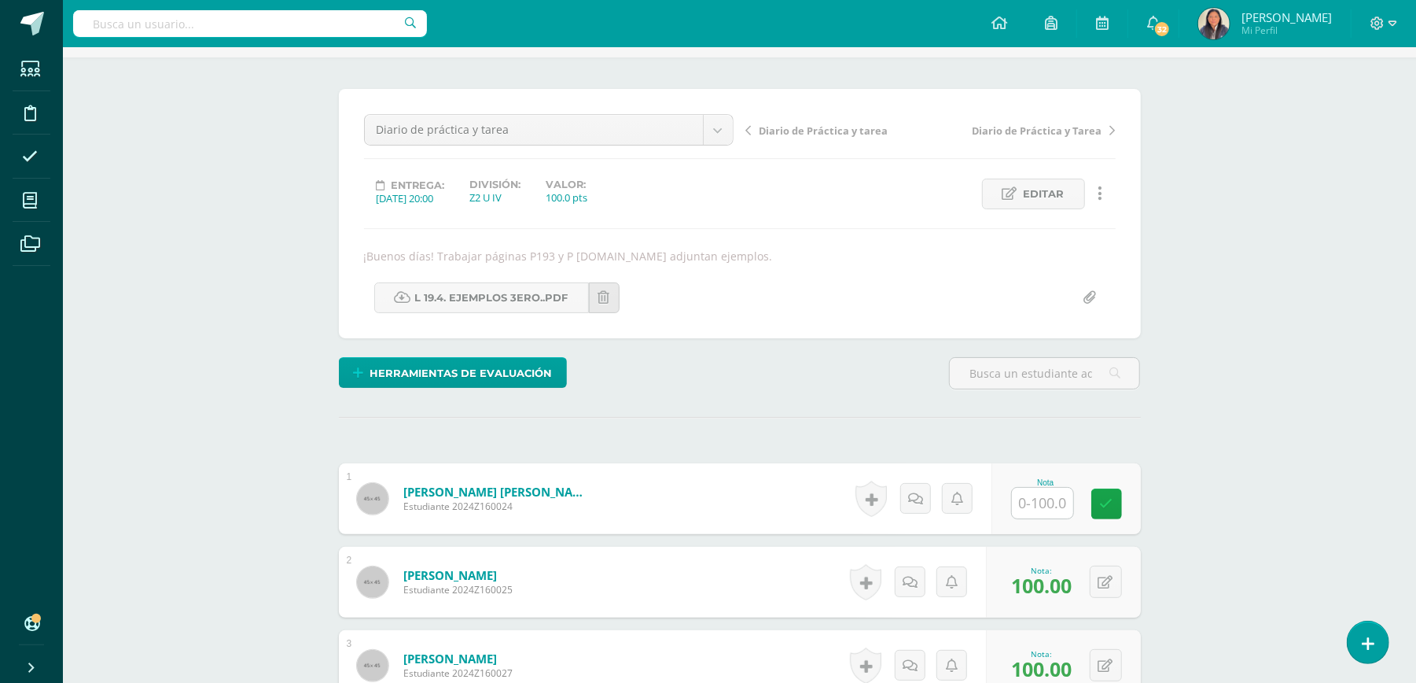
scroll to position [315, 0]
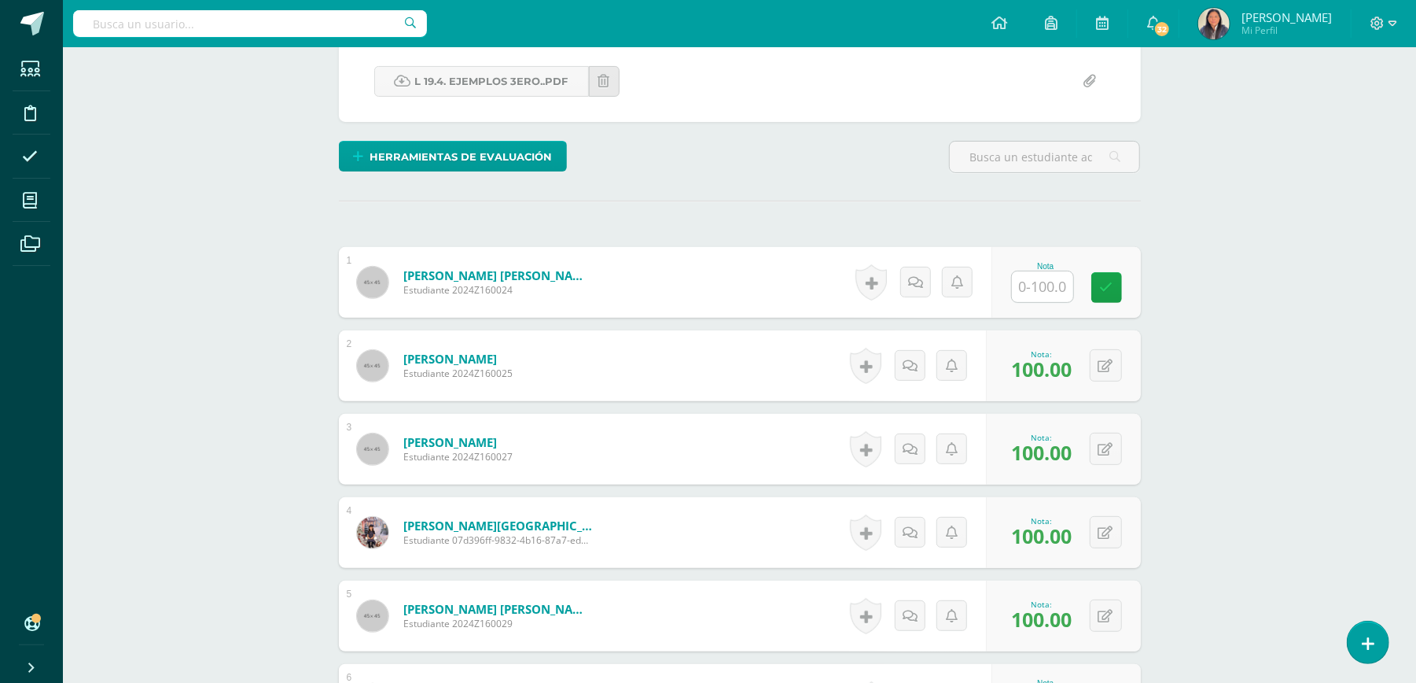
click at [1052, 296] on input "text" at bounding box center [1042, 286] width 61 height 31
type input "100"
click at [1376, 300] on div "Matemáticas Pri 3 Tercero Primaria "A" Herramientas Detalle de asistencias Acti…" at bounding box center [739, 365] width 1353 height 1265
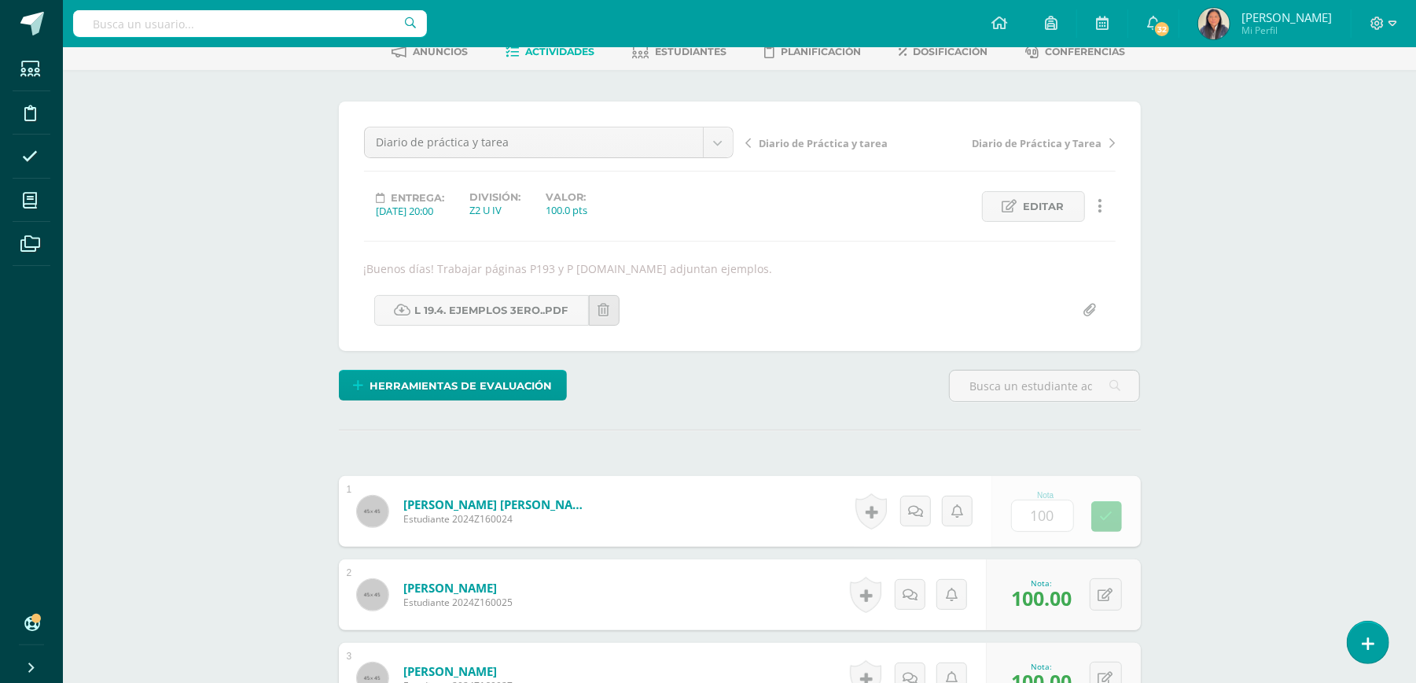
scroll to position [0, 0]
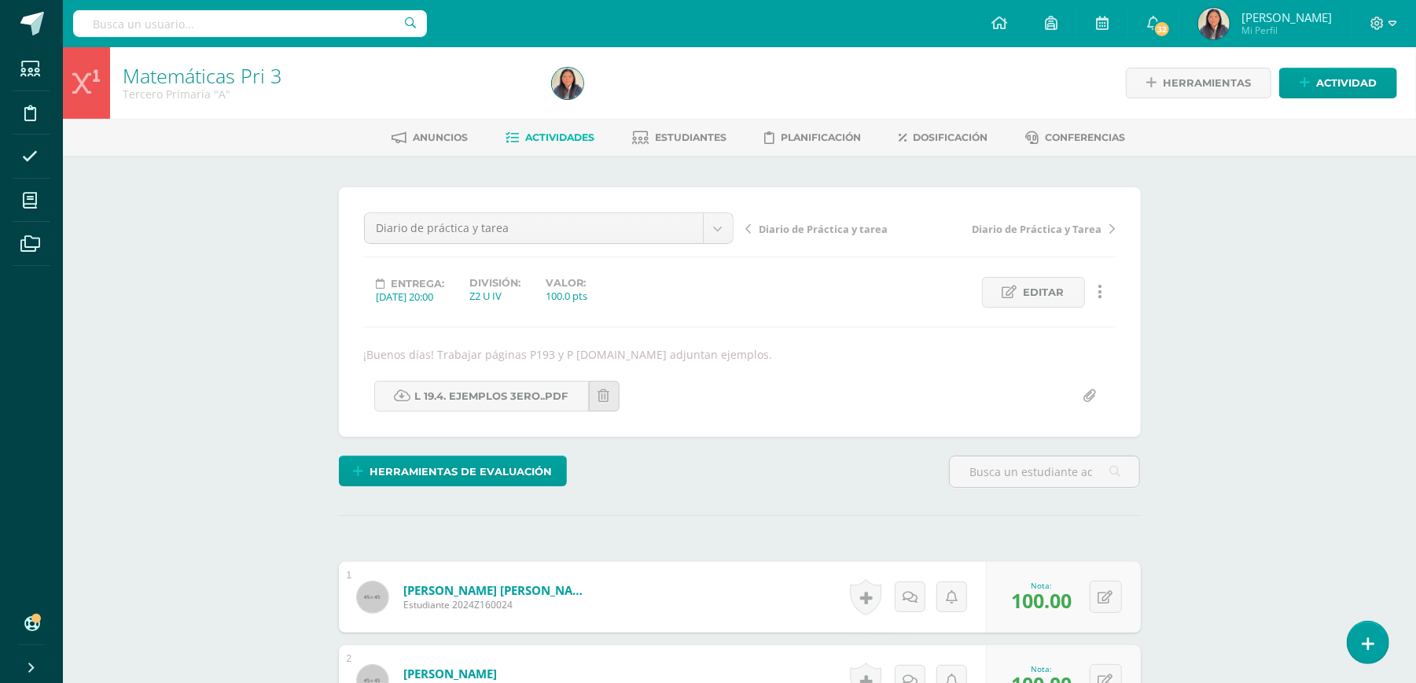
click at [538, 136] on span "Actividades" at bounding box center [559, 137] width 69 height 12
